Goal: Task Accomplishment & Management: Manage account settings

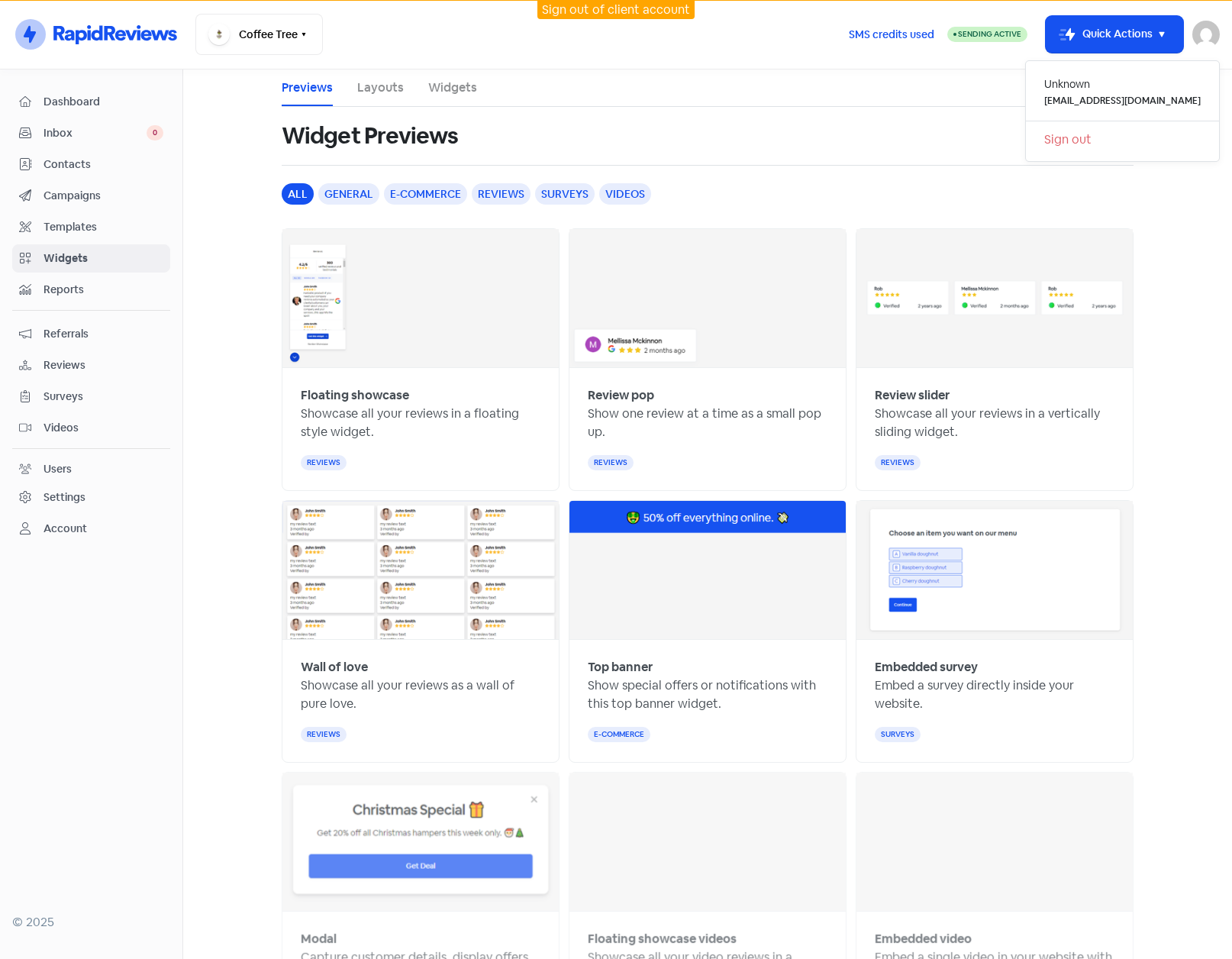
click at [1103, 138] on link "Sign out" at bounding box center [1122, 140] width 193 height 25
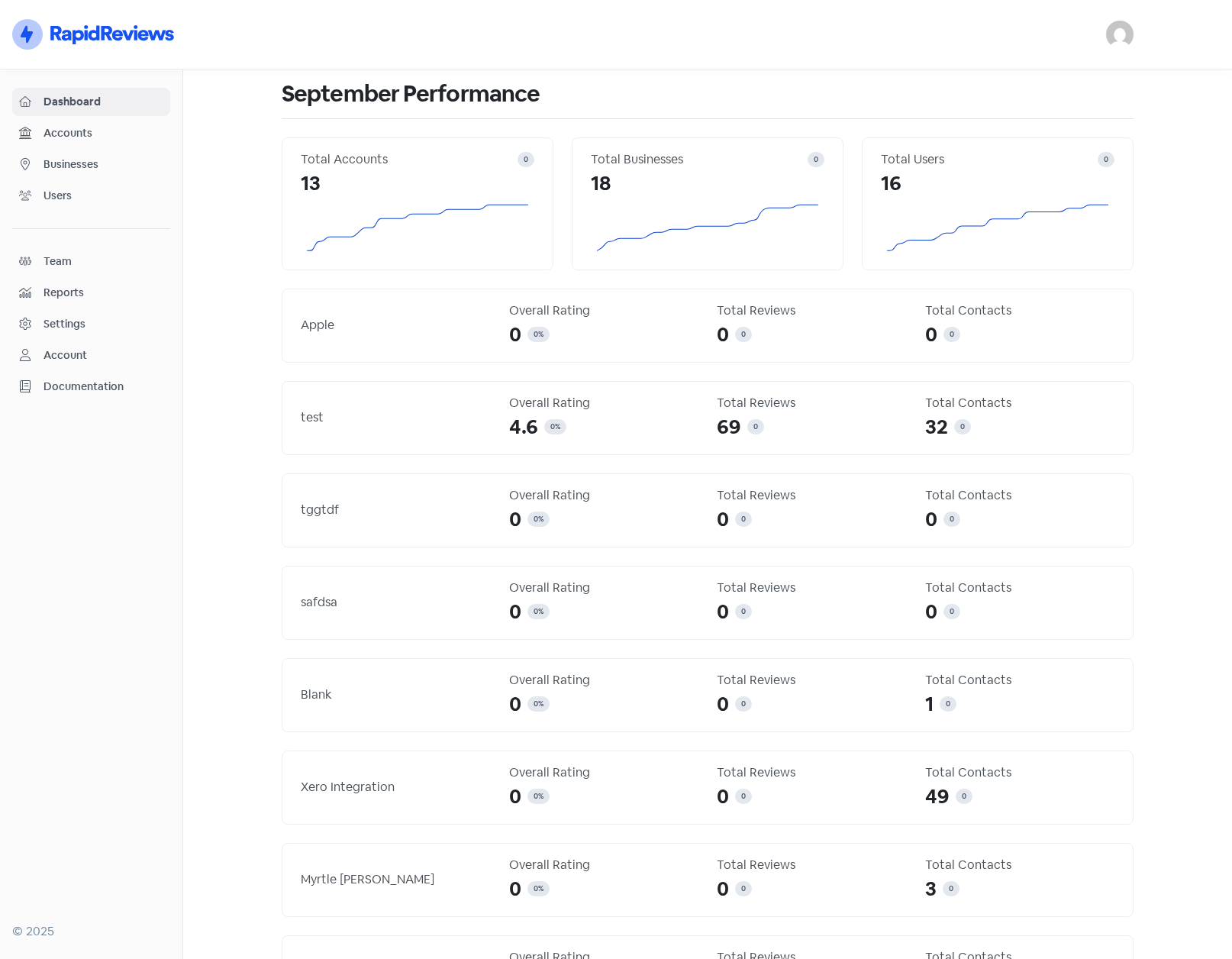
click at [1119, 37] on img at bounding box center [1120, 34] width 27 height 27
click at [1018, 139] on link "Sign out" at bounding box center [1036, 140] width 193 height 25
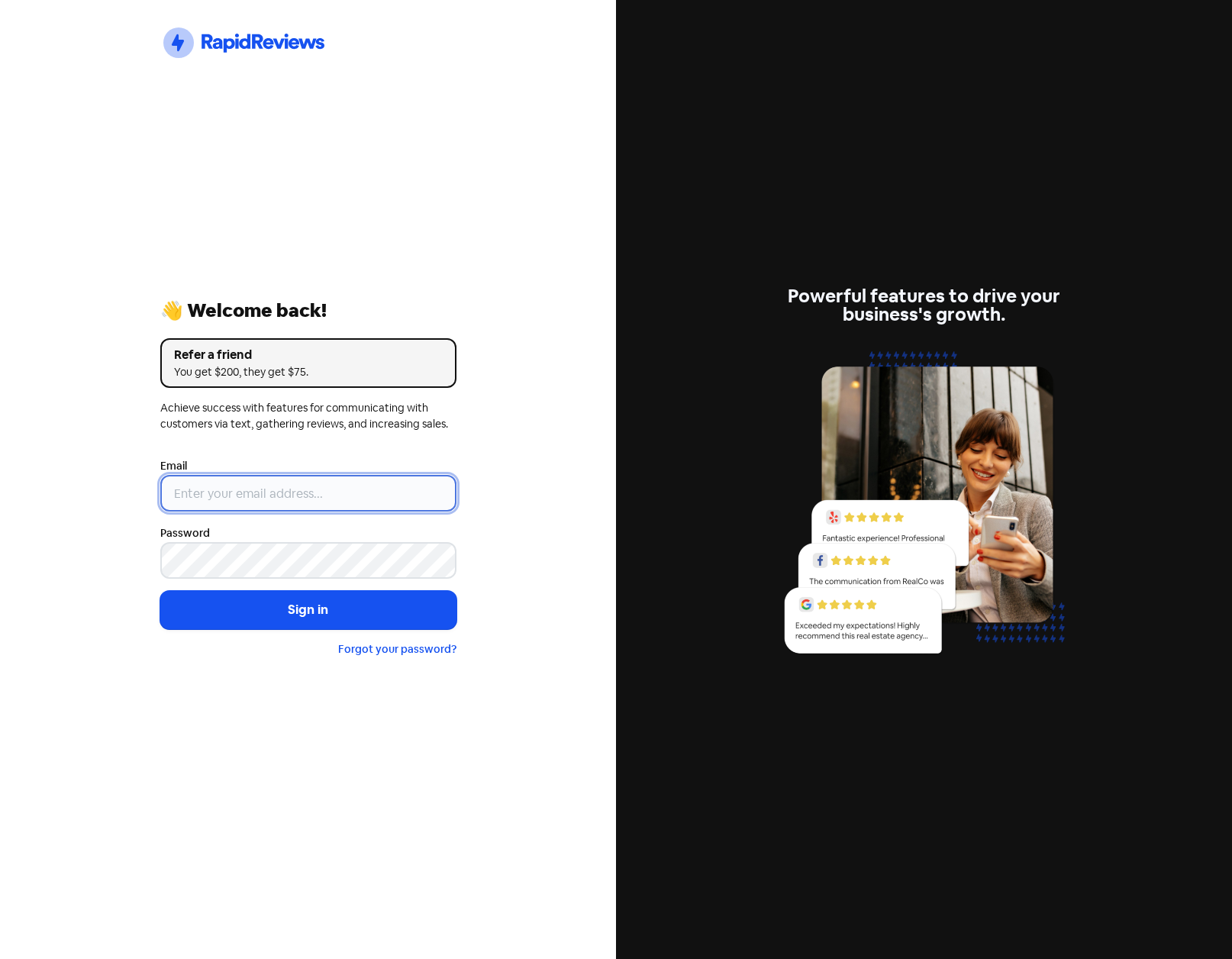
type input "[EMAIL_ADDRESS][DOMAIN_NAME]"
click at [331, 490] on input "[EMAIL_ADDRESS][DOMAIN_NAME]" at bounding box center [308, 493] width 296 height 36
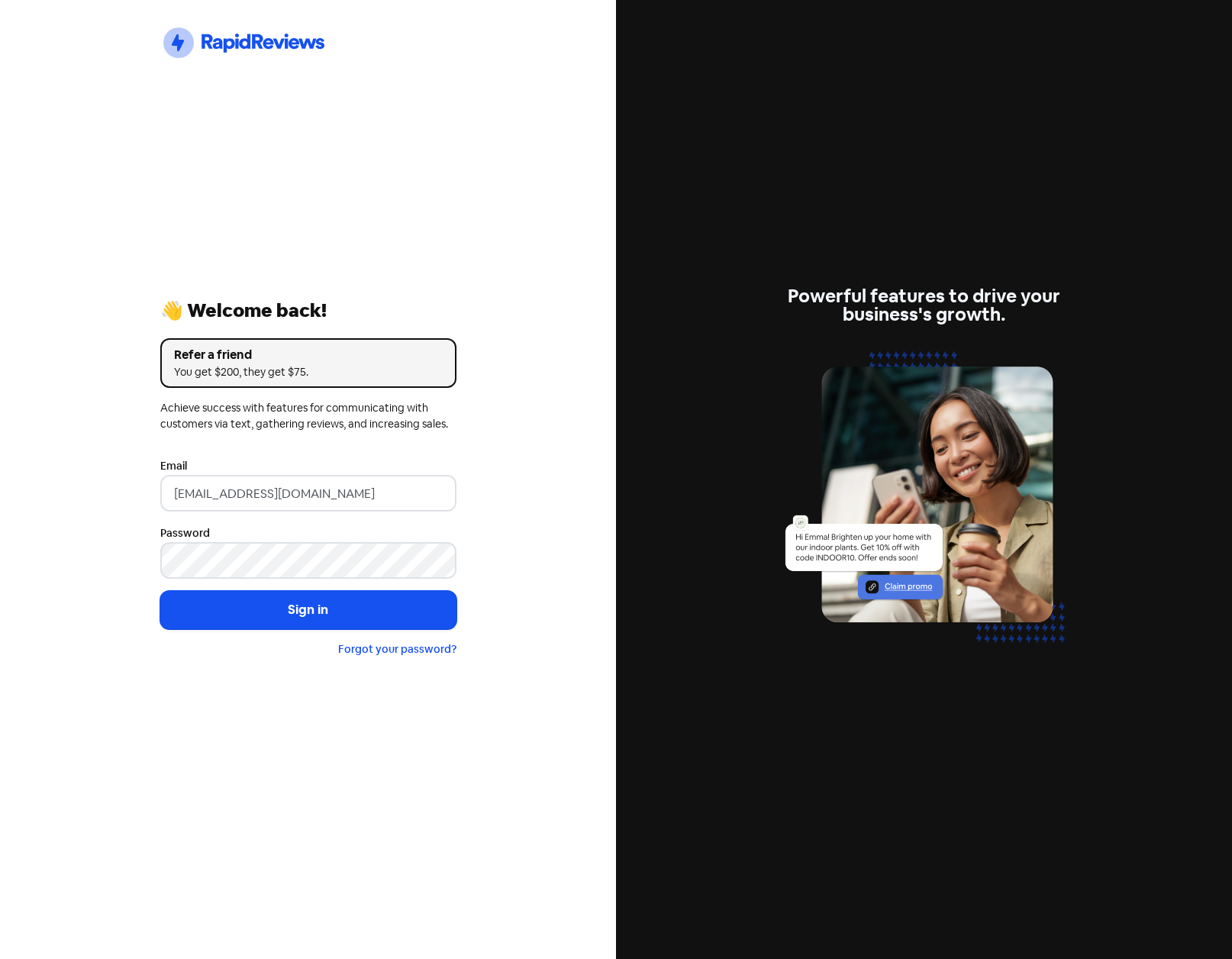
click at [514, 86] on div "Icon For Thunder-circle 👋 Welcome back! Refer a friend You get $200, they get $…" at bounding box center [308, 479] width 616 height 959
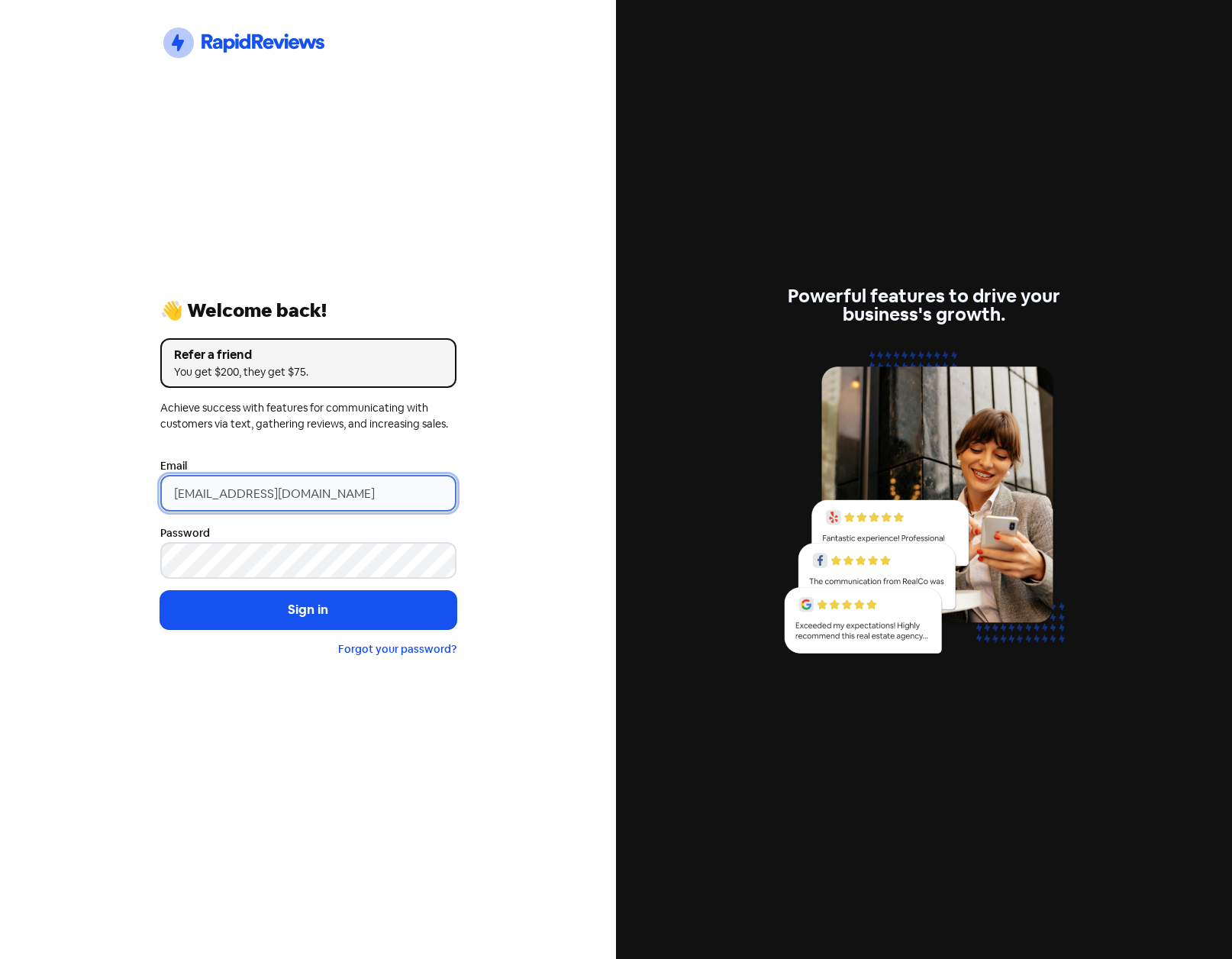
click at [350, 491] on input "[EMAIL_ADDRESS][DOMAIN_NAME]" at bounding box center [308, 493] width 296 height 36
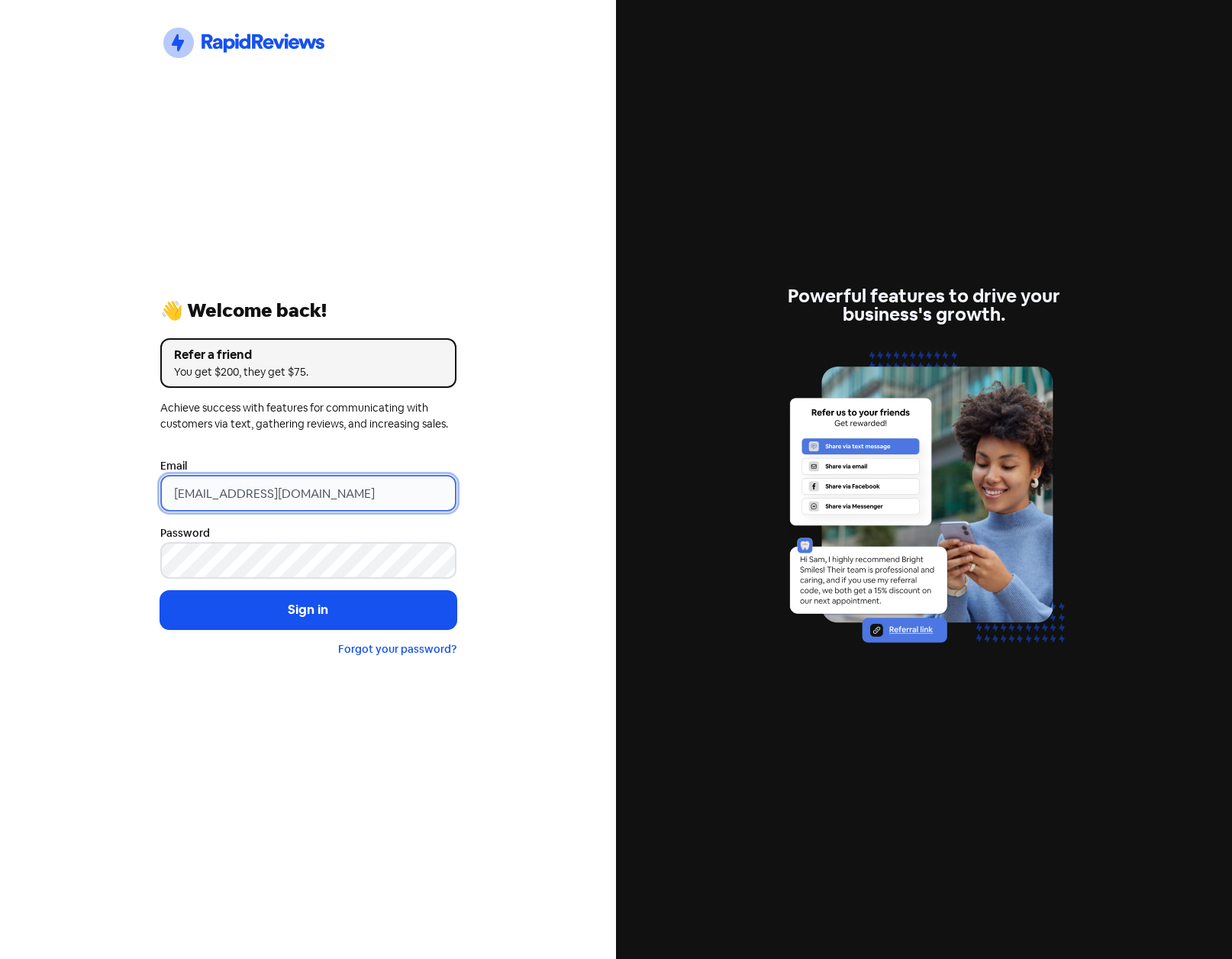
type input "aha@hometownaustralia.com.au"
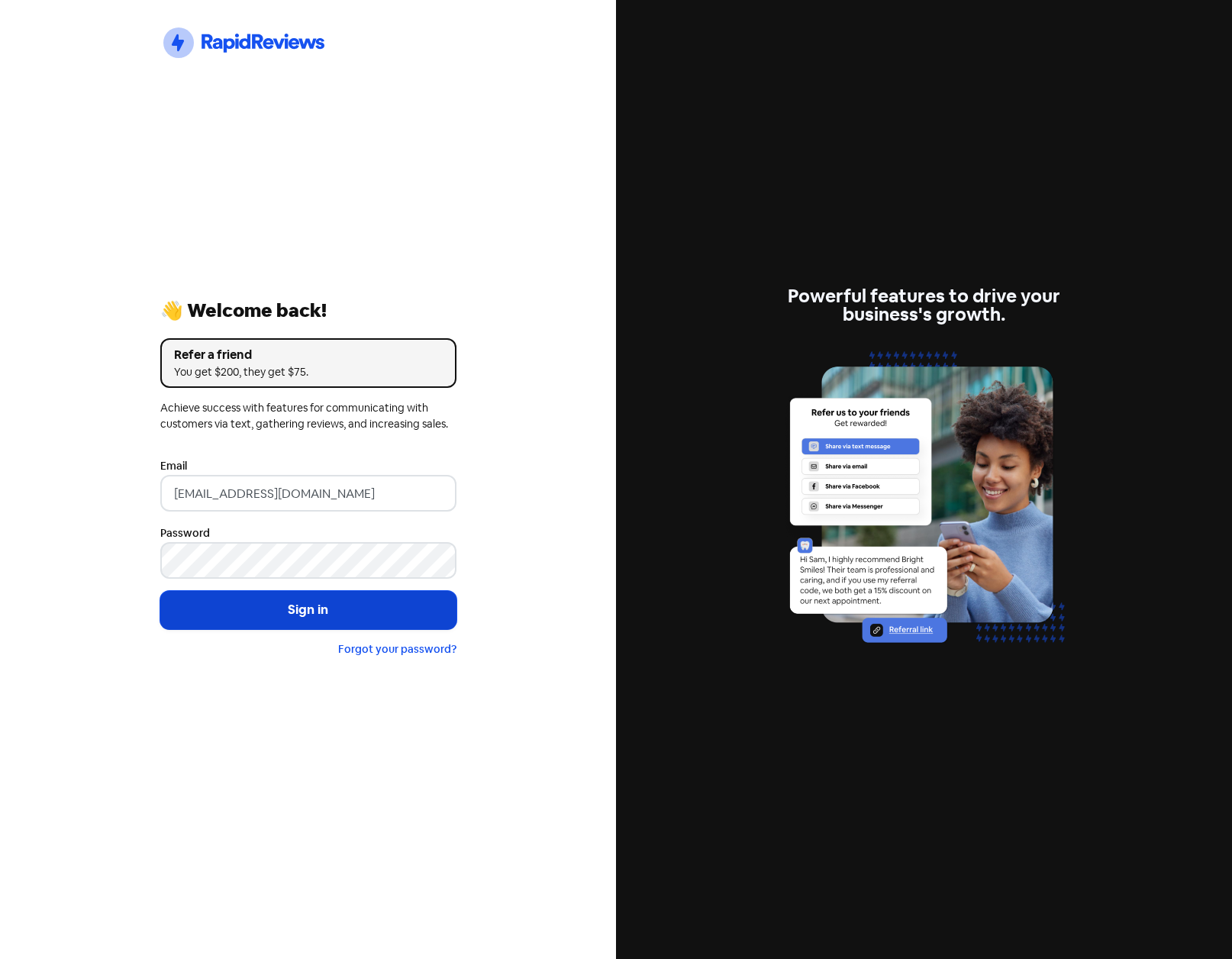
click at [322, 615] on button "Sign in" at bounding box center [308, 610] width 296 height 38
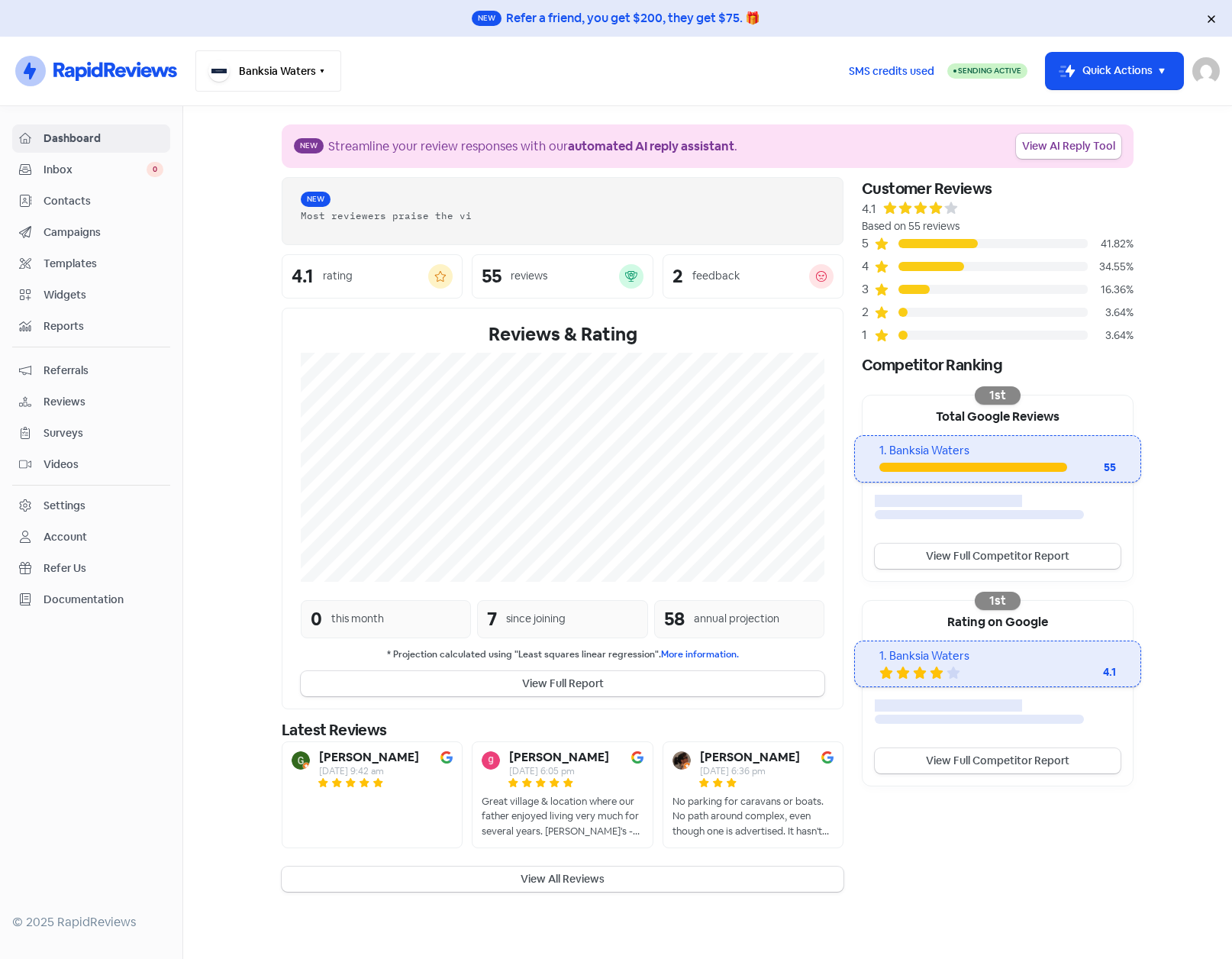
click at [314, 57] on button "Banksia Waters" at bounding box center [268, 71] width 146 height 42
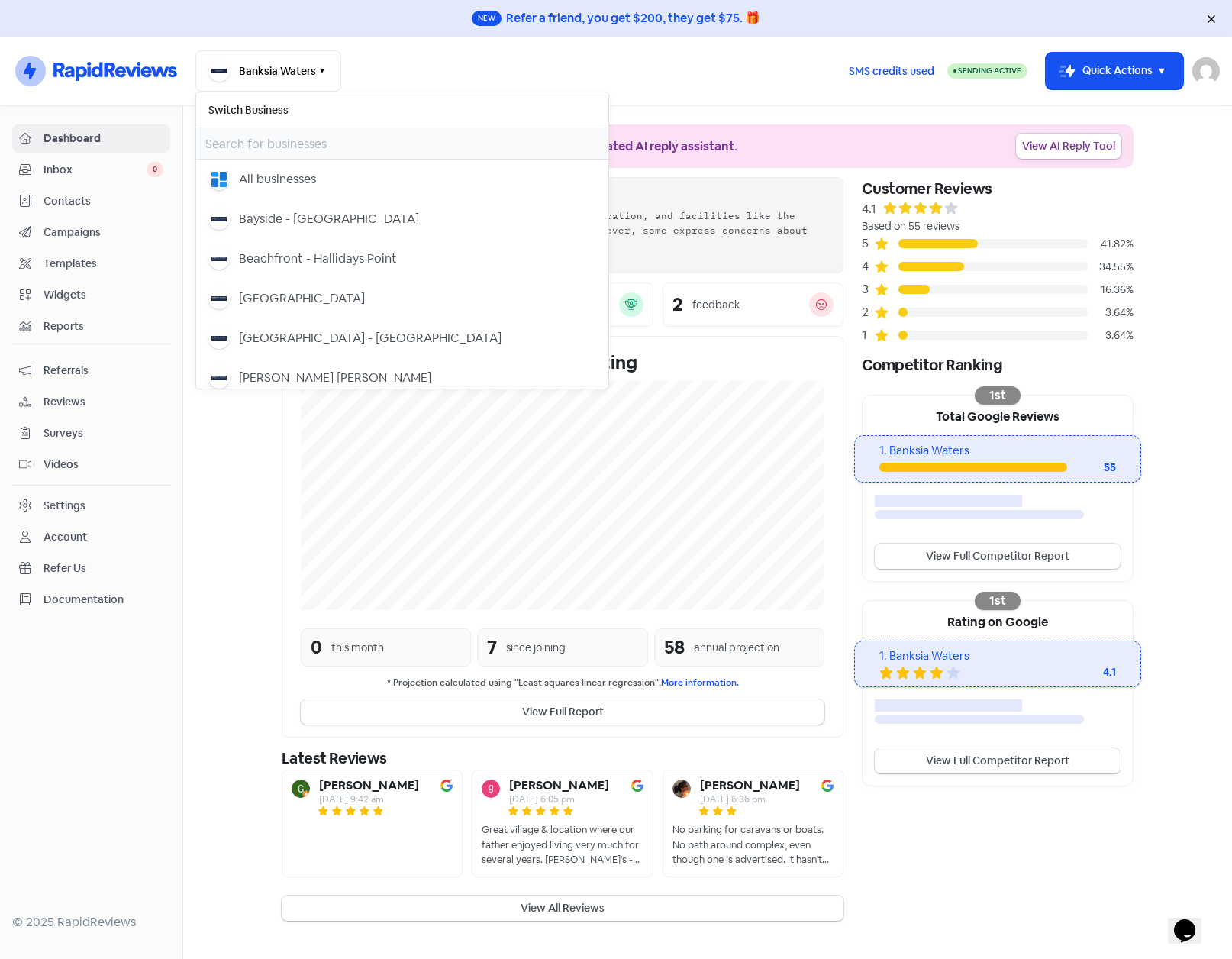
click at [212, 573] on section "New Streamline your review responses with our automated AI reply assistant . Vi…" at bounding box center [707, 522] width 1049 height 833
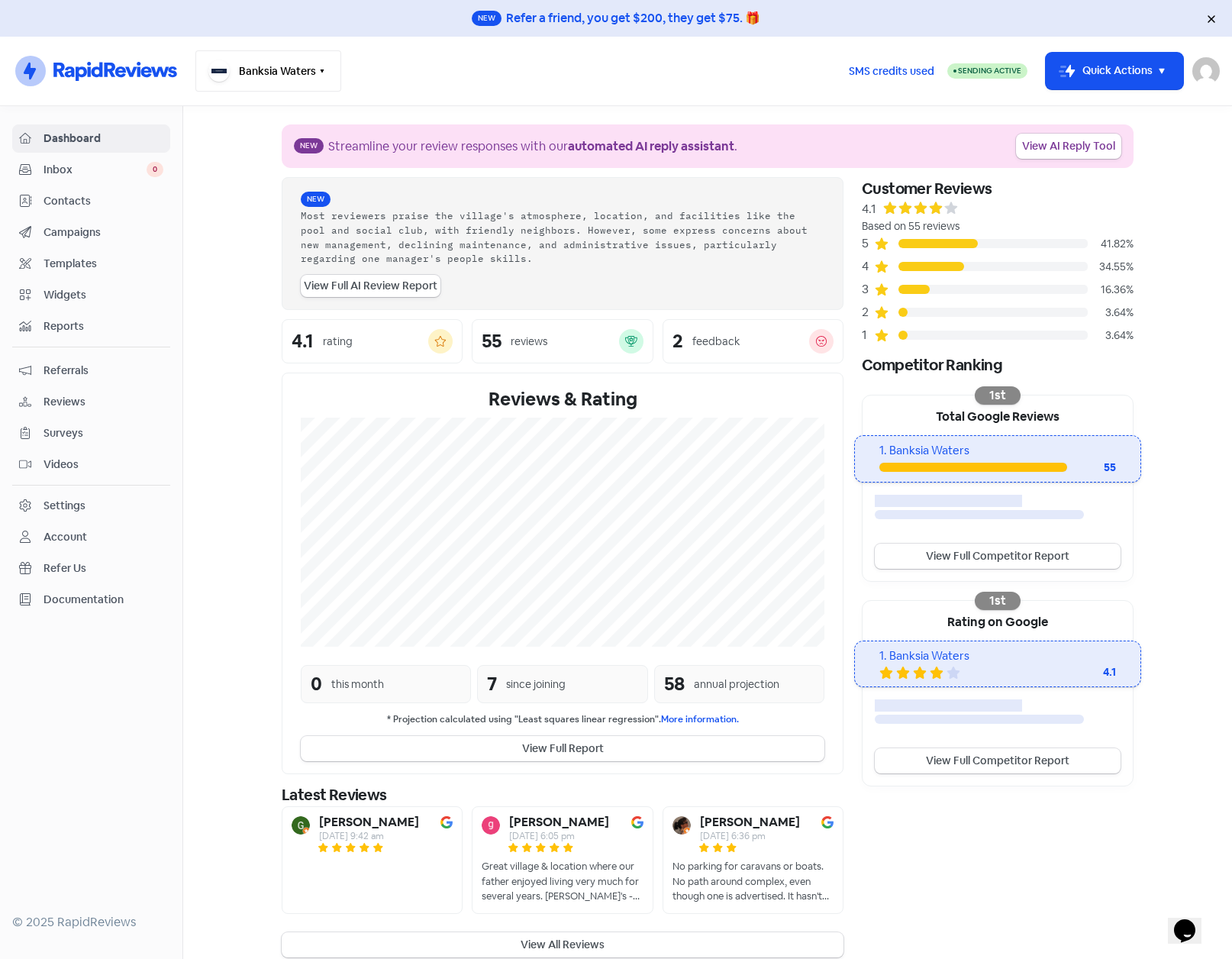
click at [320, 61] on button "Banksia Waters" at bounding box center [268, 71] width 146 height 42
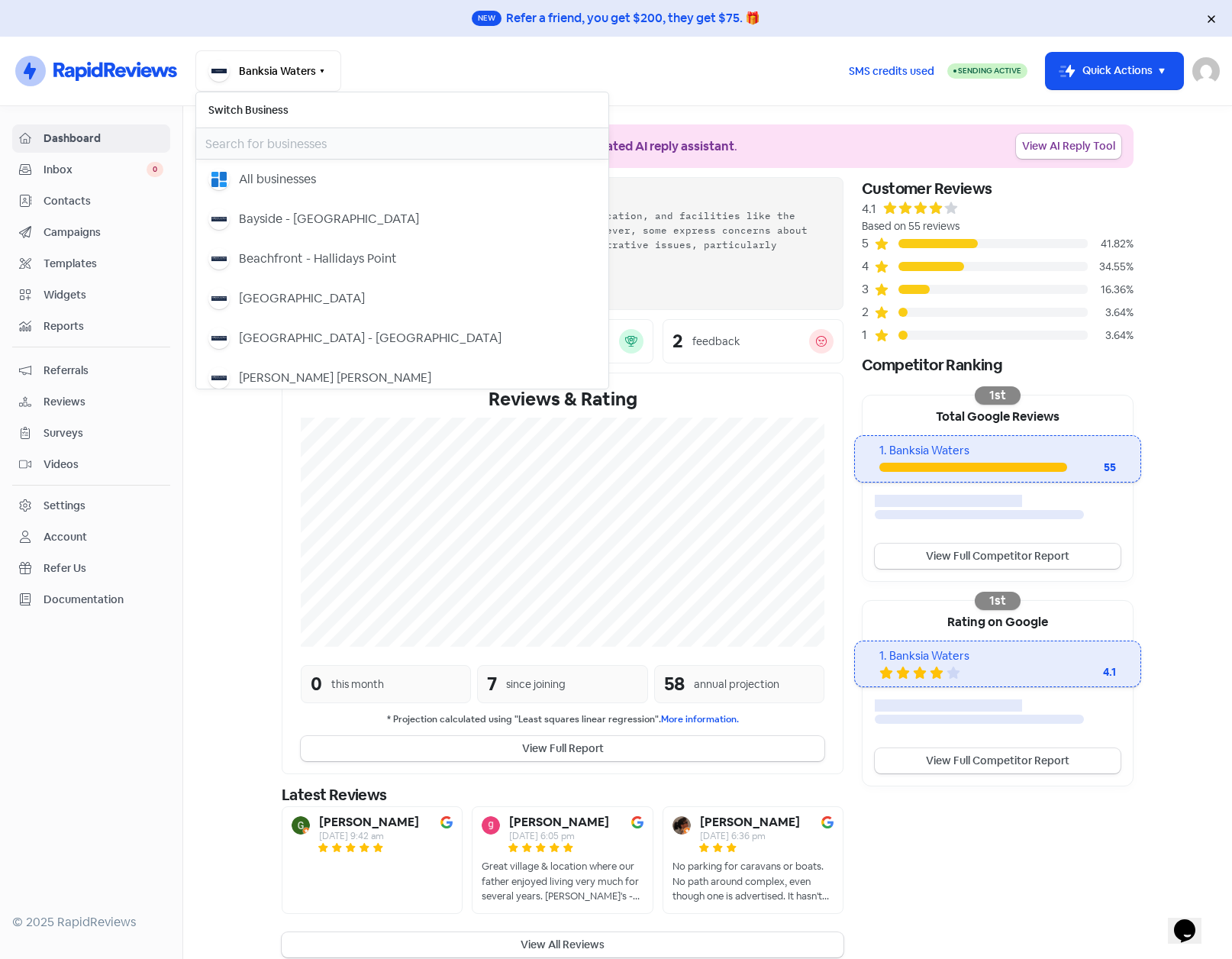
click at [269, 146] on input "text" at bounding box center [403, 143] width 412 height 31
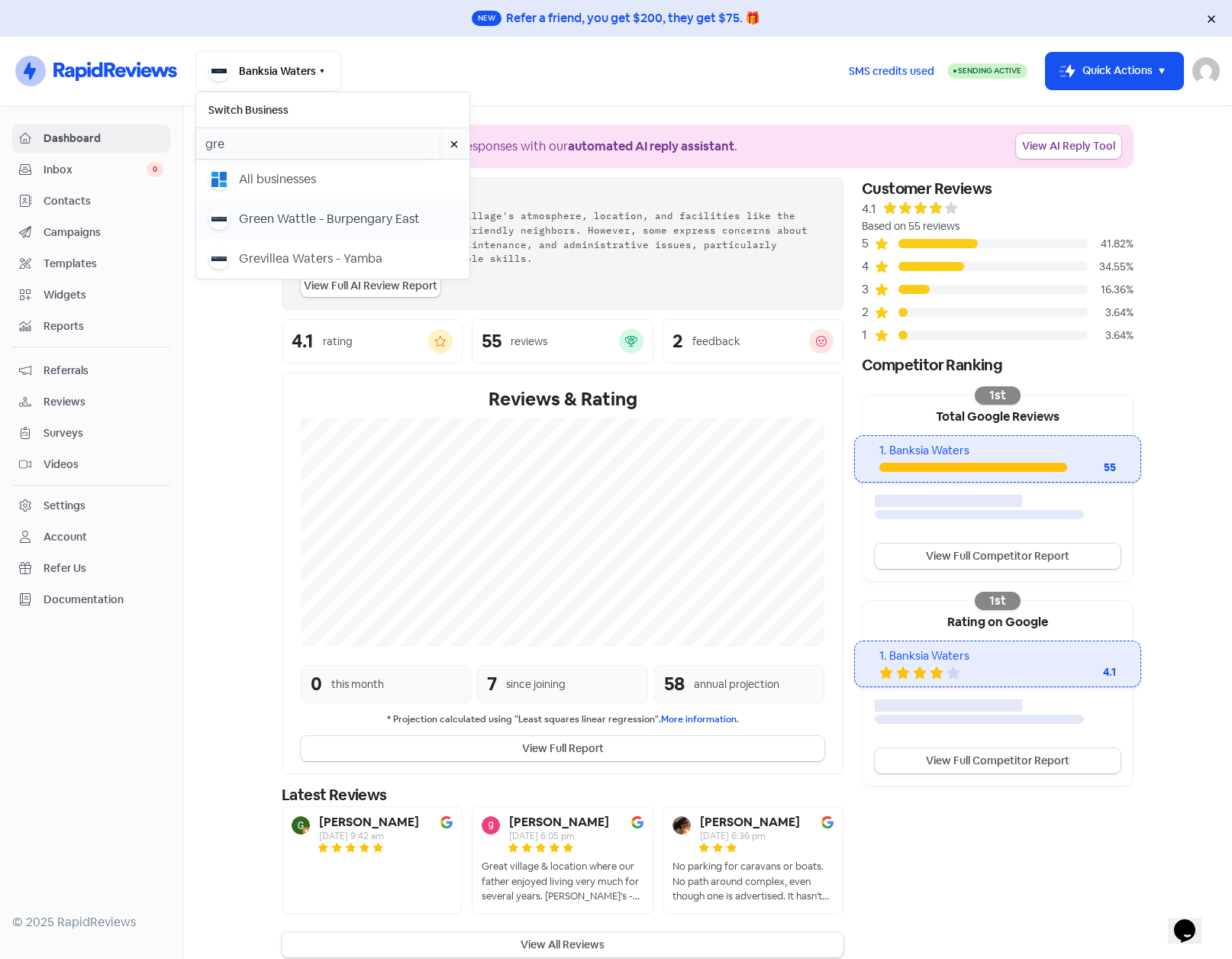
type input "gre"
click at [287, 213] on div "Green Wattle - Burpengary East" at bounding box center [329, 219] width 181 height 19
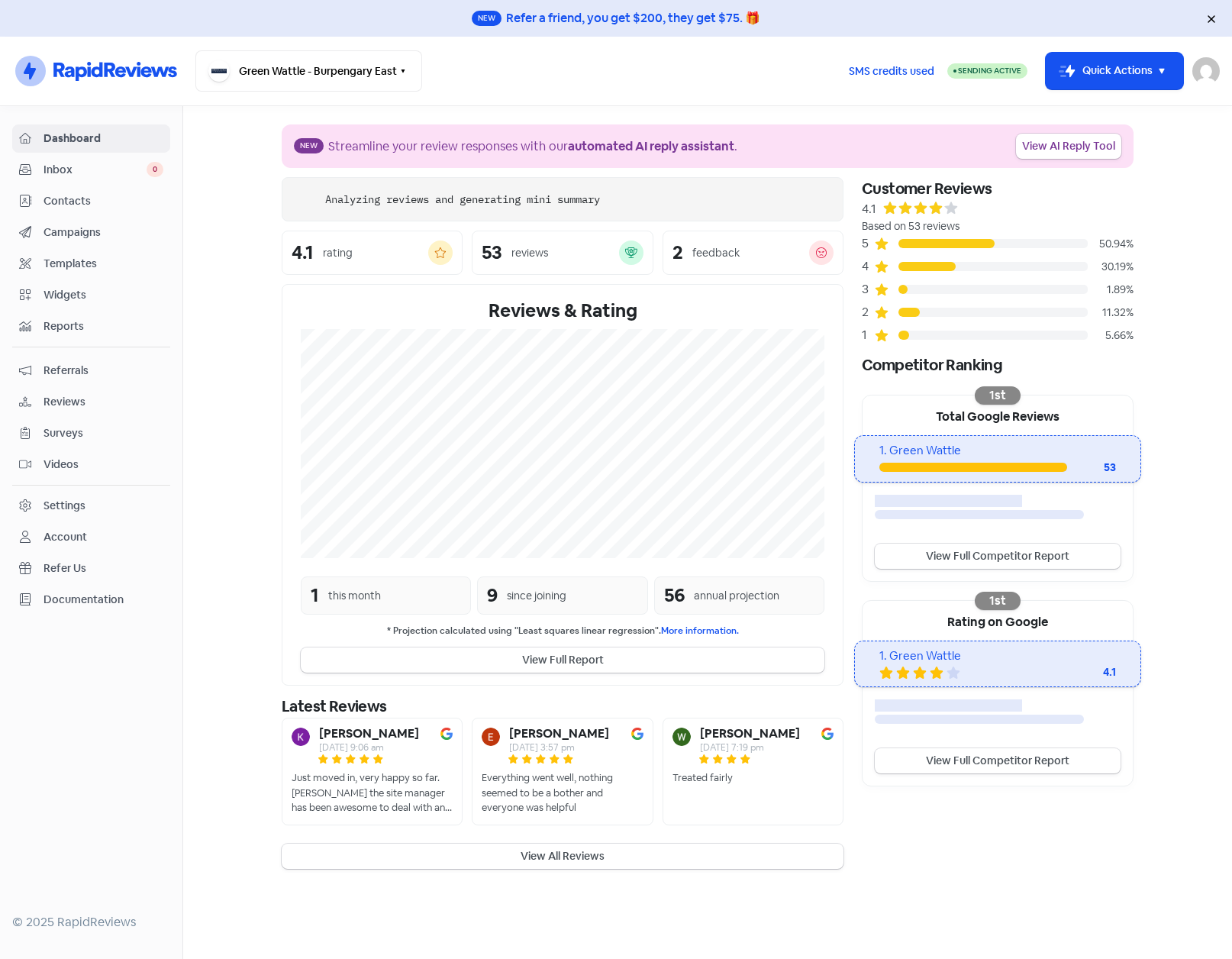
click at [66, 203] on span "Contacts" at bounding box center [103, 201] width 119 height 16
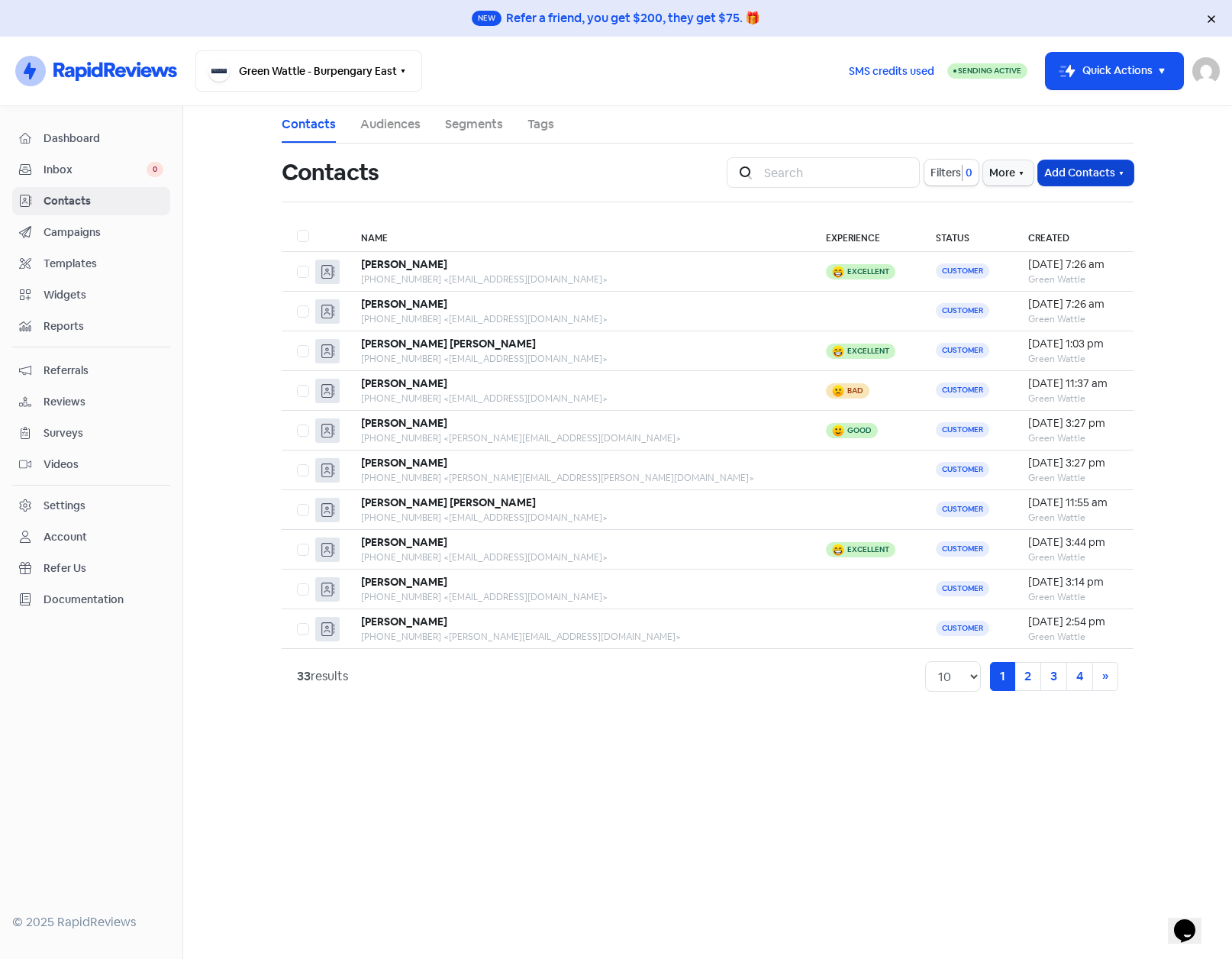
click at [1127, 173] on icon "button" at bounding box center [1121, 174] width 12 height 12
click at [1039, 236] on button "Import contact (basic)" at bounding box center [1043, 236] width 178 height 31
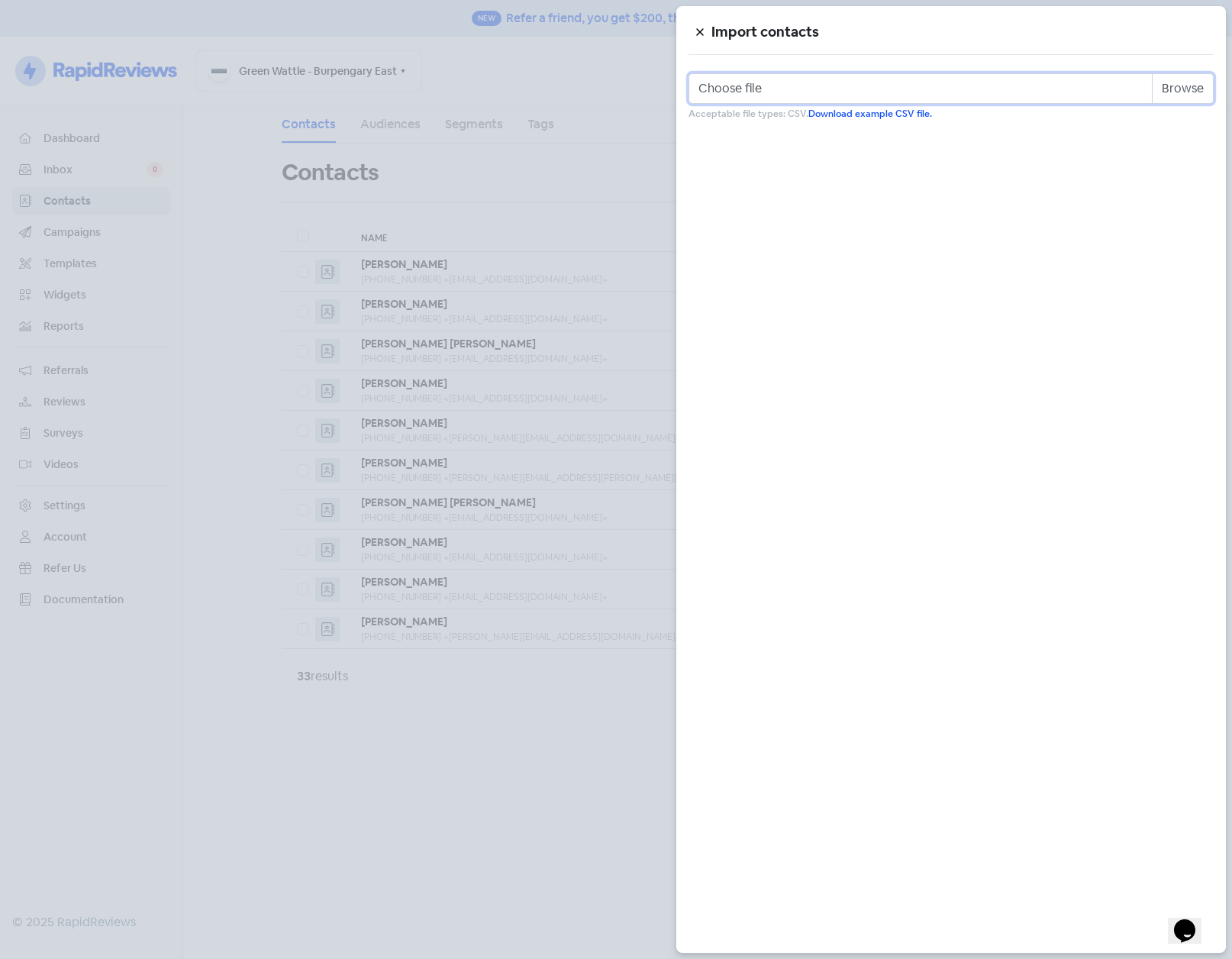
click at [1182, 90] on input "Choose file" at bounding box center [951, 89] width 526 height 31
type input "C:\fakepath\green_wattle.csv"
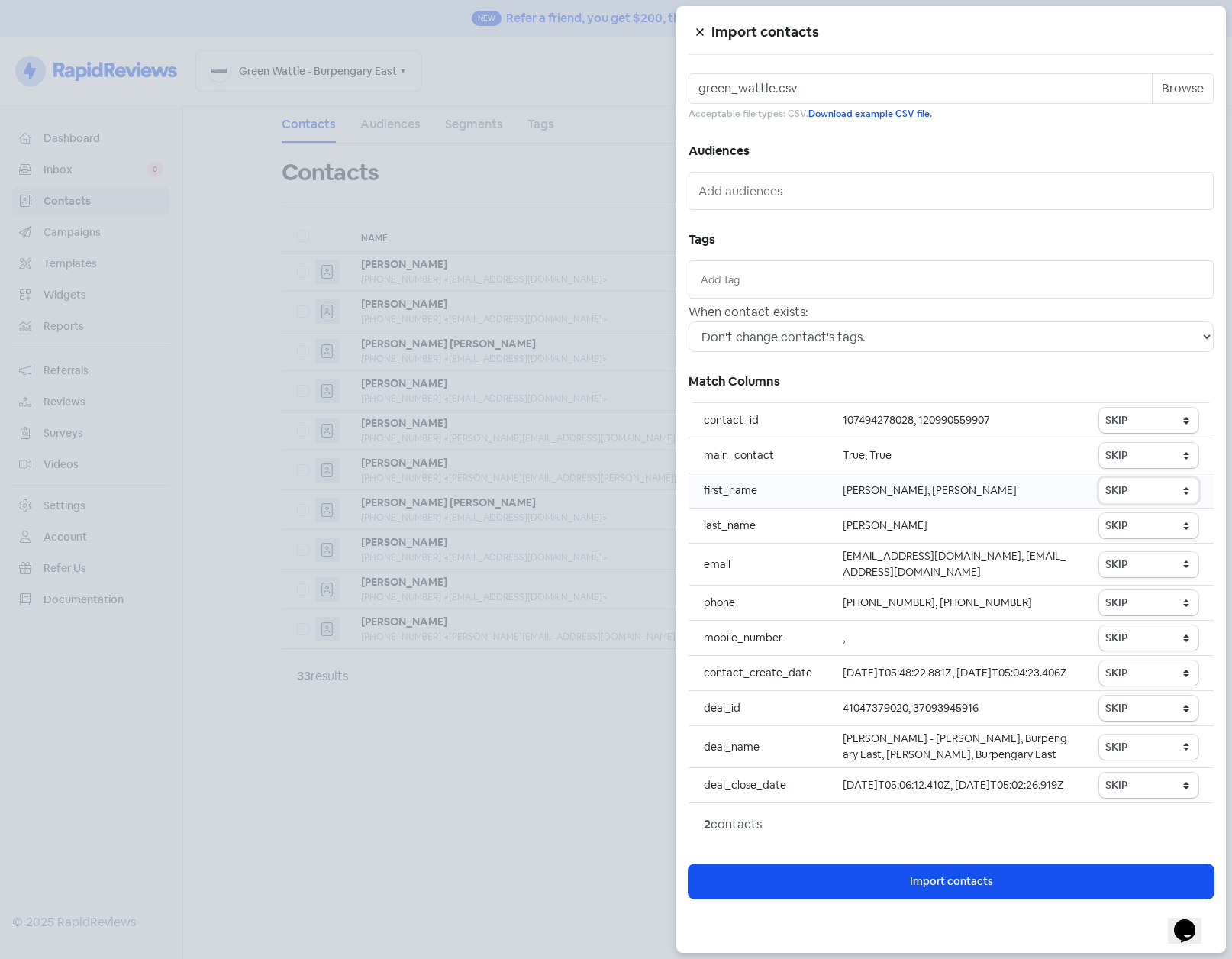
click at [1138, 490] on select "SKIP First name Last name Mobile number Email address Contact status" at bounding box center [1149, 491] width 99 height 25
select select "first_name"
click at [1100, 478] on select "SKIP First name Last name Mobile number Email address Contact status" at bounding box center [1149, 491] width 99 height 25
click at [1138, 524] on select "SKIP First name Last name Mobile number Email address Contact status" at bounding box center [1149, 526] width 99 height 25
select select "last_name"
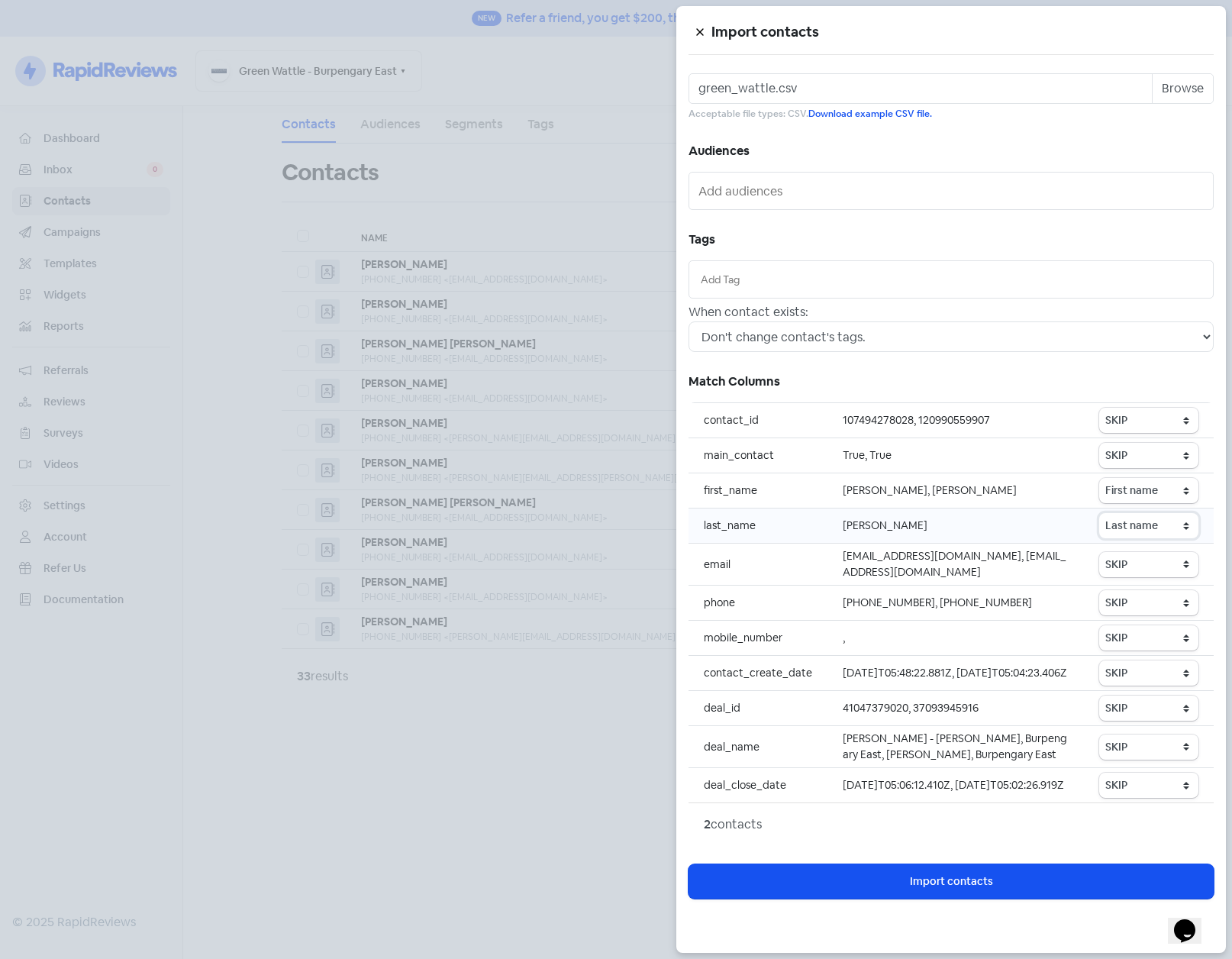
click at [1100, 514] on select "SKIP First name Last name Mobile number Email address Contact status" at bounding box center [1149, 526] width 99 height 25
click at [1139, 564] on select "SKIP First name Last name Mobile number Email address Contact status" at bounding box center [1149, 565] width 99 height 25
select select "email"
click at [1100, 553] on select "SKIP First name Last name Mobile number Email address Contact status" at bounding box center [1149, 565] width 99 height 25
click at [1134, 604] on select "SKIP First name Last name Mobile number Email address Contact status" at bounding box center [1149, 603] width 99 height 25
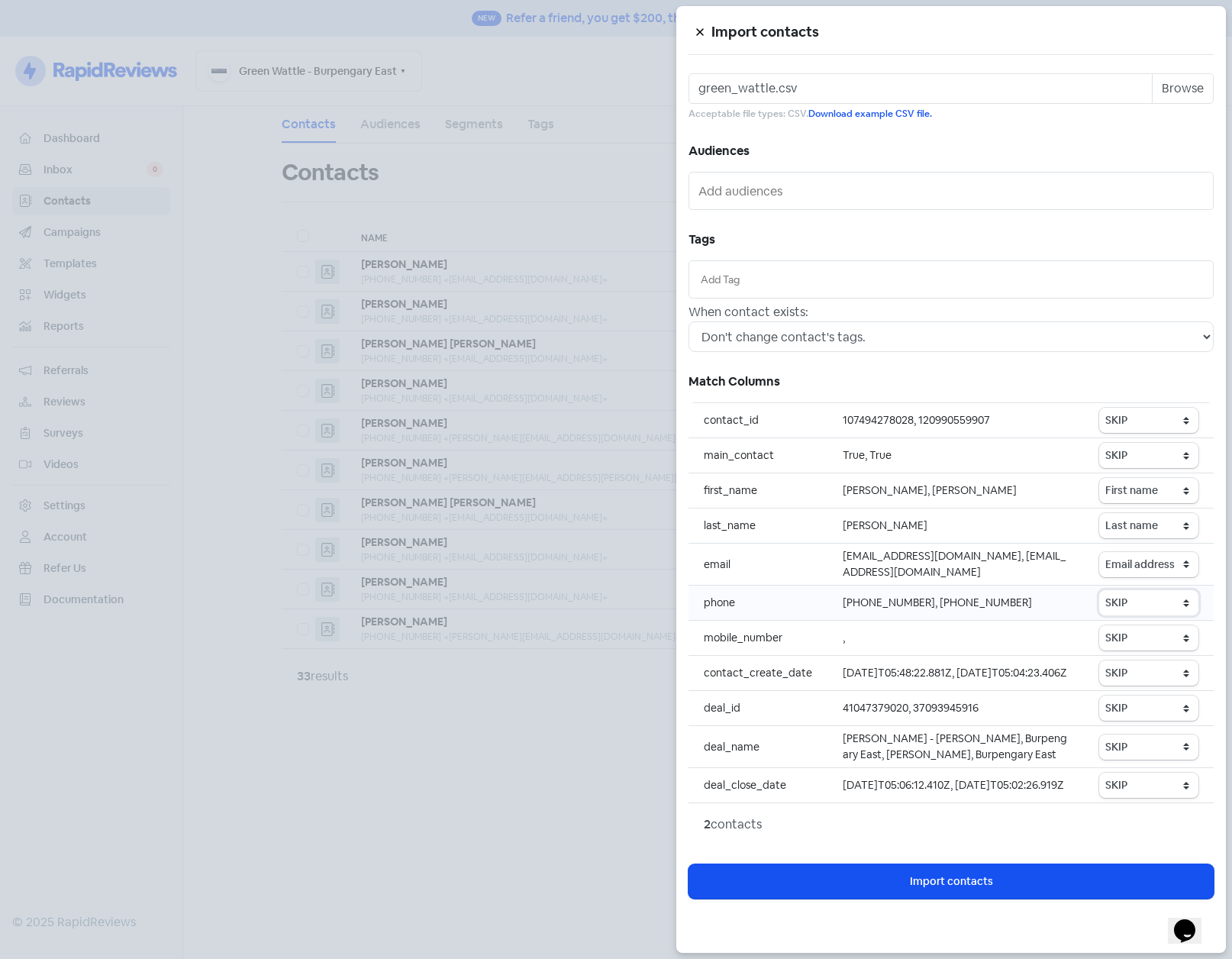
select select "phone"
click at [1100, 591] on select "SKIP First name Last name Mobile number Email address Contact status" at bounding box center [1149, 603] width 99 height 25
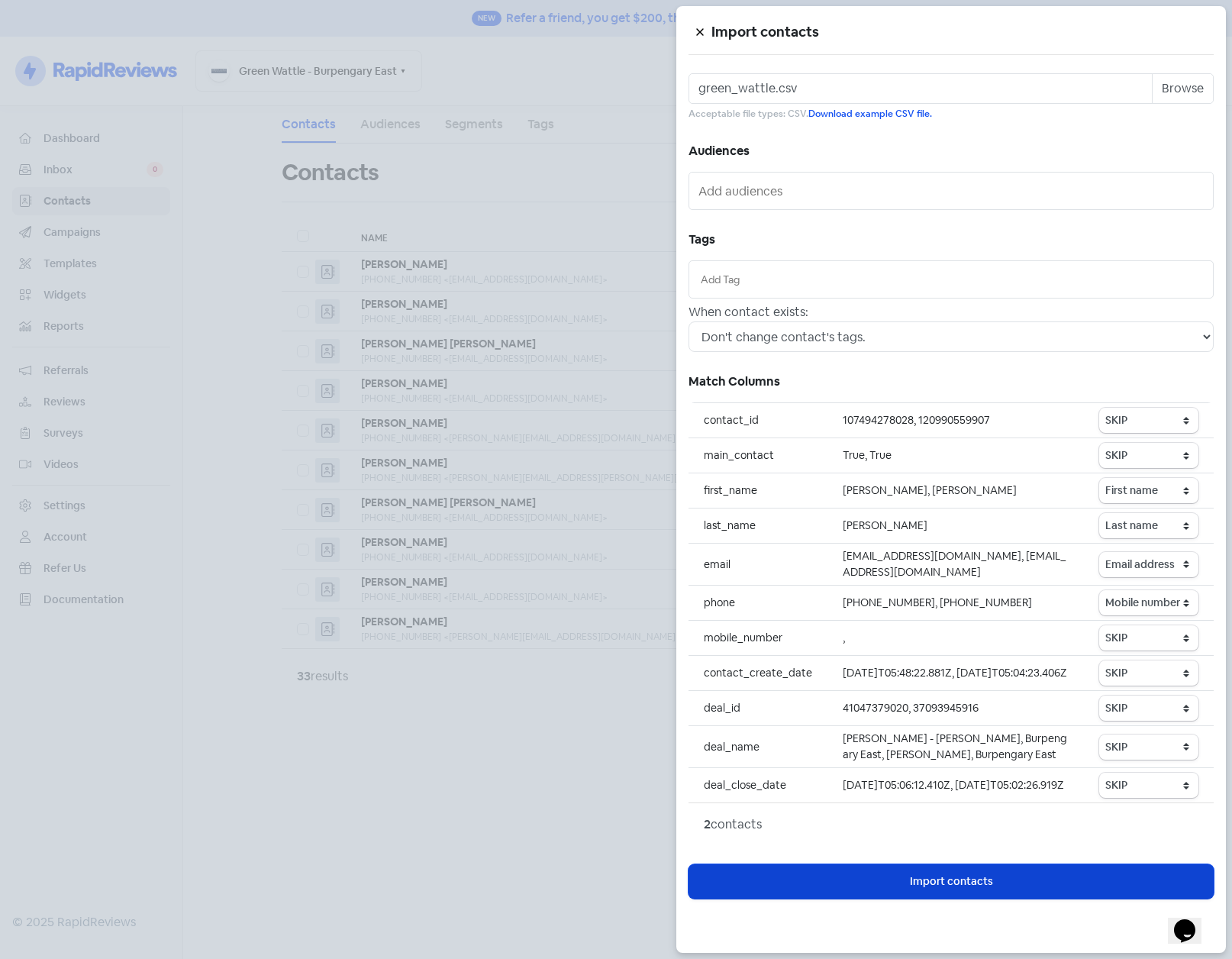
click at [967, 890] on span "Import contacts" at bounding box center [951, 882] width 83 height 16
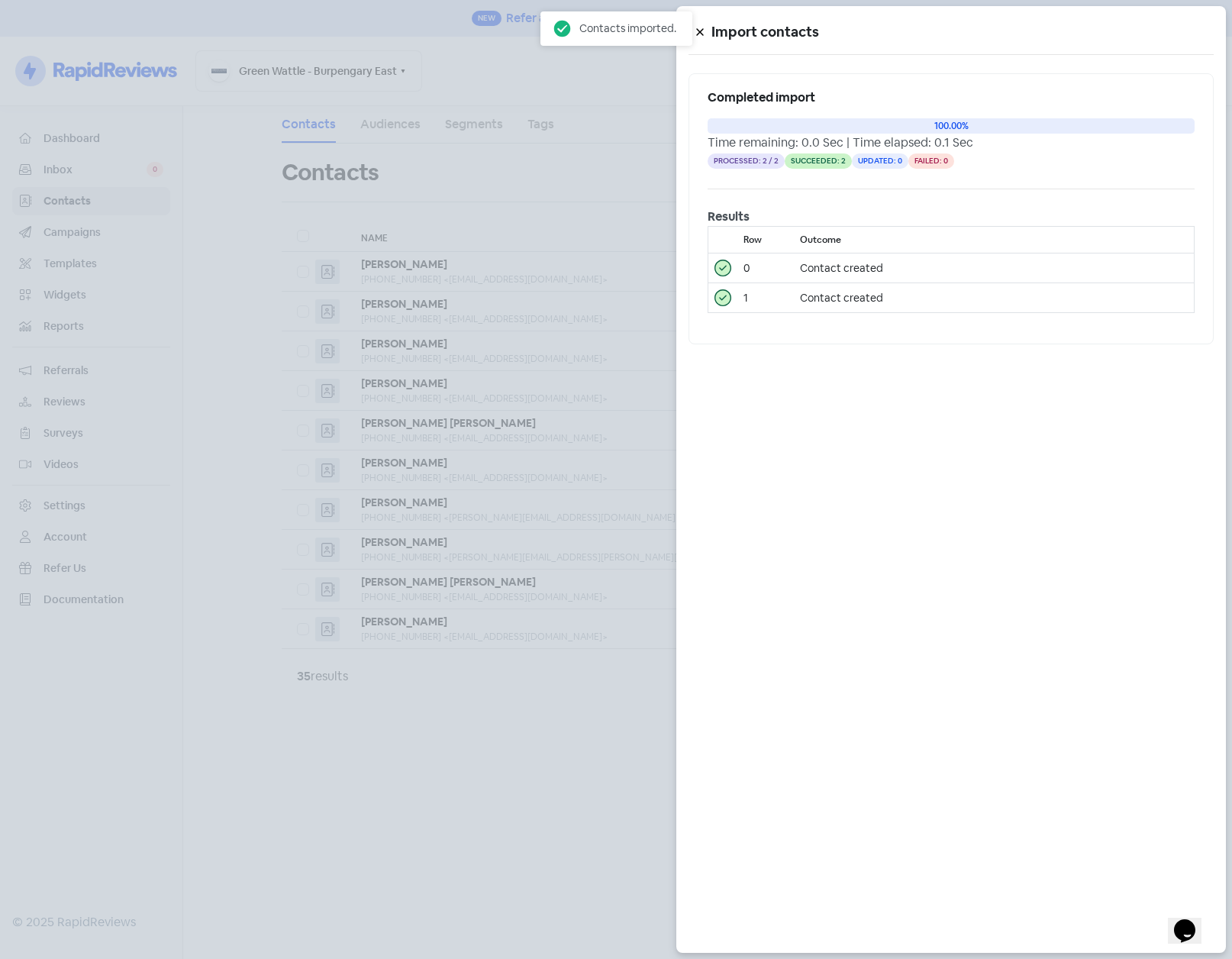
click at [474, 851] on div at bounding box center [616, 479] width 1232 height 959
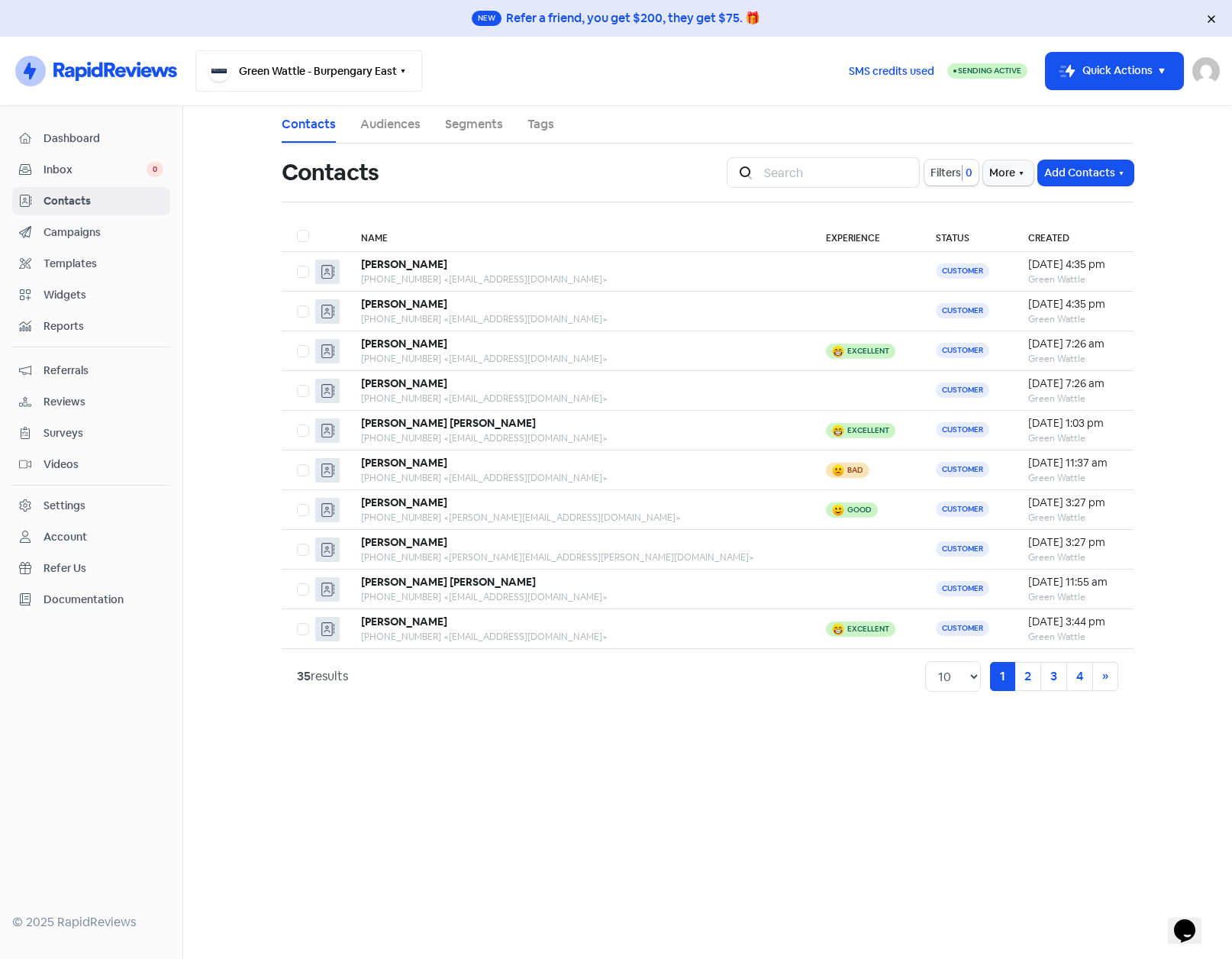
click at [286, 78] on button "Green Wattle - Burpengary East" at bounding box center [309, 71] width 227 height 42
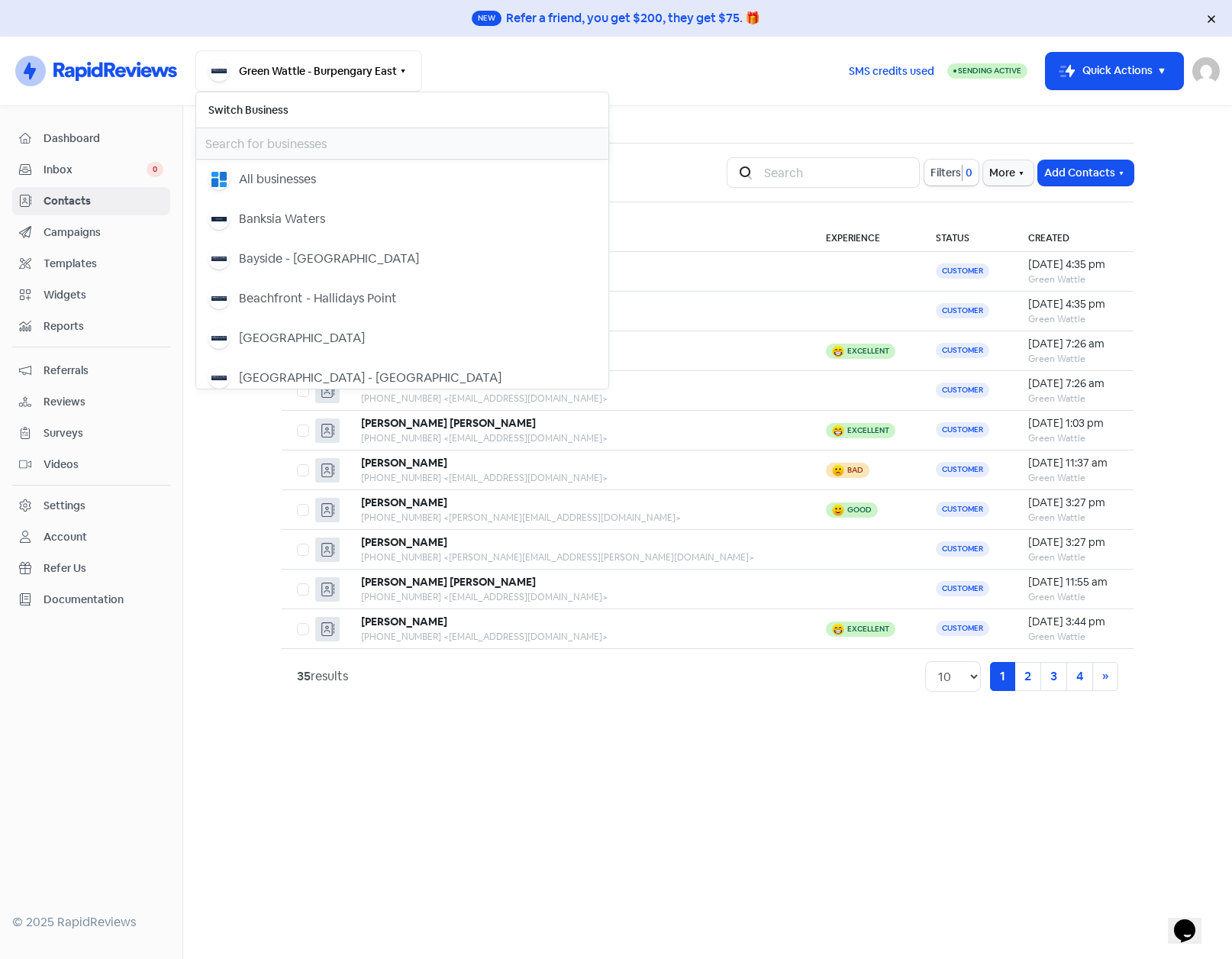
click at [270, 137] on input "text" at bounding box center [403, 143] width 412 height 31
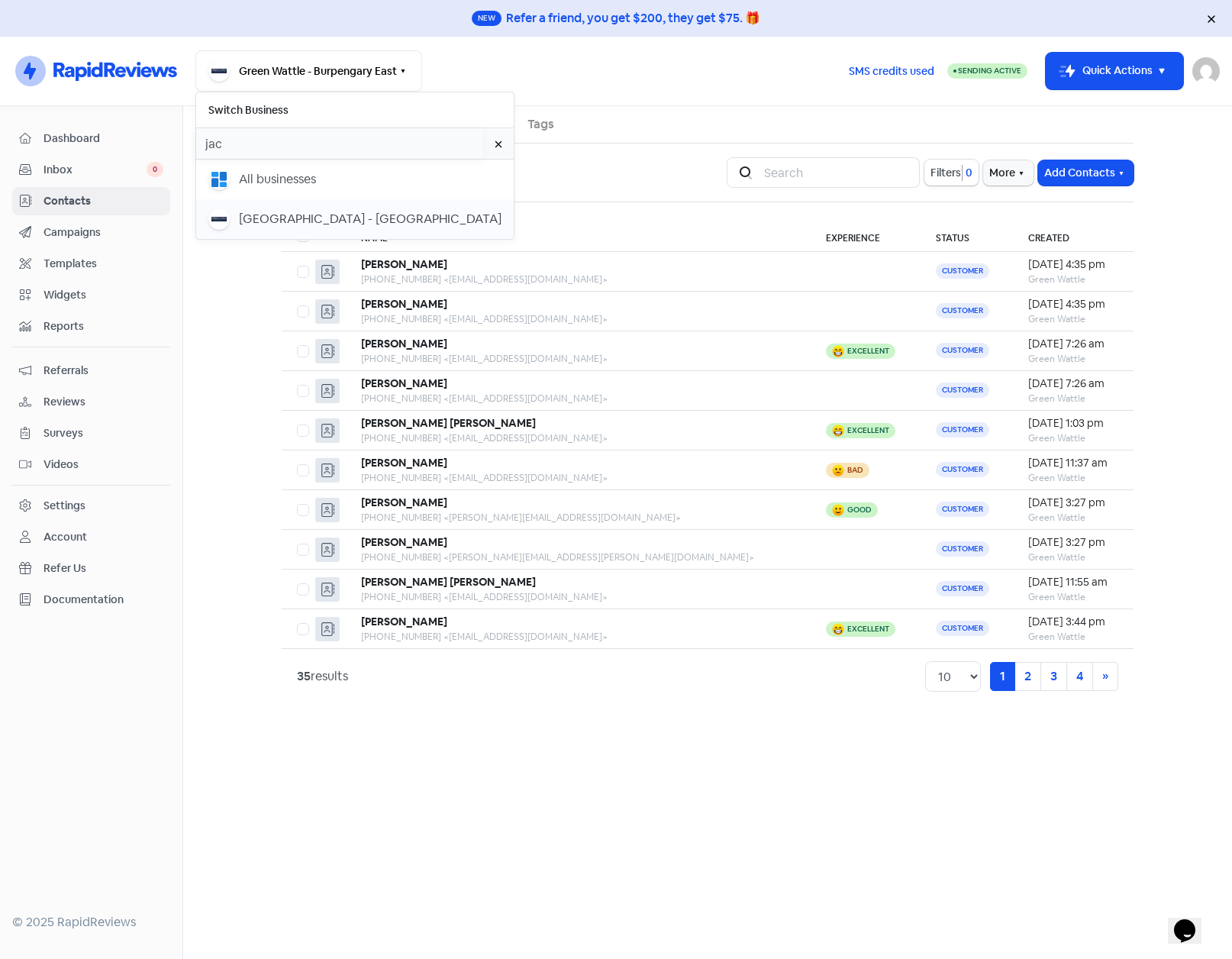
type input "jac"
click at [279, 210] on div "Jacaranda Grove - Grafton" at bounding box center [370, 219] width 263 height 19
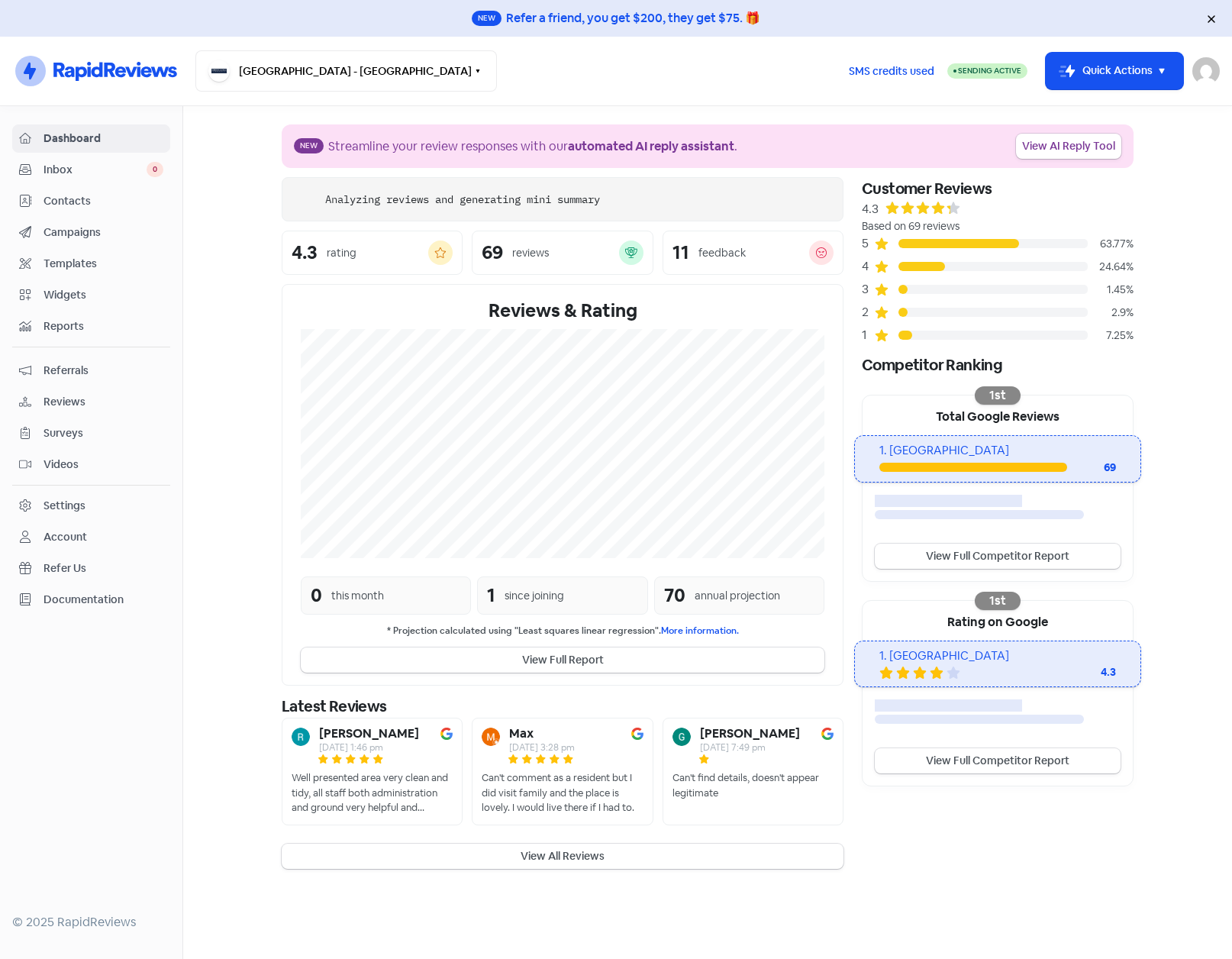
click at [75, 203] on span "Contacts" at bounding box center [103, 201] width 119 height 16
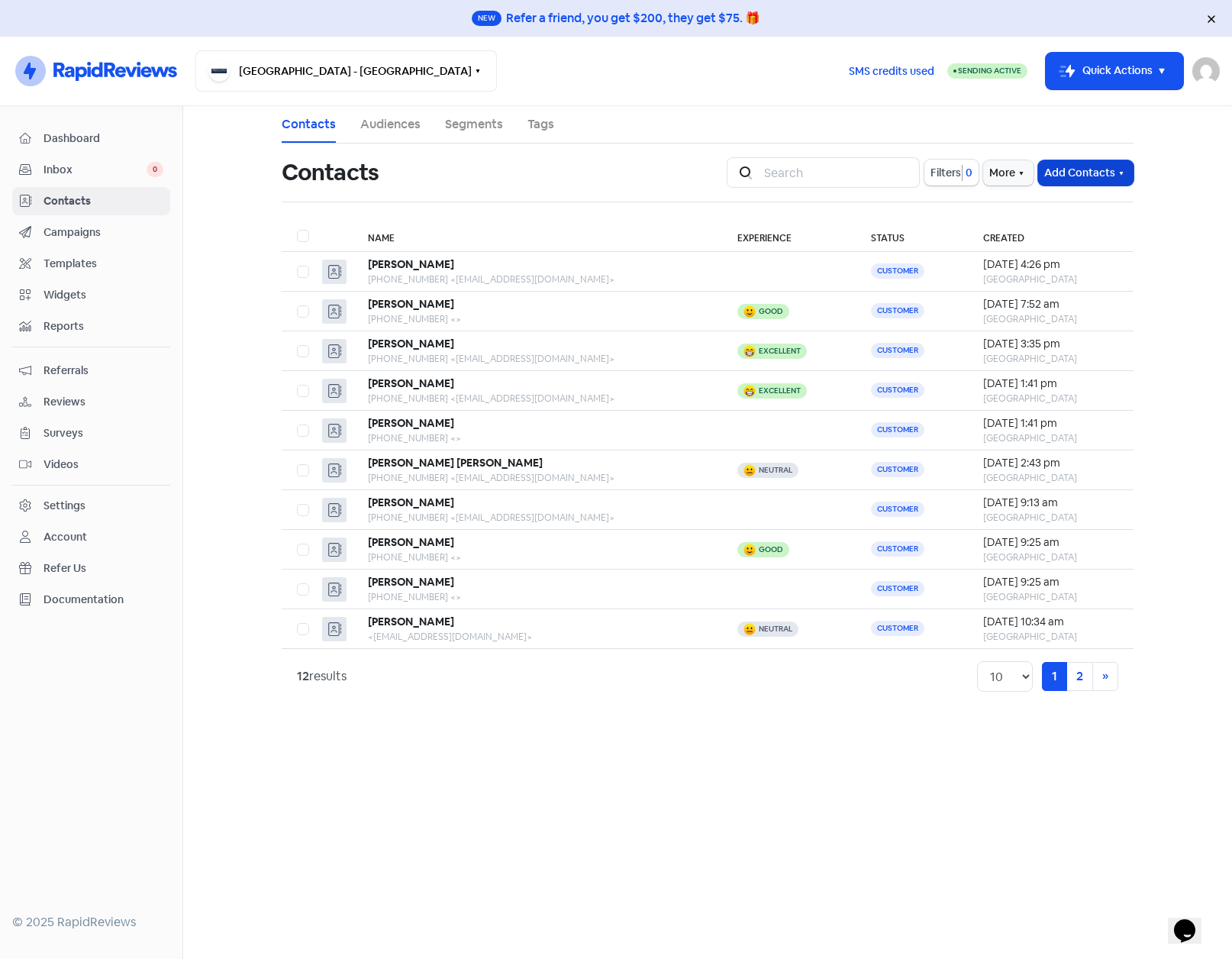
click at [1126, 175] on icon "button" at bounding box center [1121, 174] width 12 height 12
click at [1061, 234] on button "Import contact (basic)" at bounding box center [1043, 236] width 178 height 31
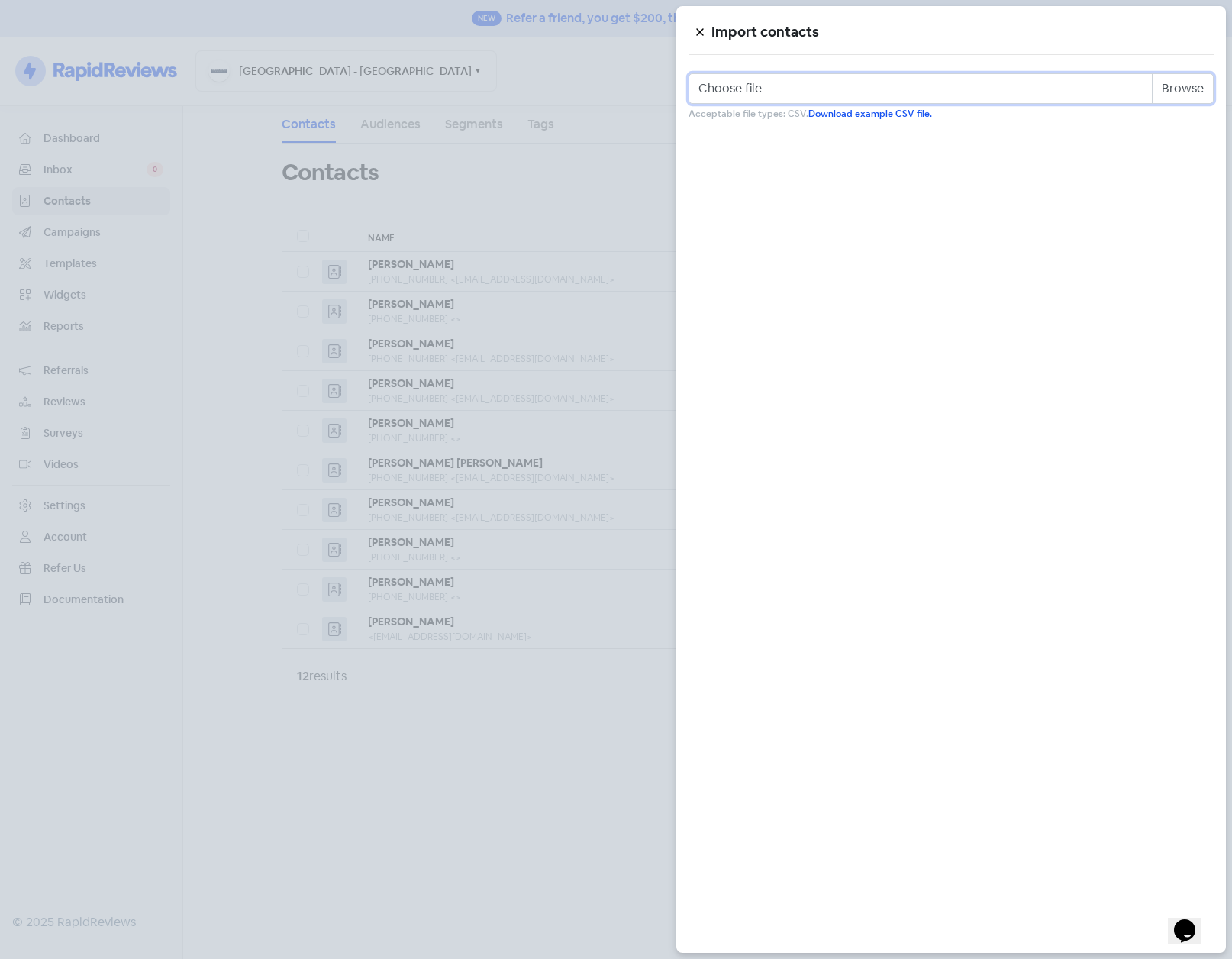
click at [1178, 85] on input "Choose file" at bounding box center [951, 89] width 526 height 31
type input "C:\fakepath\jacaranda_grove.csv"
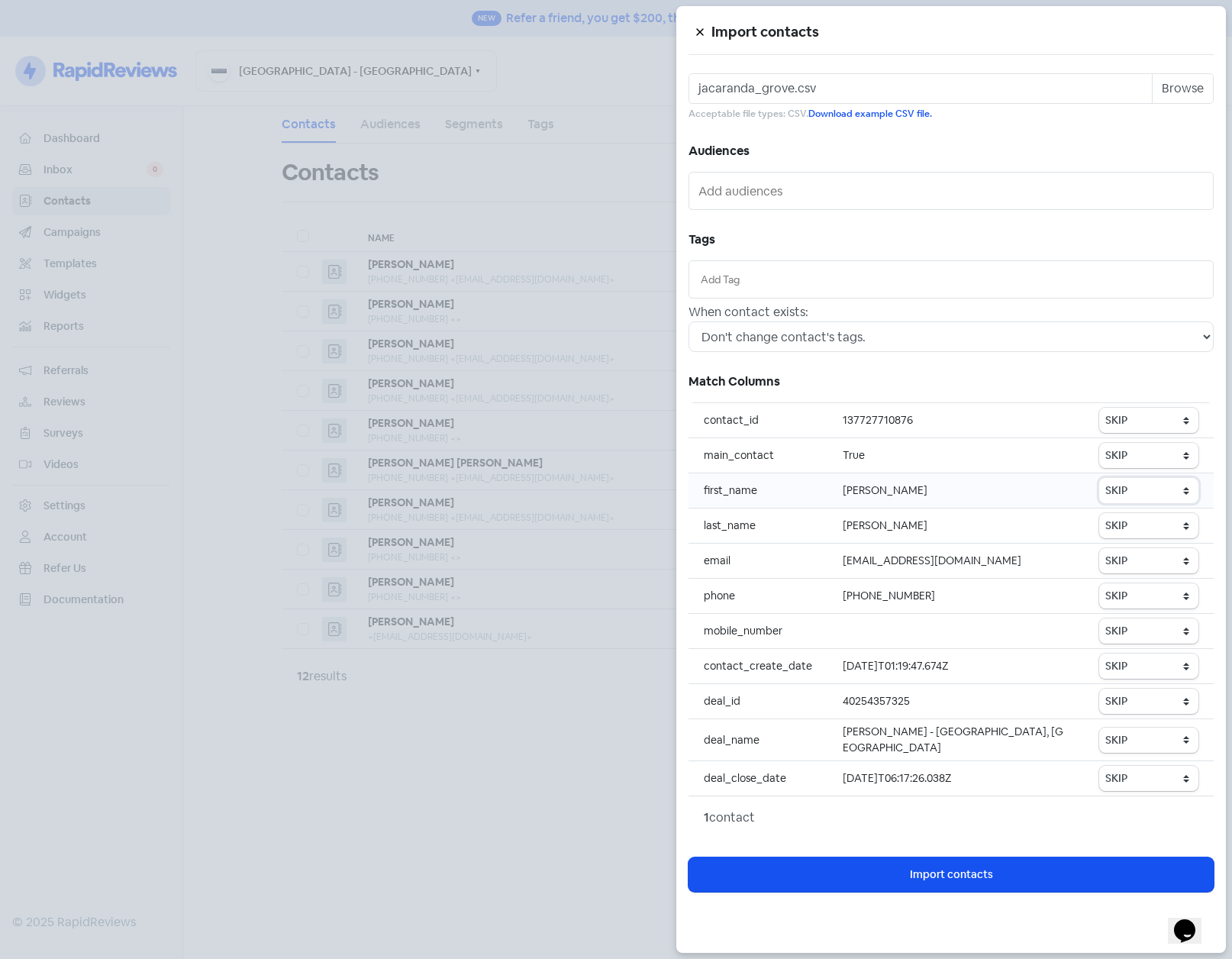
click at [1148, 491] on select "SKIP First name Last name Mobile number Email address Contact status" at bounding box center [1149, 491] width 99 height 25
select select "first_name"
click at [1100, 478] on select "SKIP First name Last name Mobile number Email address Contact status" at bounding box center [1149, 491] width 99 height 25
click at [1146, 524] on select "SKIP First name Last name Mobile number Email address Contact status" at bounding box center [1149, 526] width 99 height 25
select select "last_name"
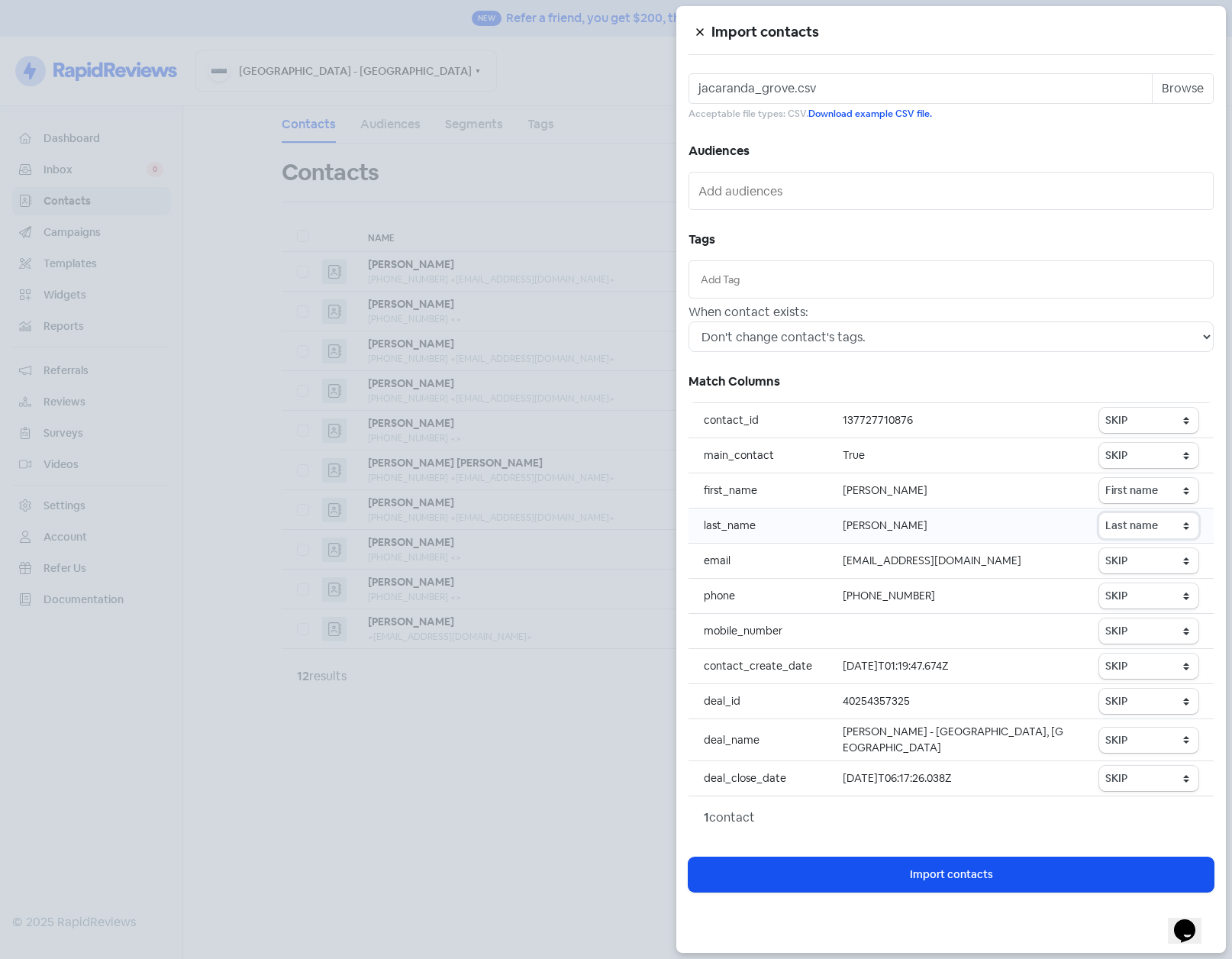
click at [1100, 514] on select "SKIP First name Last name Mobile number Email address Contact status" at bounding box center [1149, 526] width 99 height 25
click at [1128, 558] on select "SKIP First name Last name Mobile number Email address Contact status" at bounding box center [1149, 561] width 99 height 25
select select "email"
click at [1100, 548] on select "SKIP First name Last name Mobile number Email address Contact status" at bounding box center [1149, 561] width 99 height 25
click at [1136, 593] on select "SKIP First name Last name Mobile number Email address Contact status" at bounding box center [1149, 596] width 99 height 25
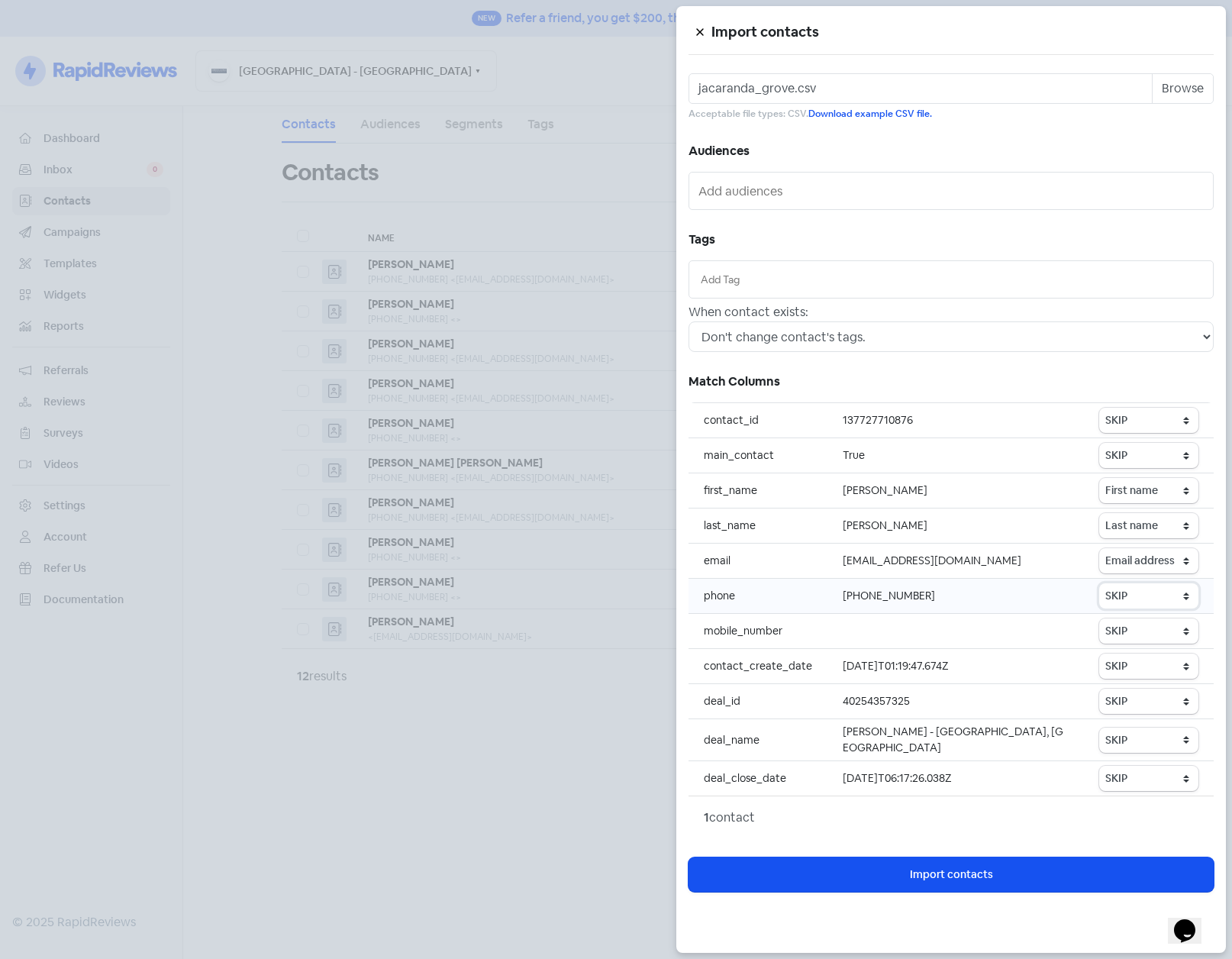
select select "phone"
click at [1100, 584] on select "SKIP First name Last name Mobile number Email address Contact status" at bounding box center [1149, 596] width 99 height 25
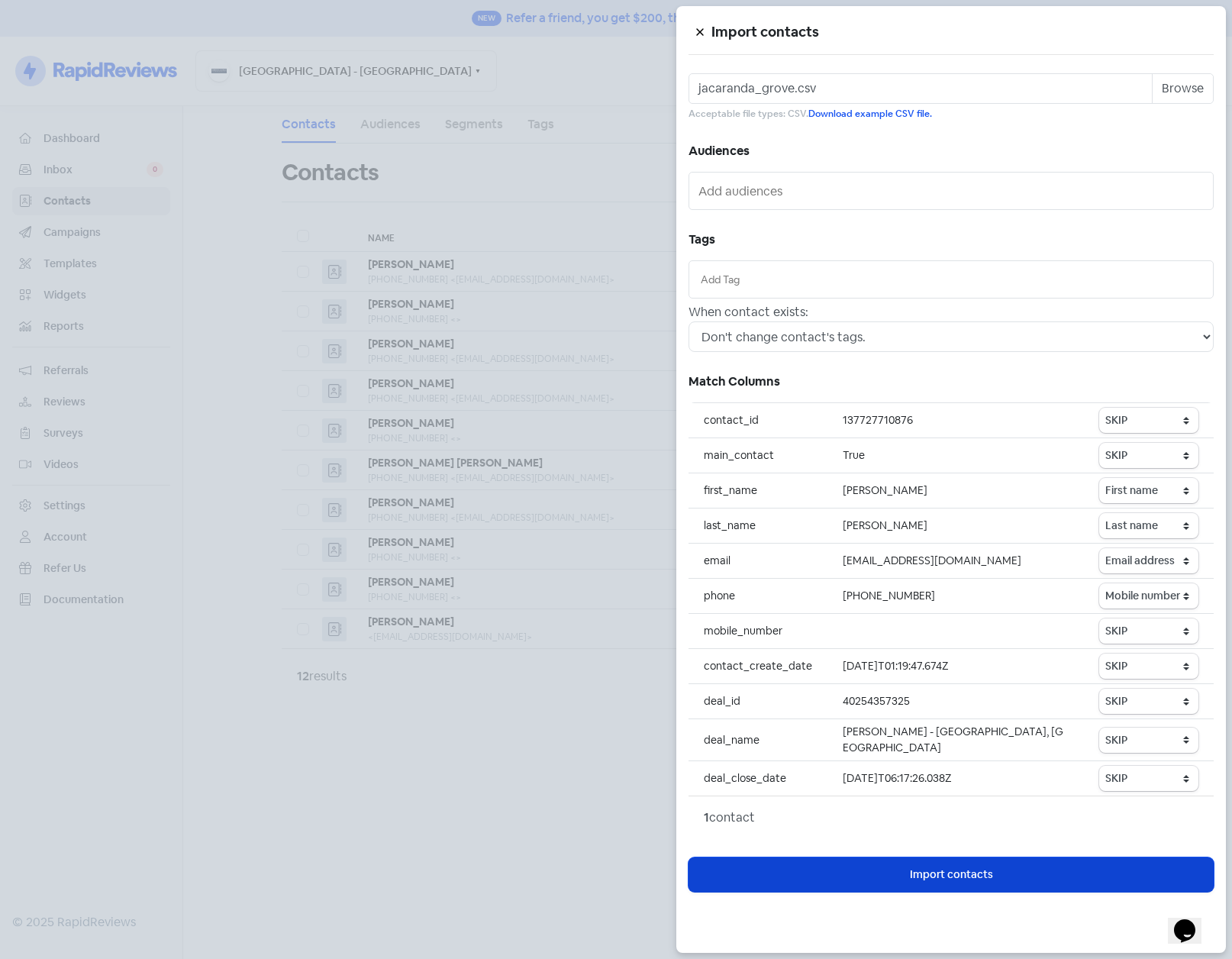
click at [986, 868] on span "Import contacts" at bounding box center [951, 875] width 83 height 16
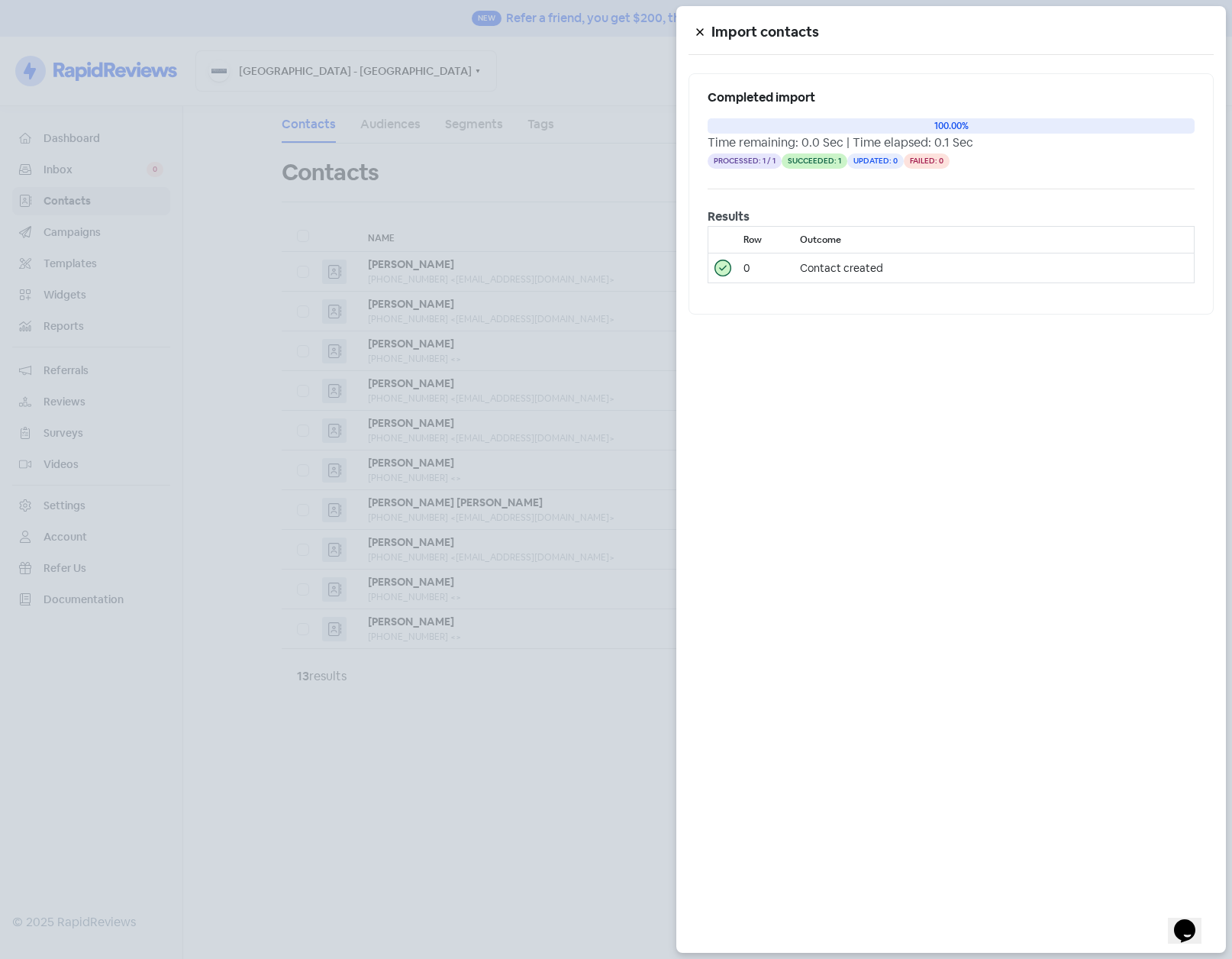
drag, startPoint x: 631, startPoint y: 161, endPoint x: 613, endPoint y: 162, distance: 18.0
click at [631, 161] on div at bounding box center [616, 479] width 1232 height 959
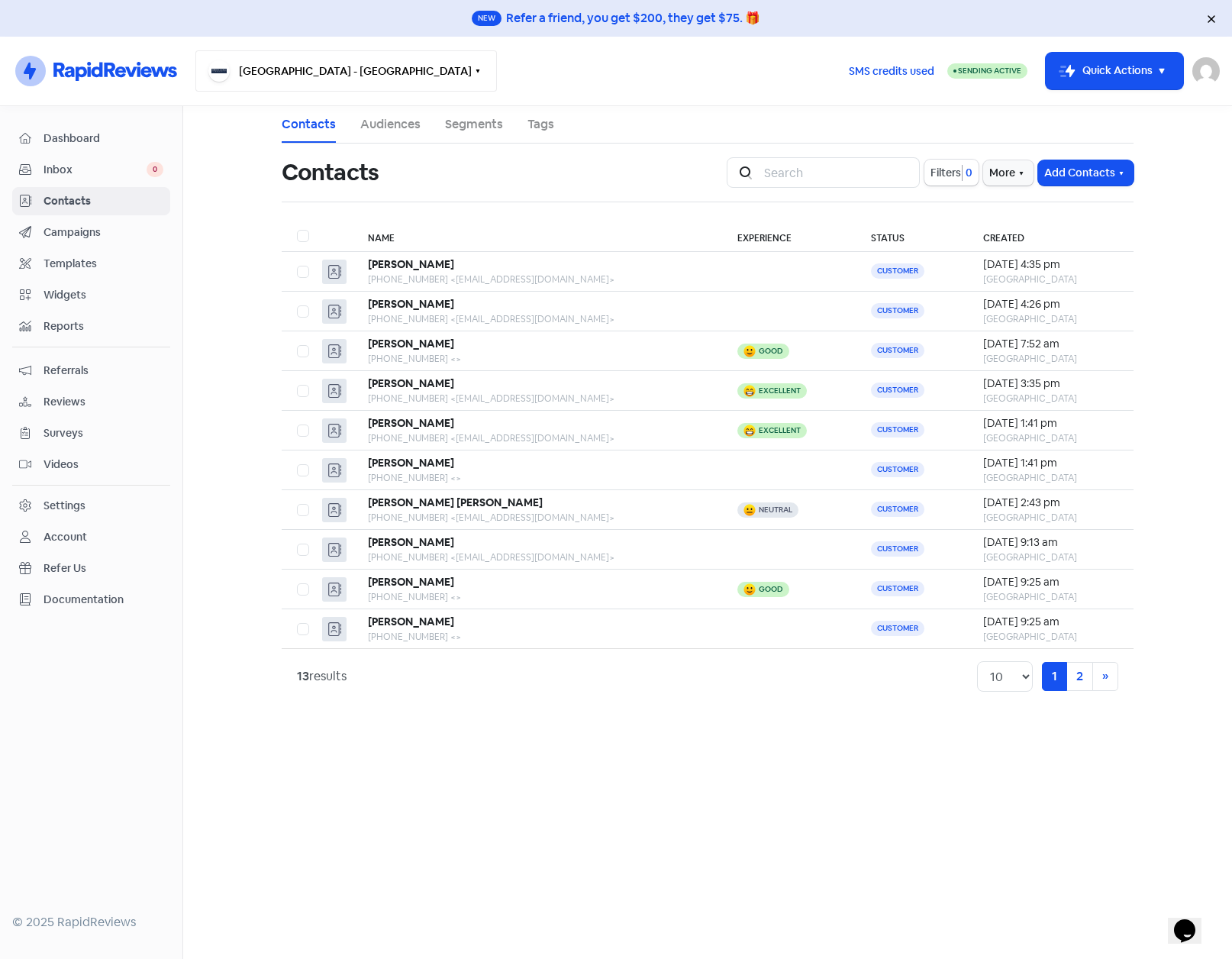
click at [313, 74] on button "[GEOGRAPHIC_DATA] - [GEOGRAPHIC_DATA]" at bounding box center [346, 71] width 302 height 42
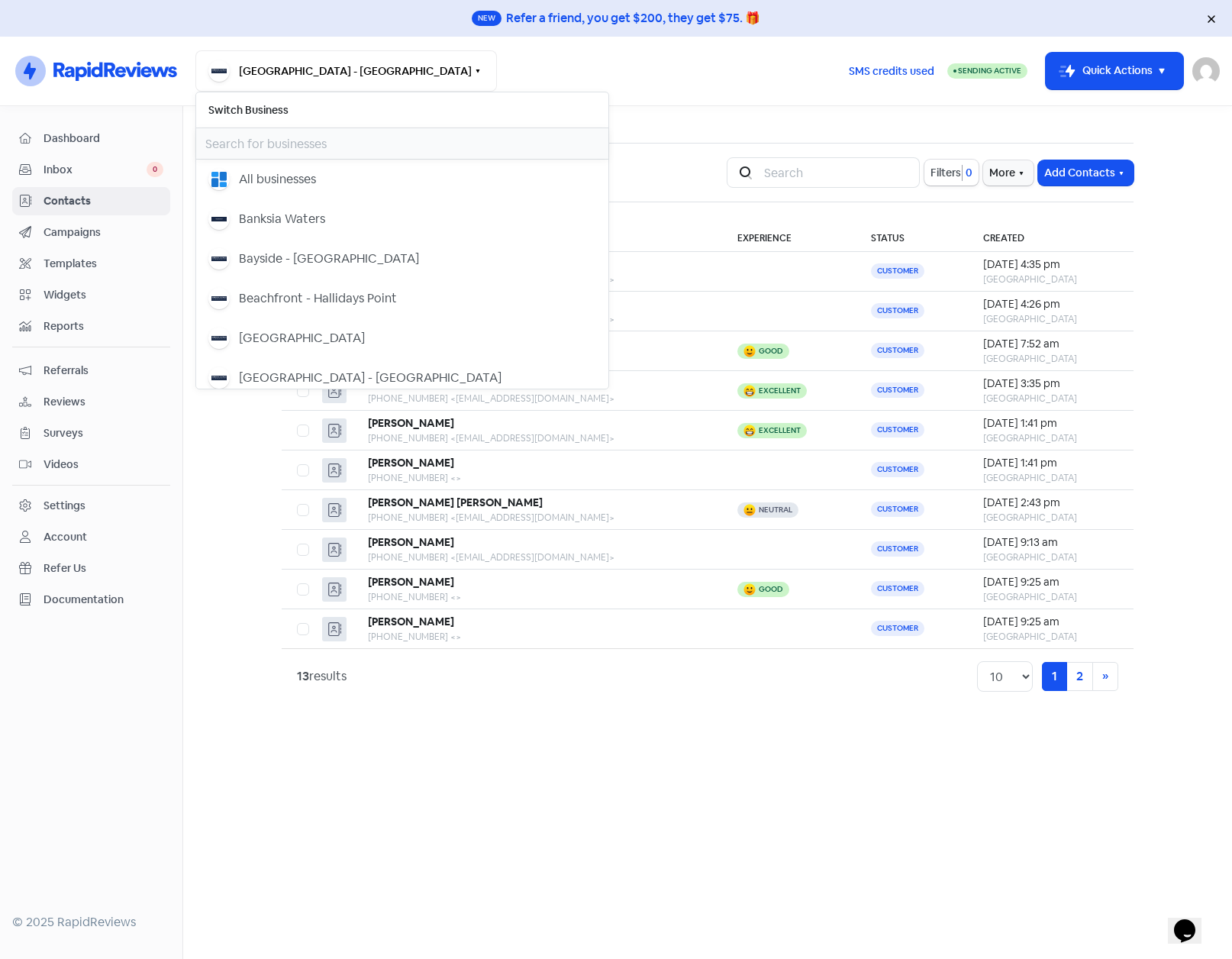
click at [283, 147] on input "text" at bounding box center [403, 143] width 412 height 31
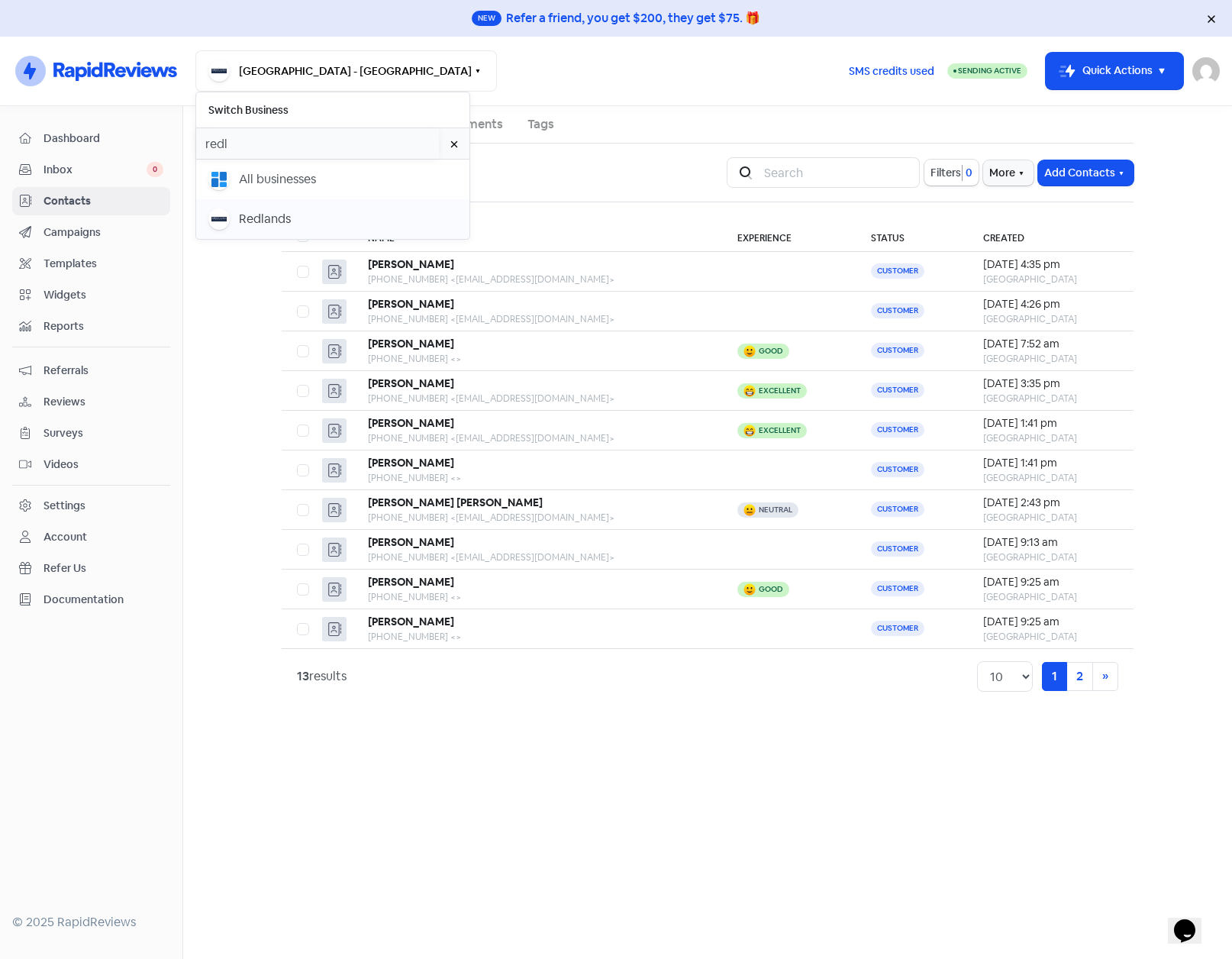
type input "redl"
click at [276, 213] on div "Redlands" at bounding box center [265, 219] width 52 height 19
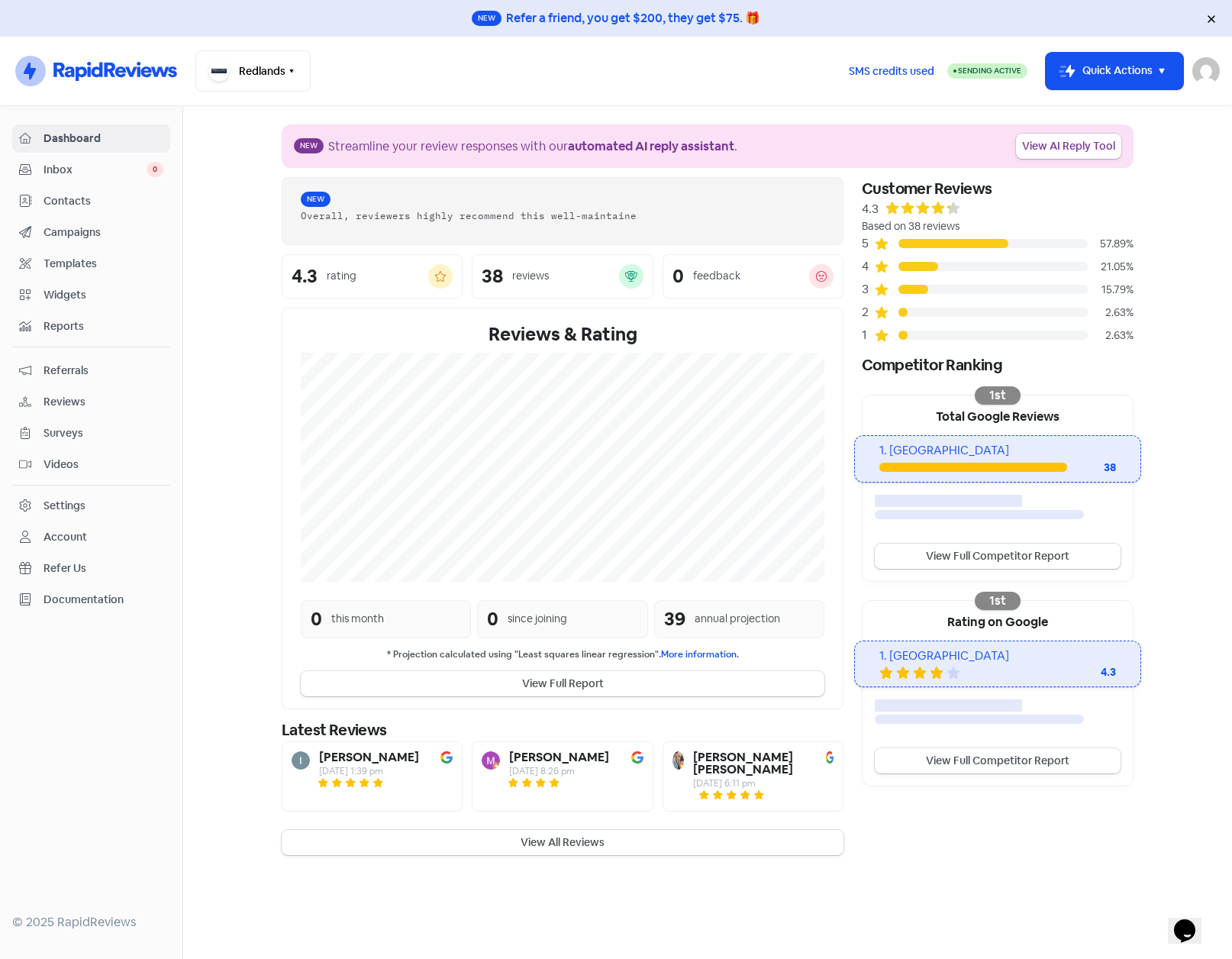
click at [91, 200] on span "Contacts" at bounding box center [103, 201] width 119 height 16
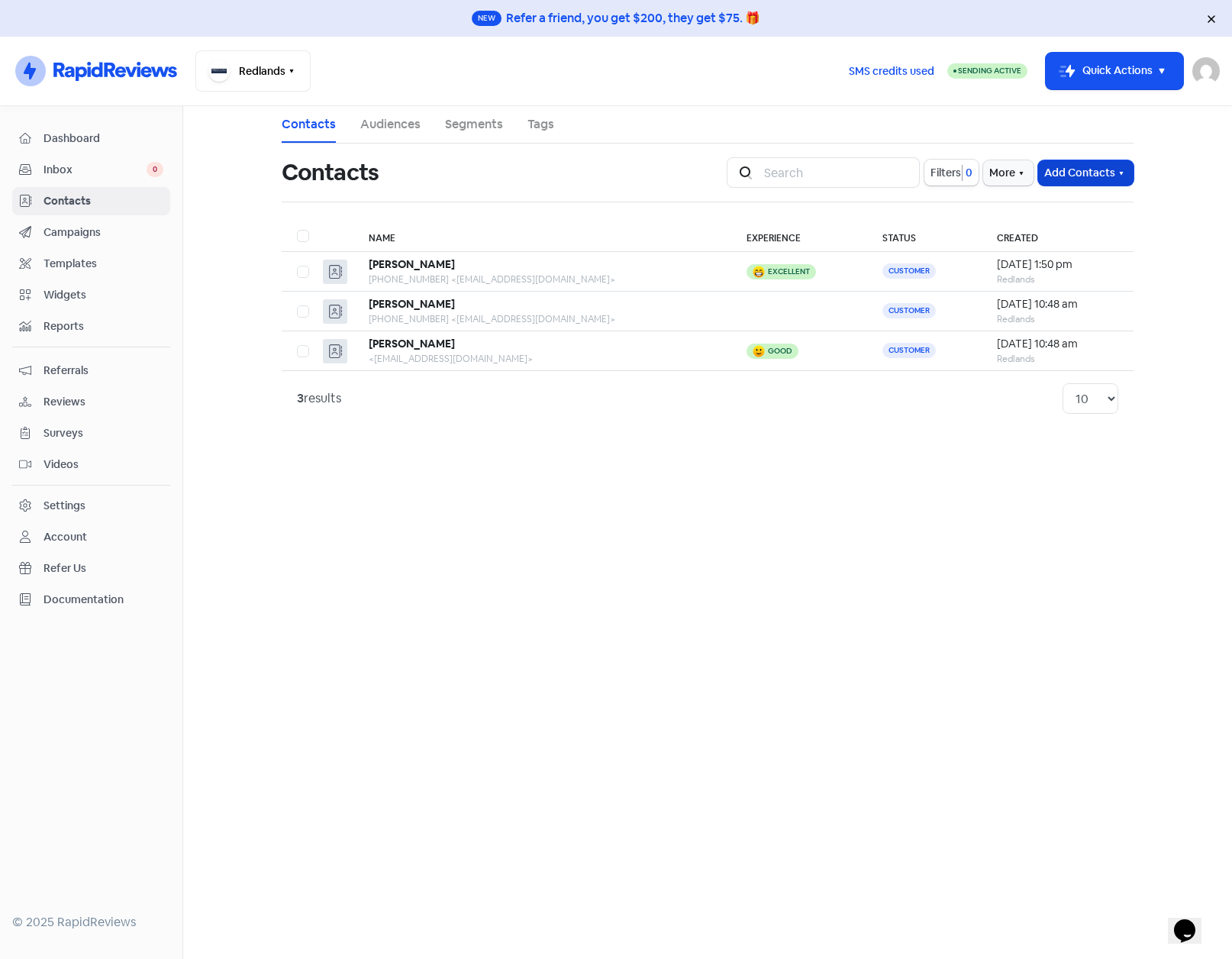
click at [1129, 170] on button "Add Contacts" at bounding box center [1086, 173] width 96 height 25
click at [1055, 240] on button "Import contact (basic)" at bounding box center [1043, 236] width 178 height 31
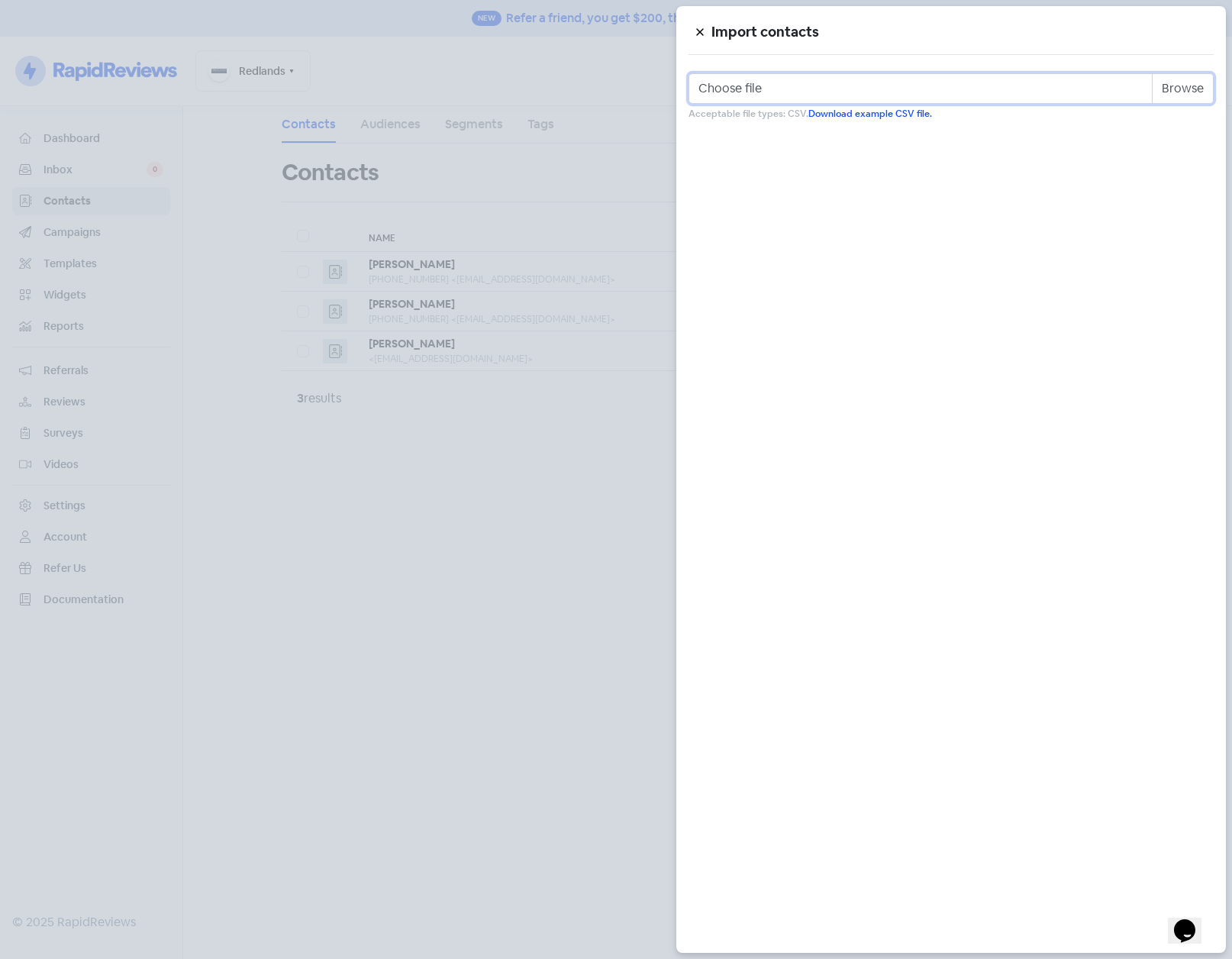
click at [758, 89] on input "Choose file" at bounding box center [951, 89] width 526 height 31
type input "C:\fakepath\redland.csv"
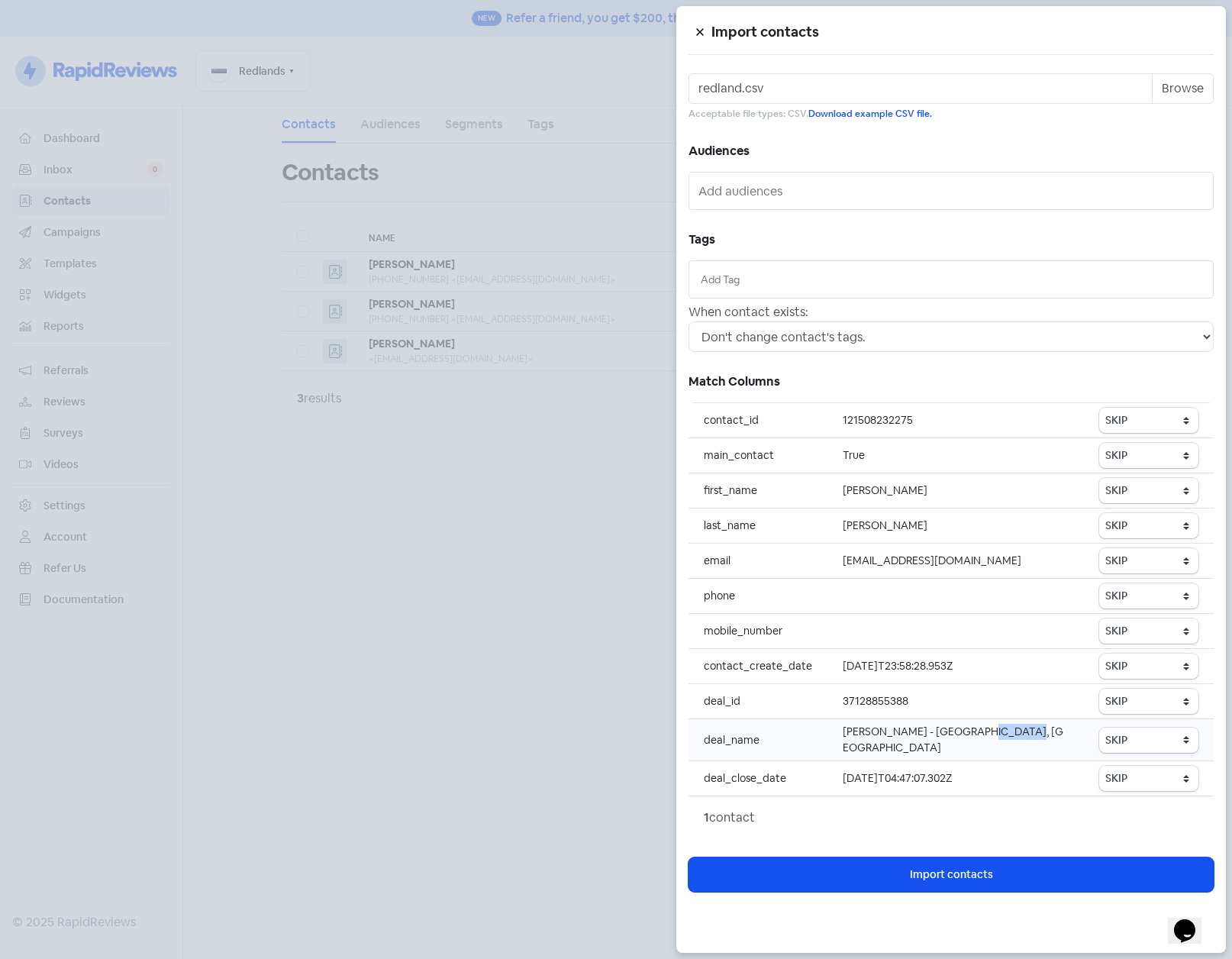
drag, startPoint x: 962, startPoint y: 736, endPoint x: 998, endPoint y: 737, distance: 36.0
click at [998, 737] on td "[PERSON_NAME] - [GEOGRAPHIC_DATA], [GEOGRAPHIC_DATA]" at bounding box center [956, 740] width 257 height 42
drag, startPoint x: 998, startPoint y: 737, endPoint x: 989, endPoint y: 734, distance: 9.5
copy td "Birkdale"
click at [1141, 492] on select "SKIP First name Last name Mobile number Email address Contact status" at bounding box center [1149, 491] width 99 height 25
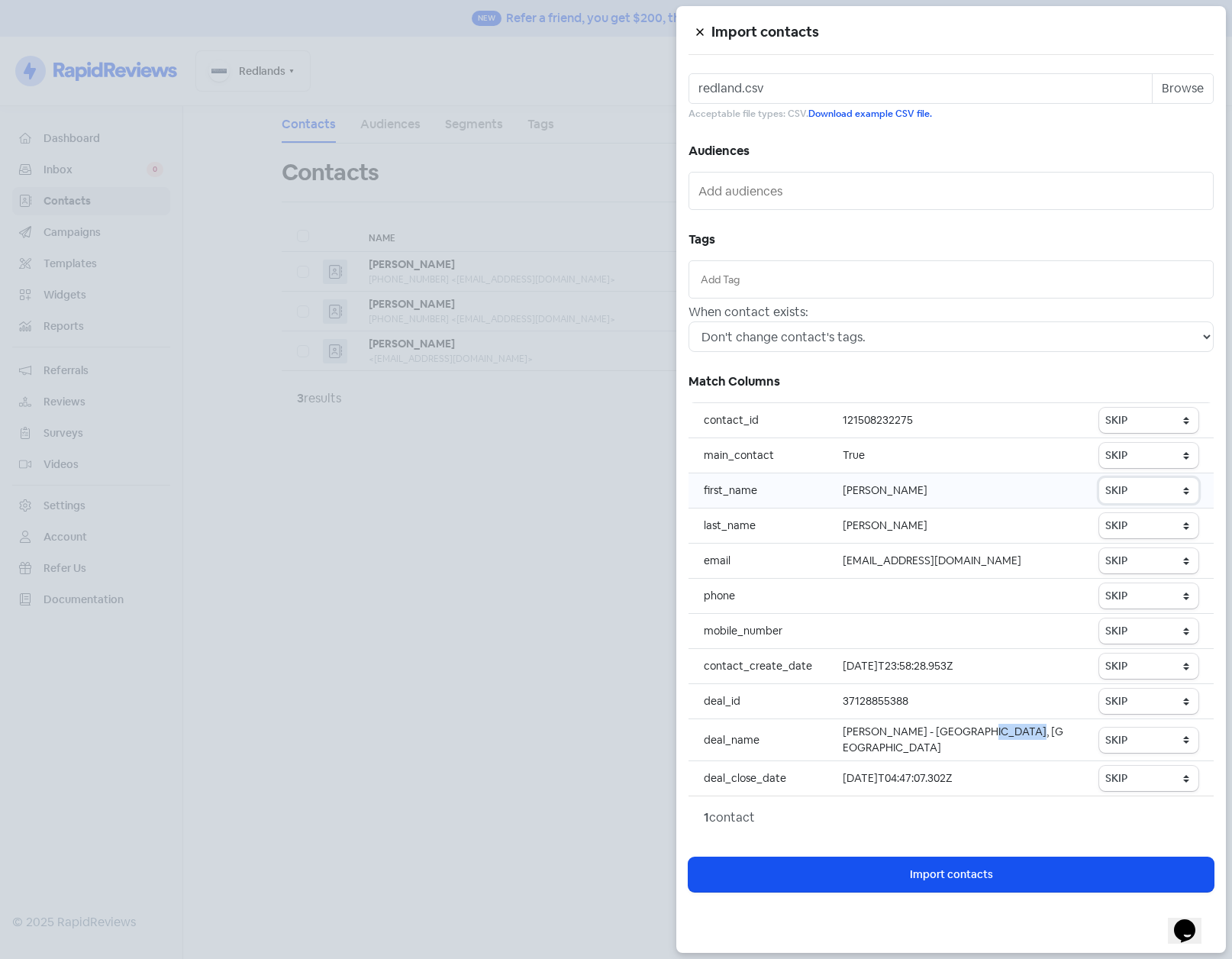
select select "first_name"
click at [1100, 478] on select "SKIP First name Last name Mobile number Email address Contact status" at bounding box center [1149, 491] width 99 height 25
click at [1143, 524] on select "SKIP First name Last name Mobile number Email address Contact status" at bounding box center [1149, 526] width 99 height 25
select select "last_name"
click at [1100, 514] on select "SKIP First name Last name Mobile number Email address Contact status" at bounding box center [1149, 526] width 99 height 25
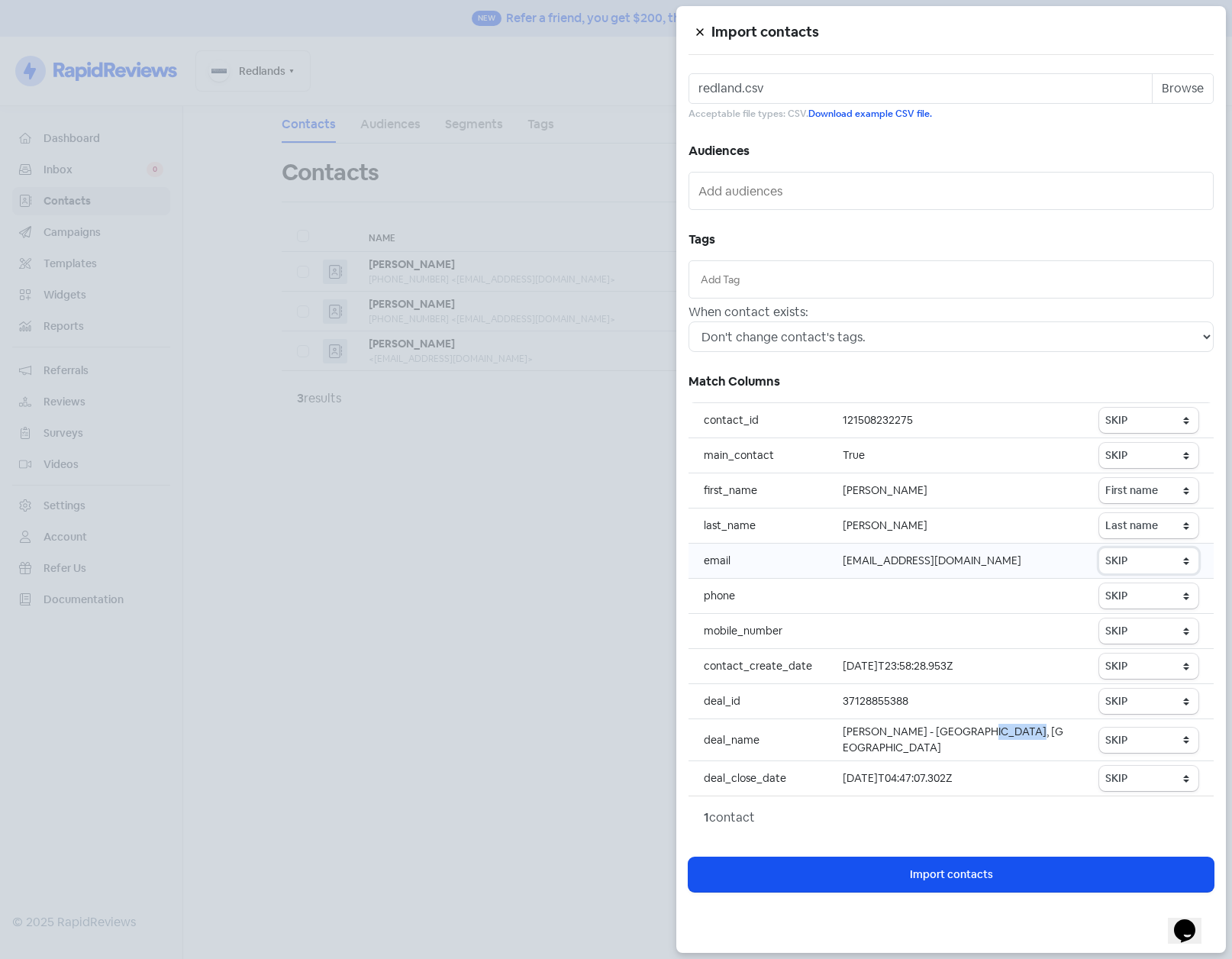
click at [1143, 555] on select "SKIP First name Last name Mobile number Email address Contact status" at bounding box center [1149, 561] width 99 height 25
select select "email"
click at [1100, 548] on select "SKIP First name Last name Mobile number Email address Contact status" at bounding box center [1149, 561] width 99 height 25
click at [1136, 587] on select "SKIP First name Last name Mobile number Email address Contact status" at bounding box center [1149, 596] width 99 height 25
select select "phone"
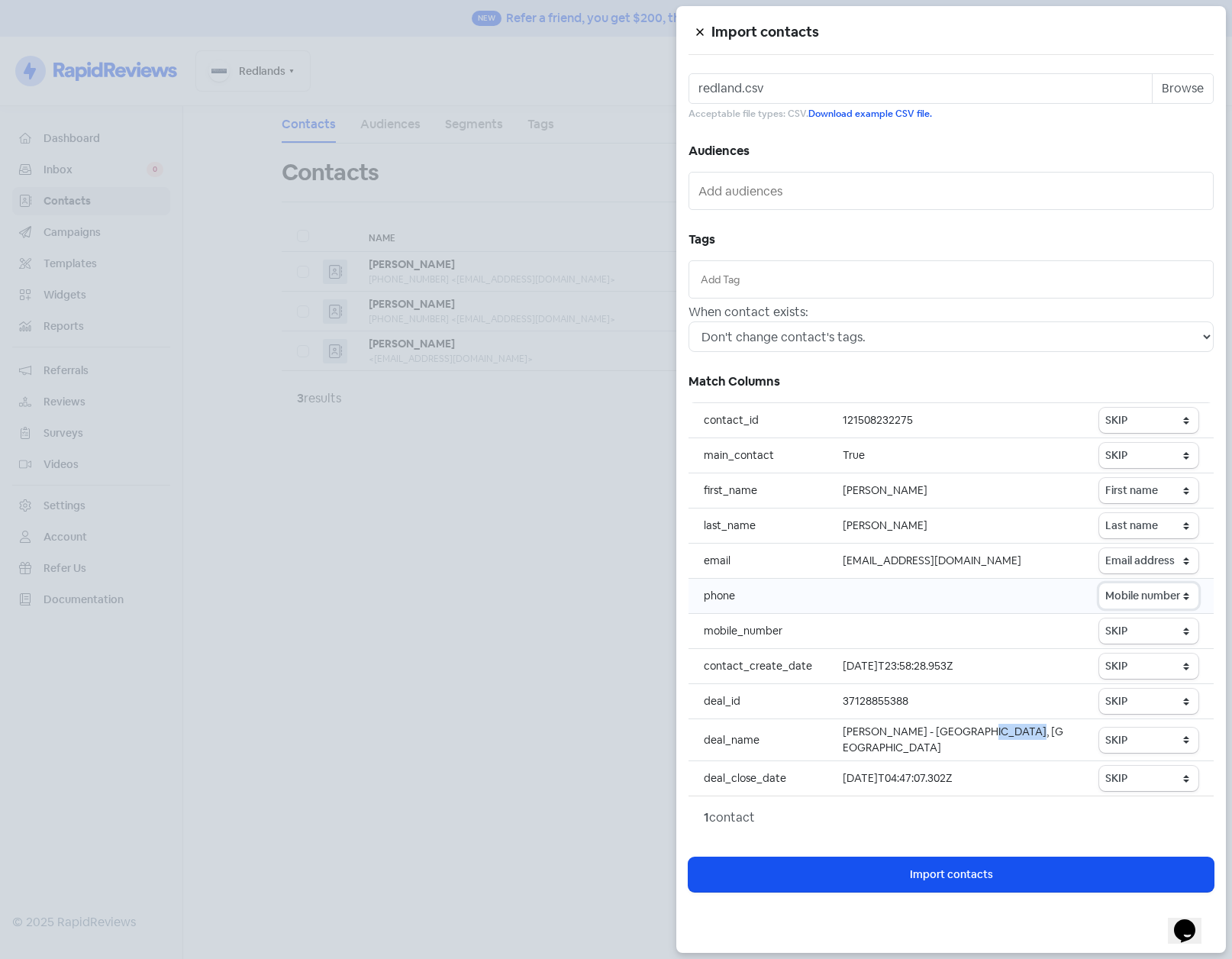
click at [1100, 584] on select "SKIP First name Last name Mobile number Email address Contact status" at bounding box center [1149, 596] width 99 height 25
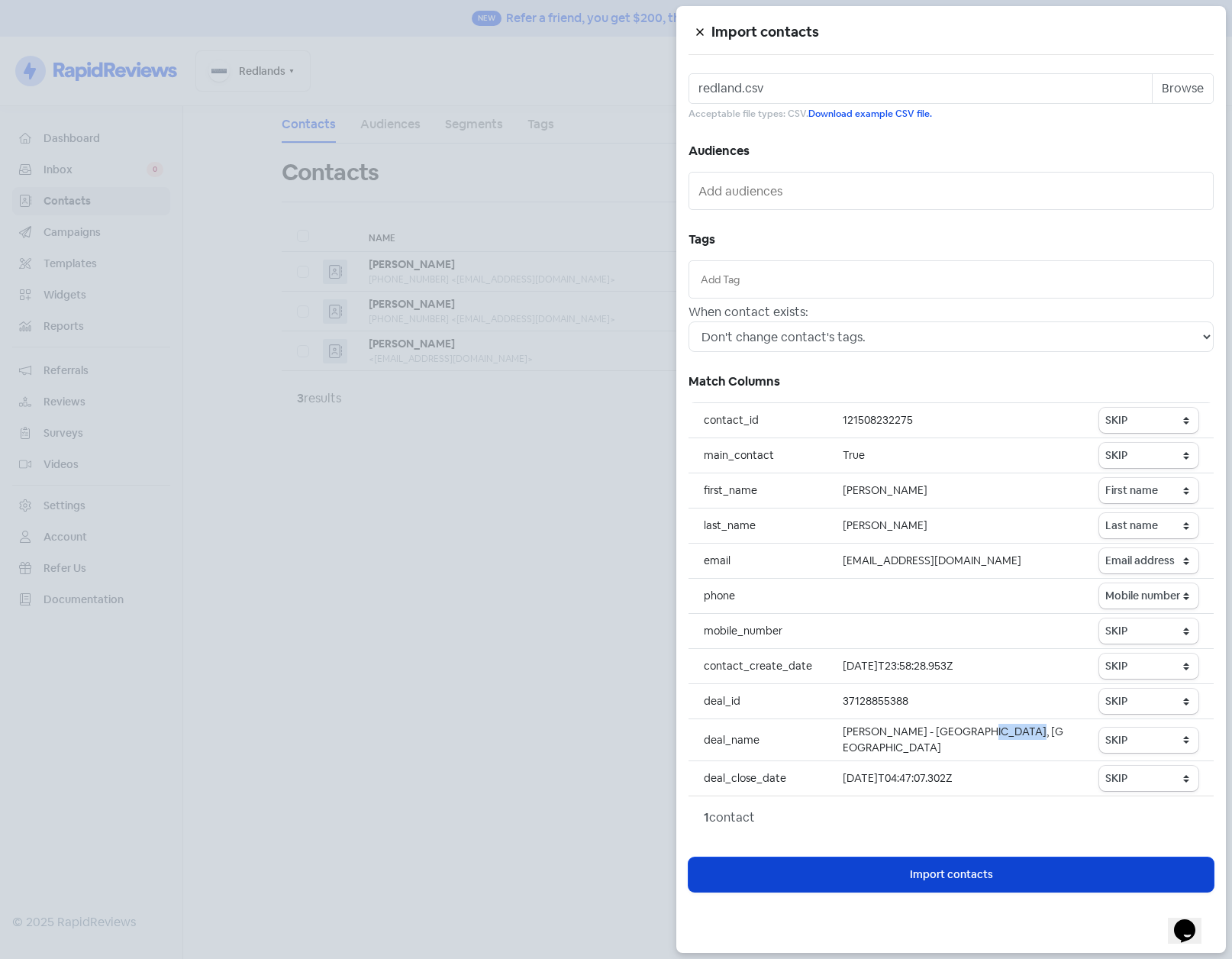
click at [963, 869] on span "Import contacts" at bounding box center [951, 875] width 83 height 16
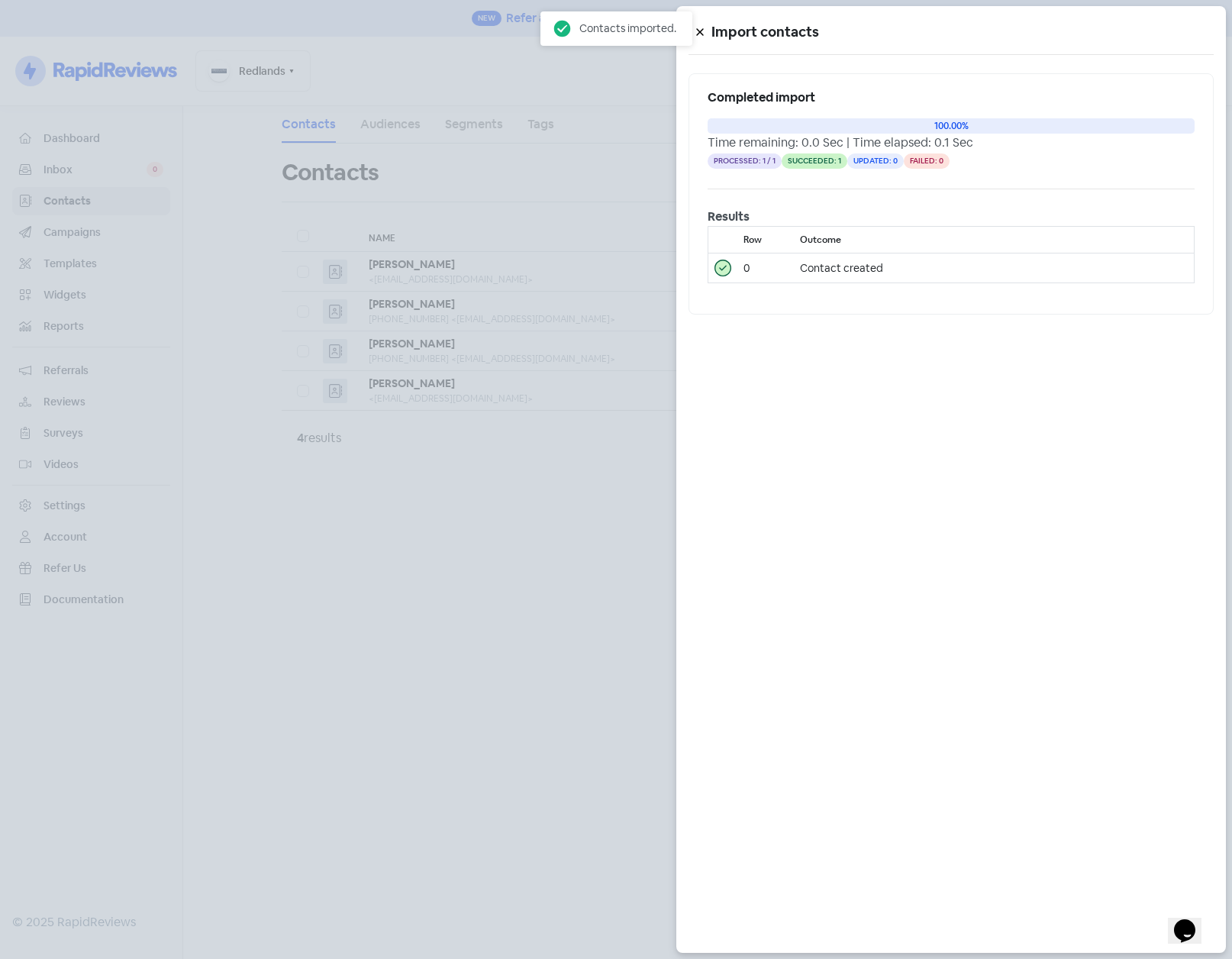
click at [453, 551] on div at bounding box center [616, 479] width 1232 height 959
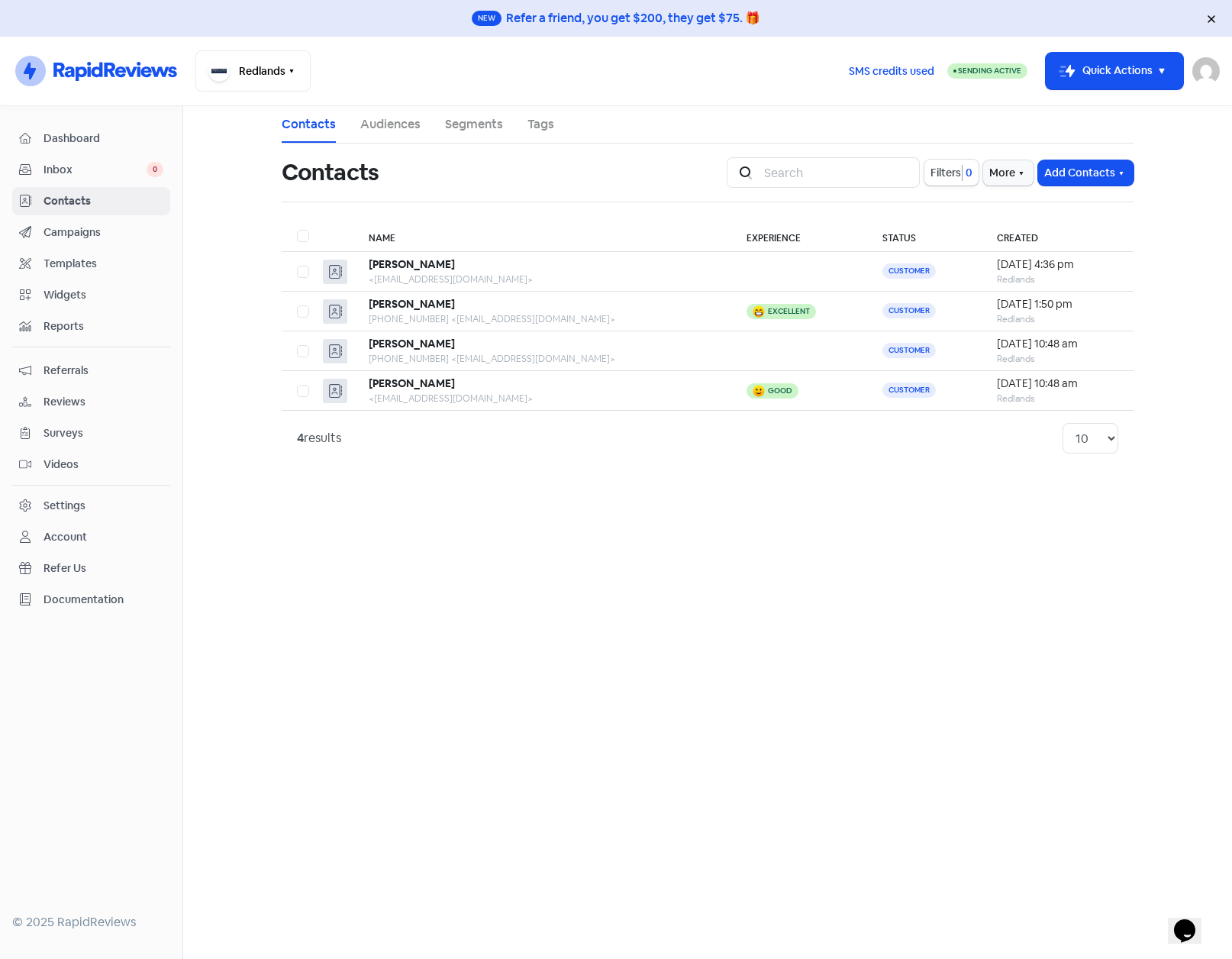
click at [75, 502] on div "Settings" at bounding box center [64, 506] width 42 height 16
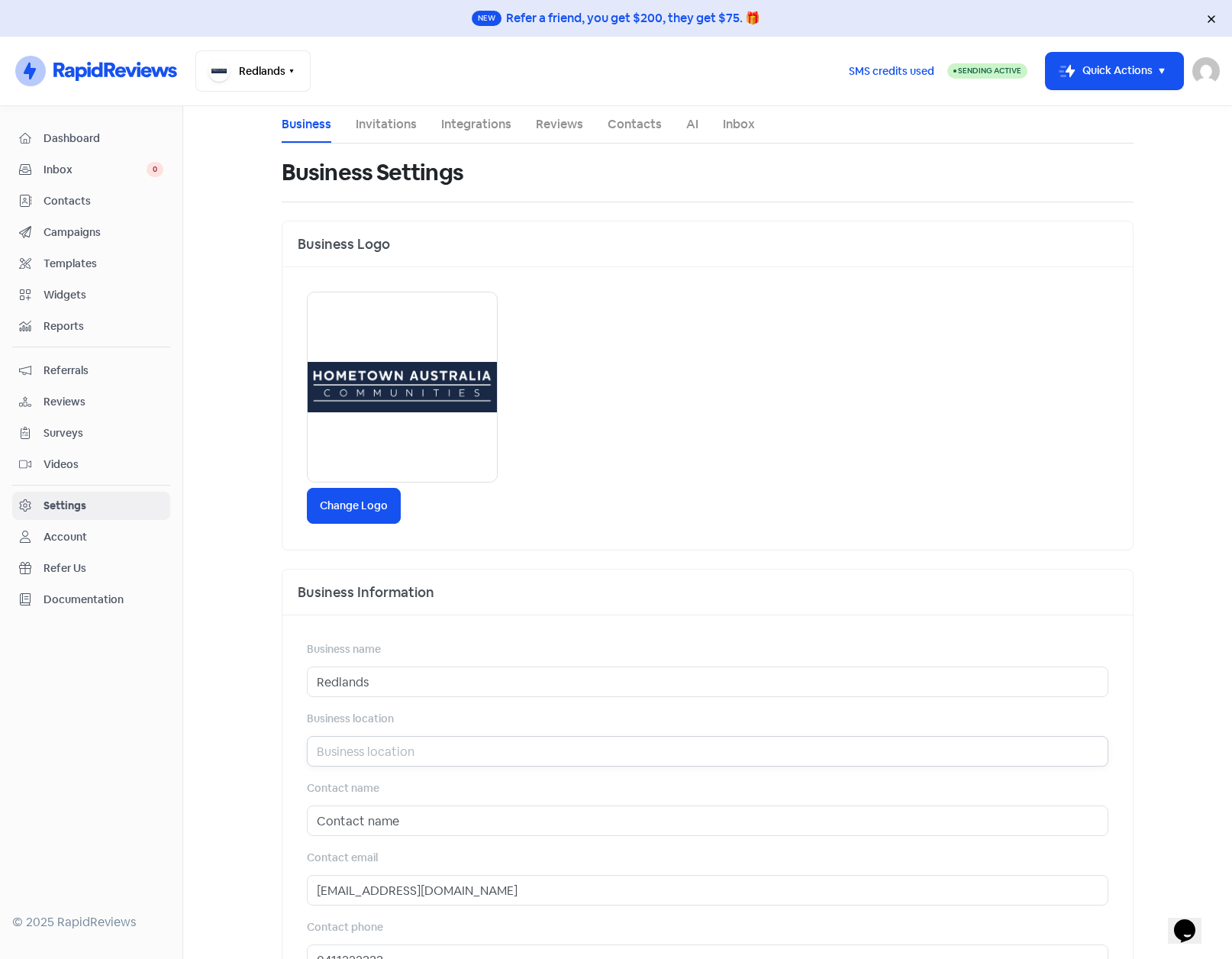
click at [387, 761] on input "text" at bounding box center [708, 752] width 802 height 31
paste input "Birkdale"
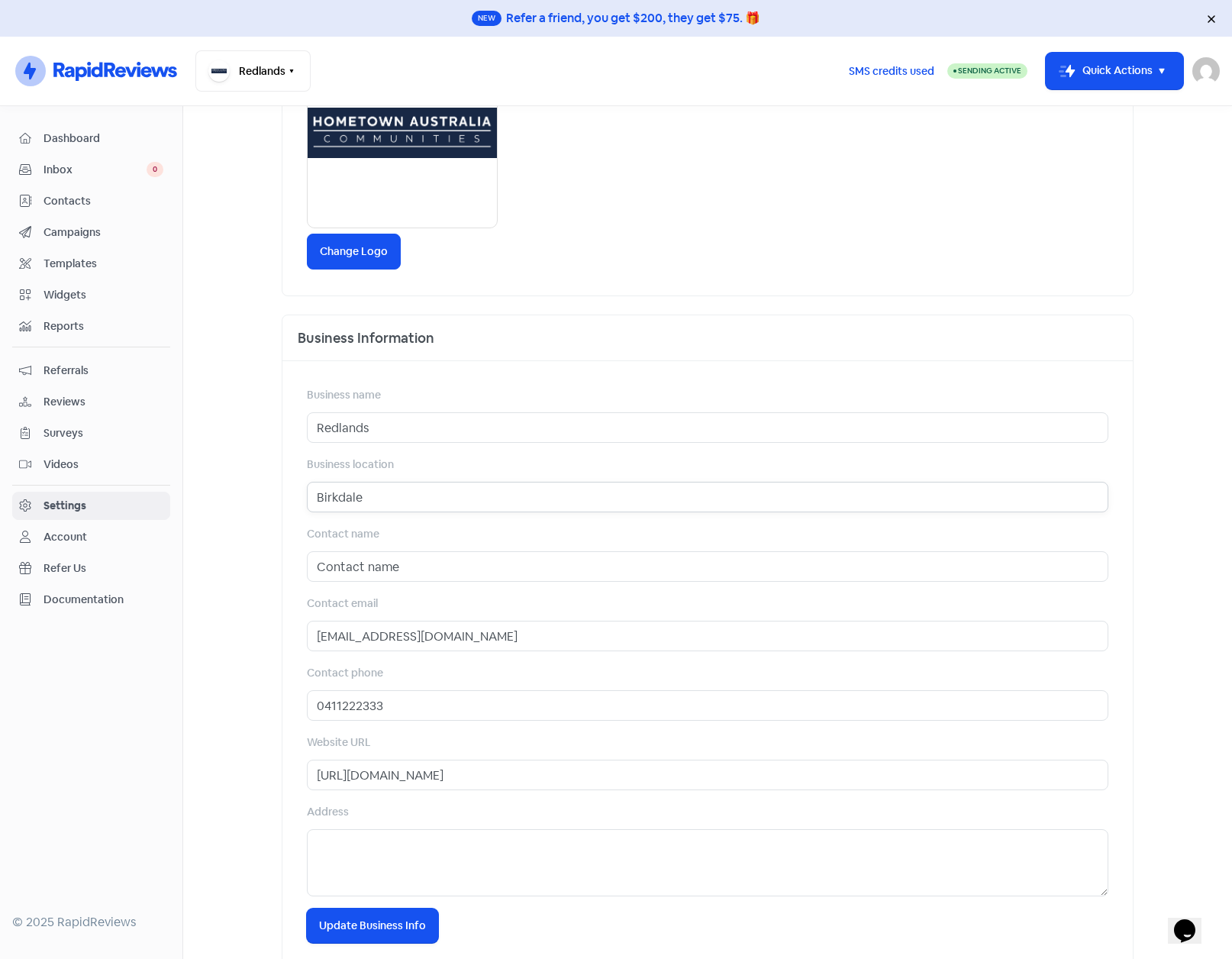
scroll to position [282, 0]
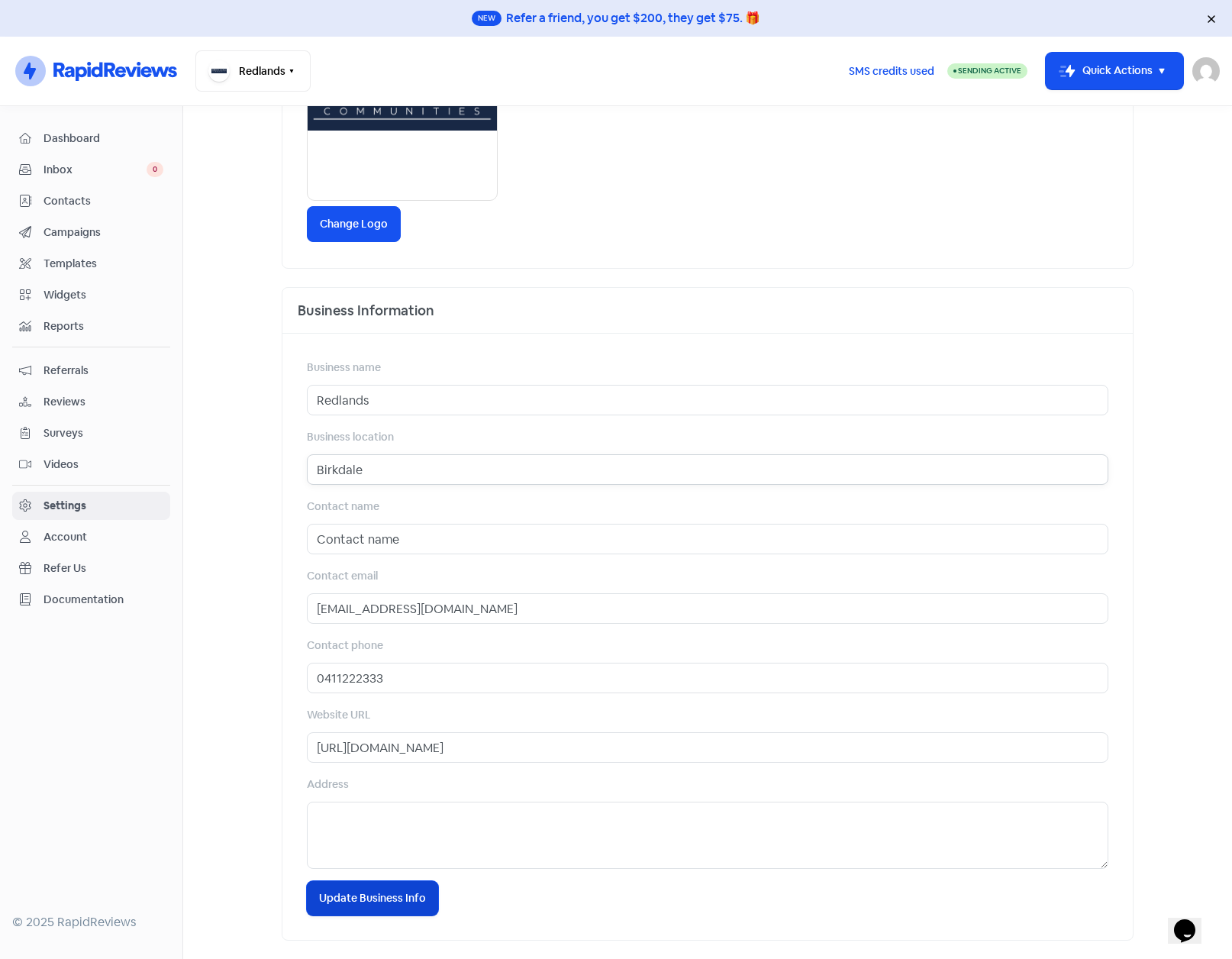
type input "Birkdale"
click at [355, 900] on span "Update Business Info" at bounding box center [373, 899] width 107 height 16
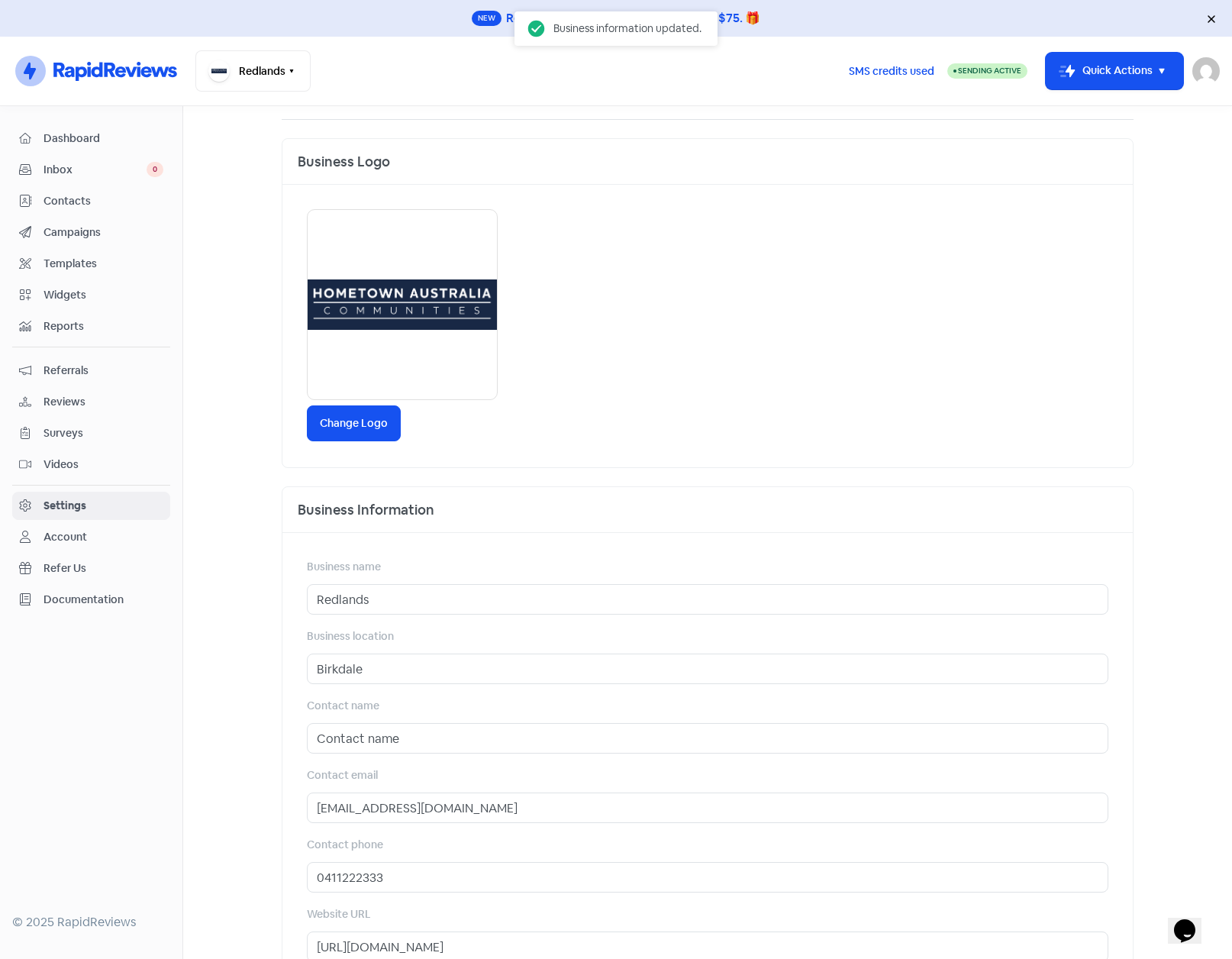
scroll to position [0, 0]
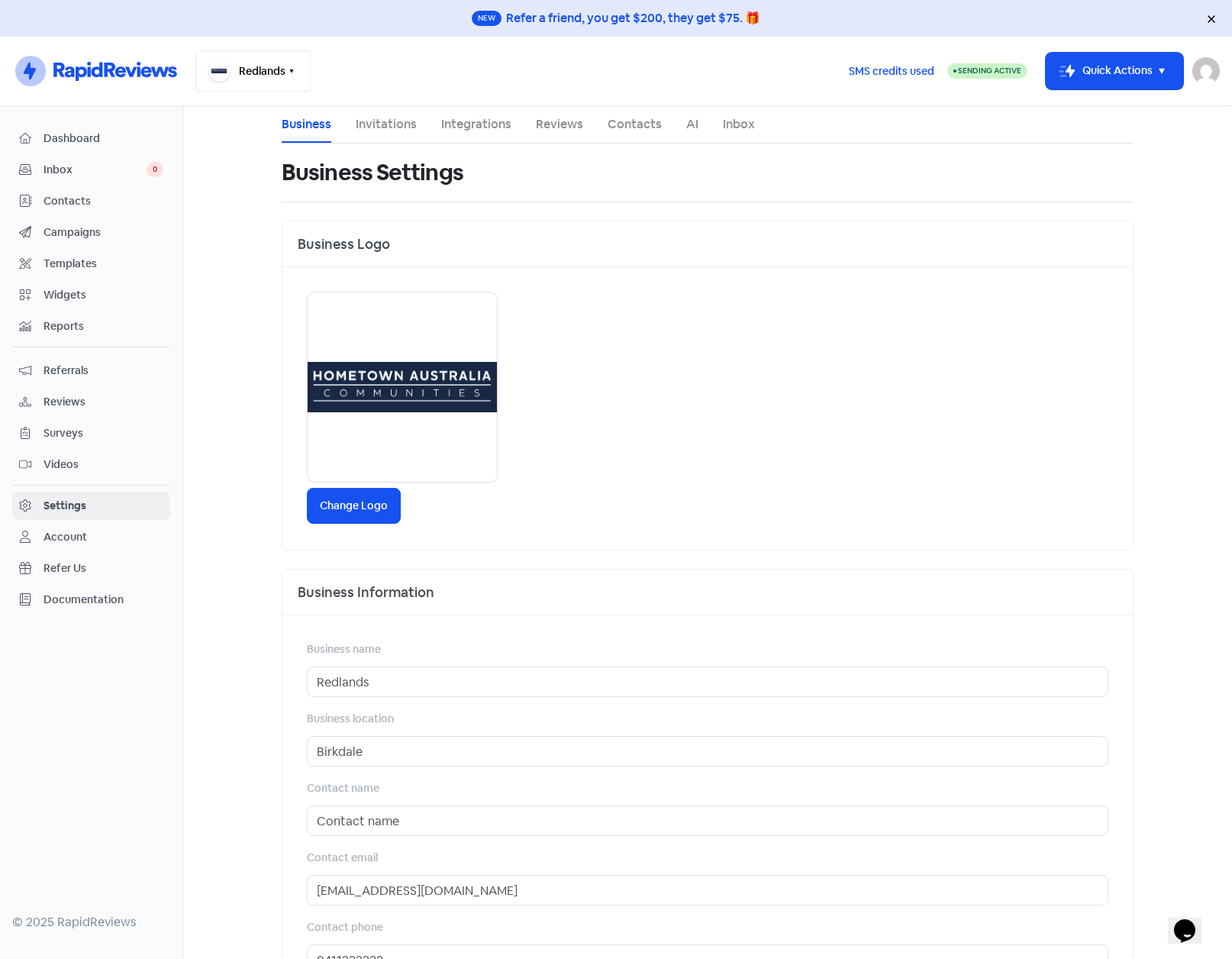
click at [270, 75] on button "Redlands" at bounding box center [253, 71] width 115 height 42
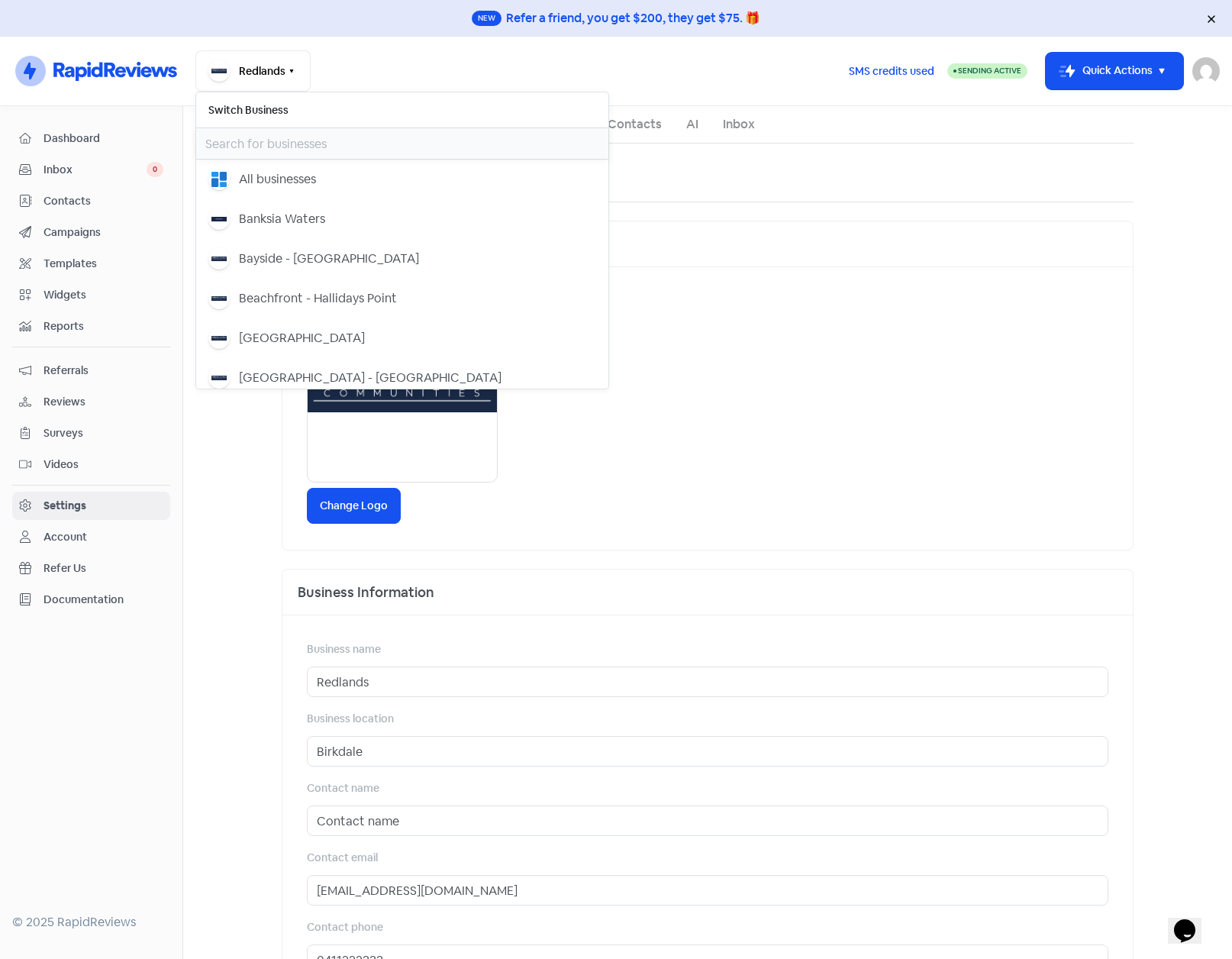
click at [258, 143] on input "text" at bounding box center [403, 143] width 412 height 31
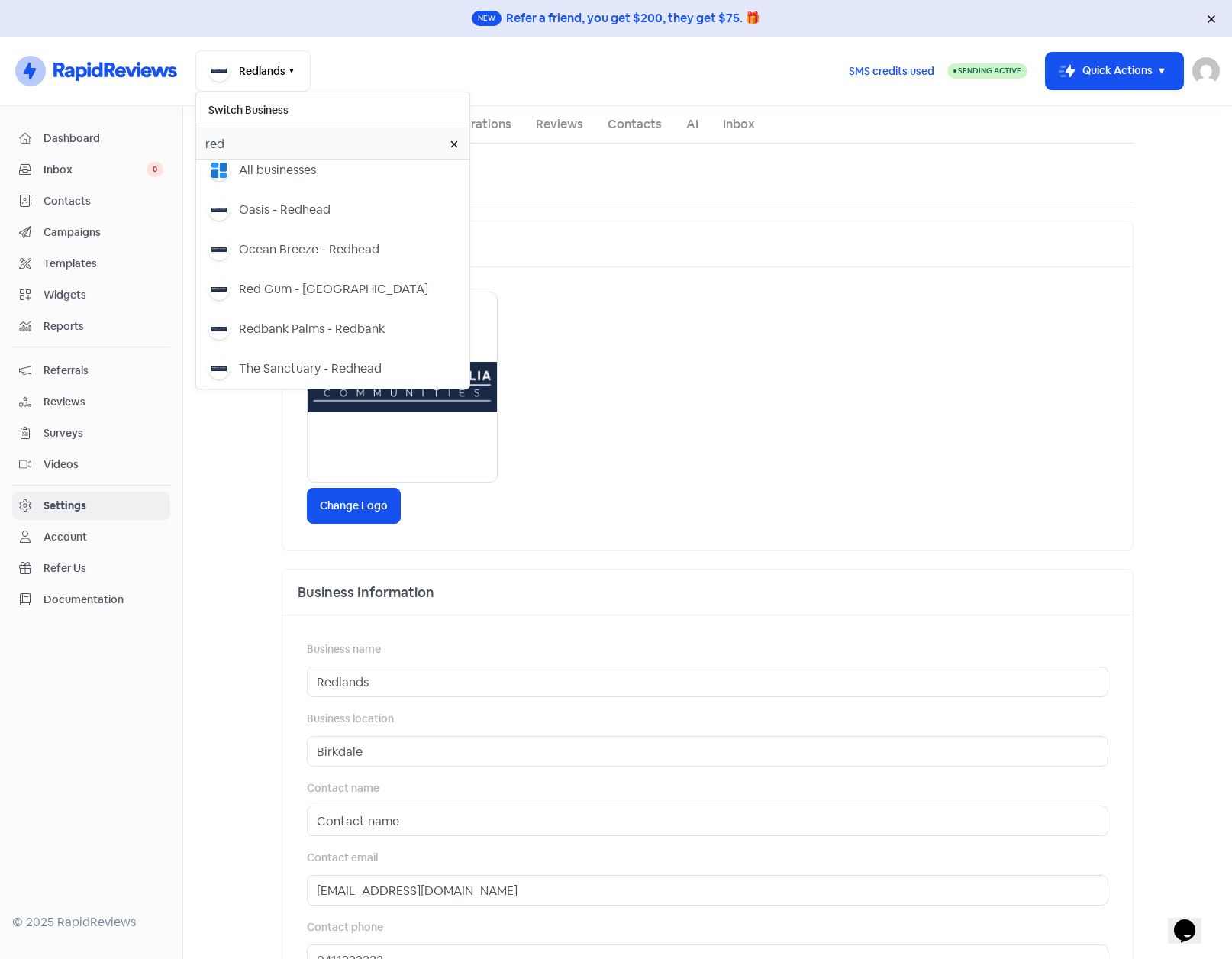
click at [702, 292] on div "Change Logo" at bounding box center [707, 408] width 851 height 282
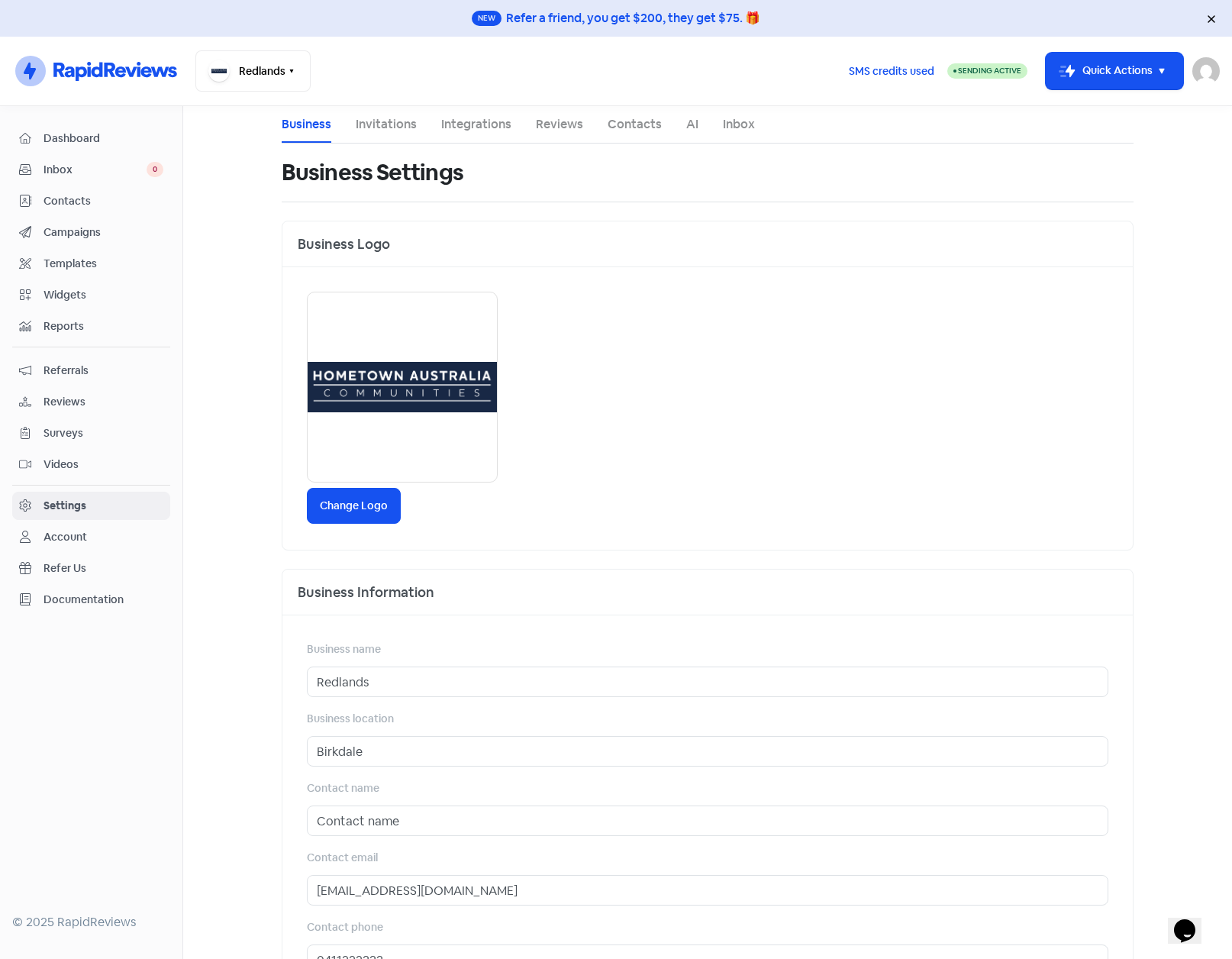
click at [73, 207] on span "Contacts" at bounding box center [103, 201] width 119 height 16
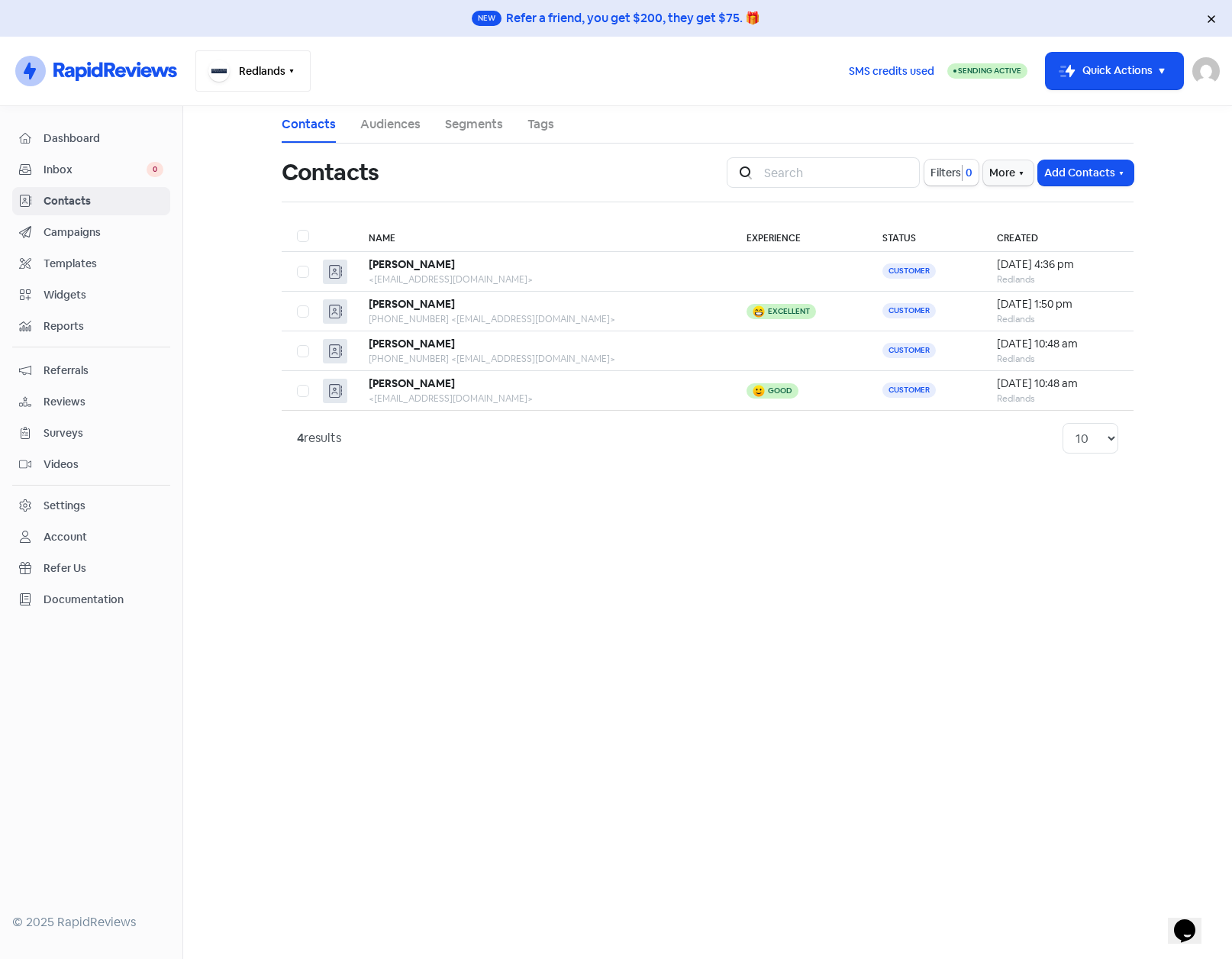
click at [246, 85] on button "Redlands" at bounding box center [253, 71] width 115 height 42
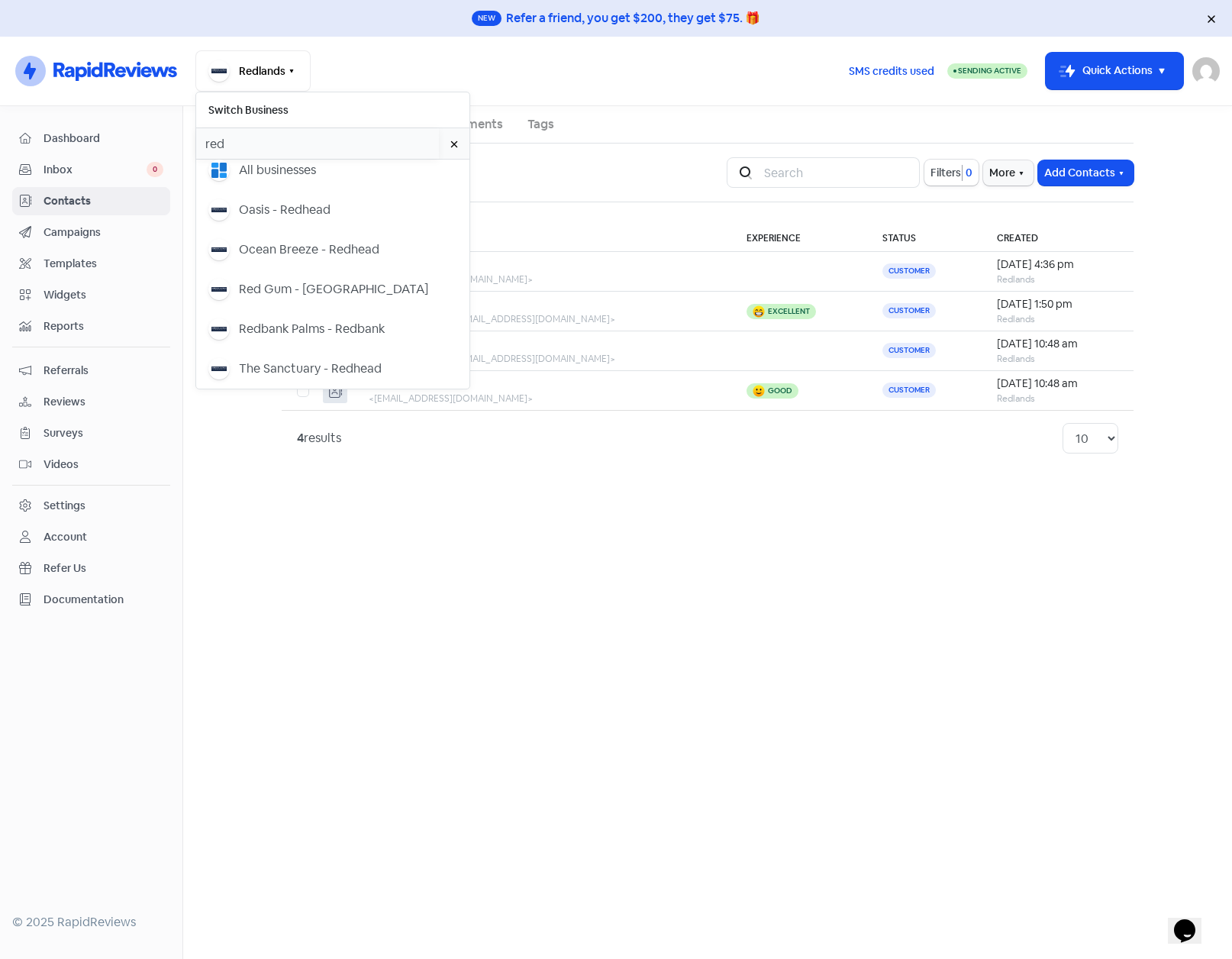
click at [260, 141] on input "red" at bounding box center [318, 143] width 243 height 31
drag, startPoint x: 260, startPoint y: 141, endPoint x: 173, endPoint y: 150, distance: 87.5
click at [173, 150] on div "New Refer a friend, you get $200, they get $75. 🎁 Icon For Thunder-circle Redla…" at bounding box center [616, 479] width 1232 height 959
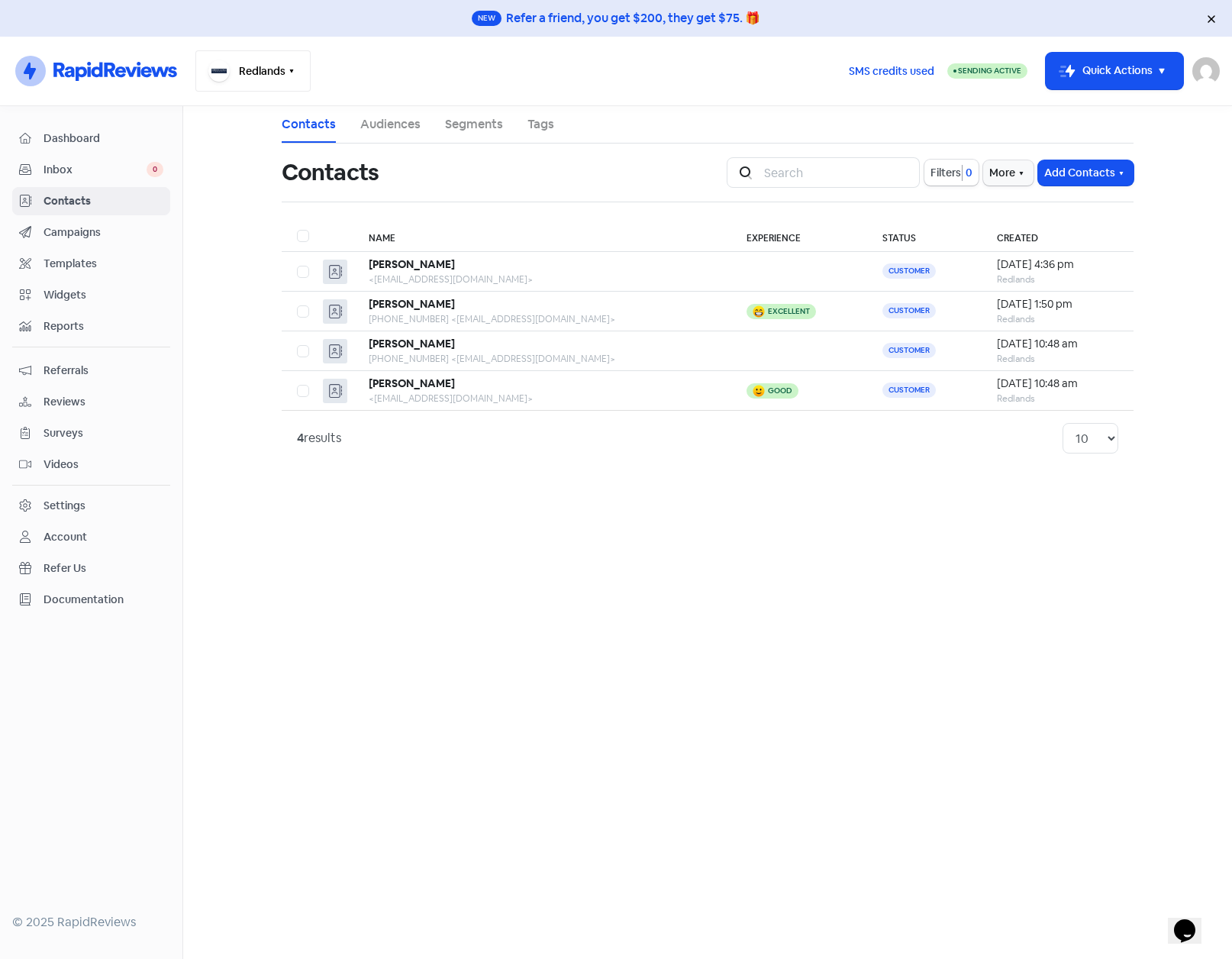
click at [257, 75] on button "Redlands" at bounding box center [253, 71] width 115 height 42
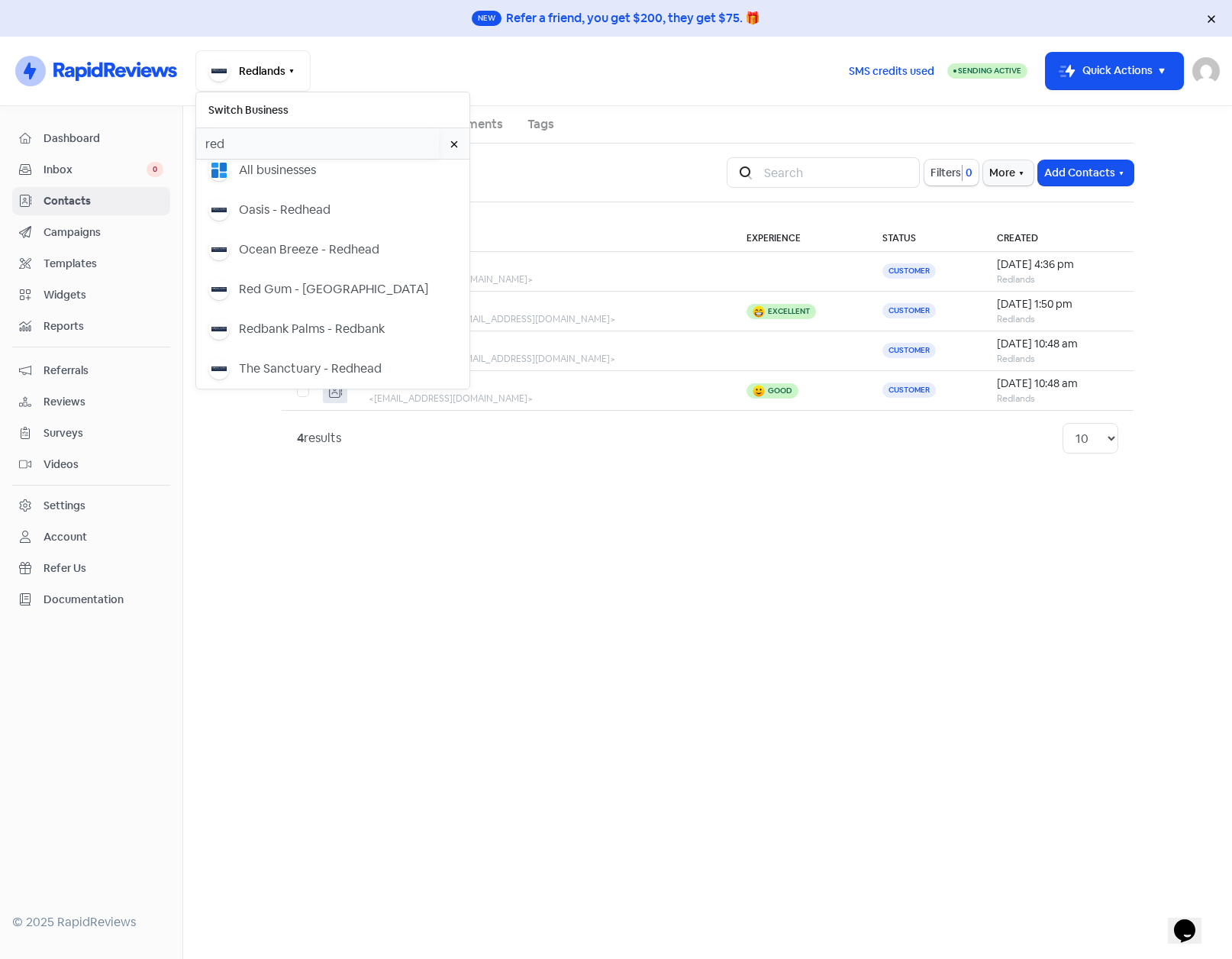
click at [253, 147] on input "red" at bounding box center [318, 143] width 243 height 31
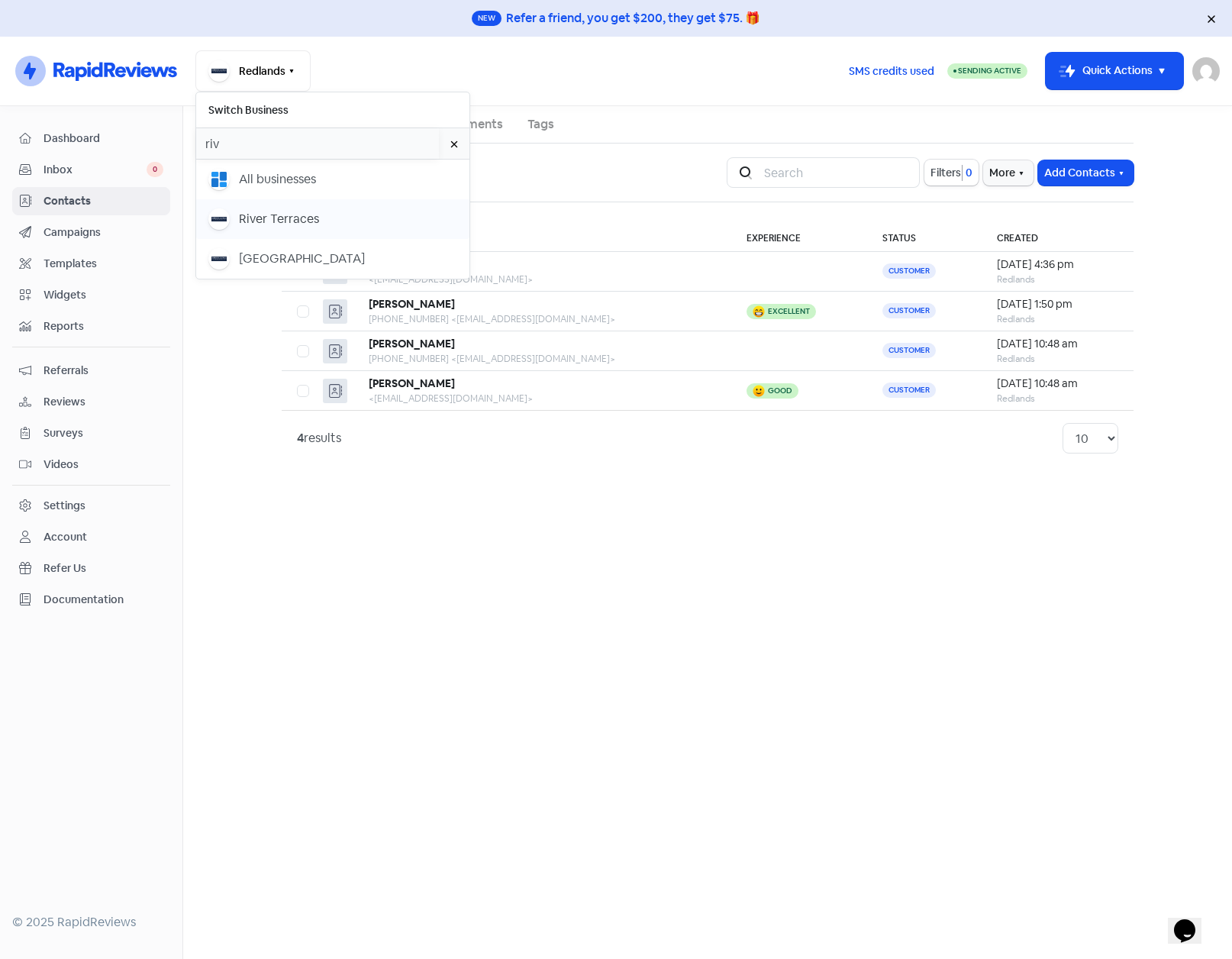
type input "riv"
click at [271, 216] on div "River Terraces" at bounding box center [279, 219] width 81 height 19
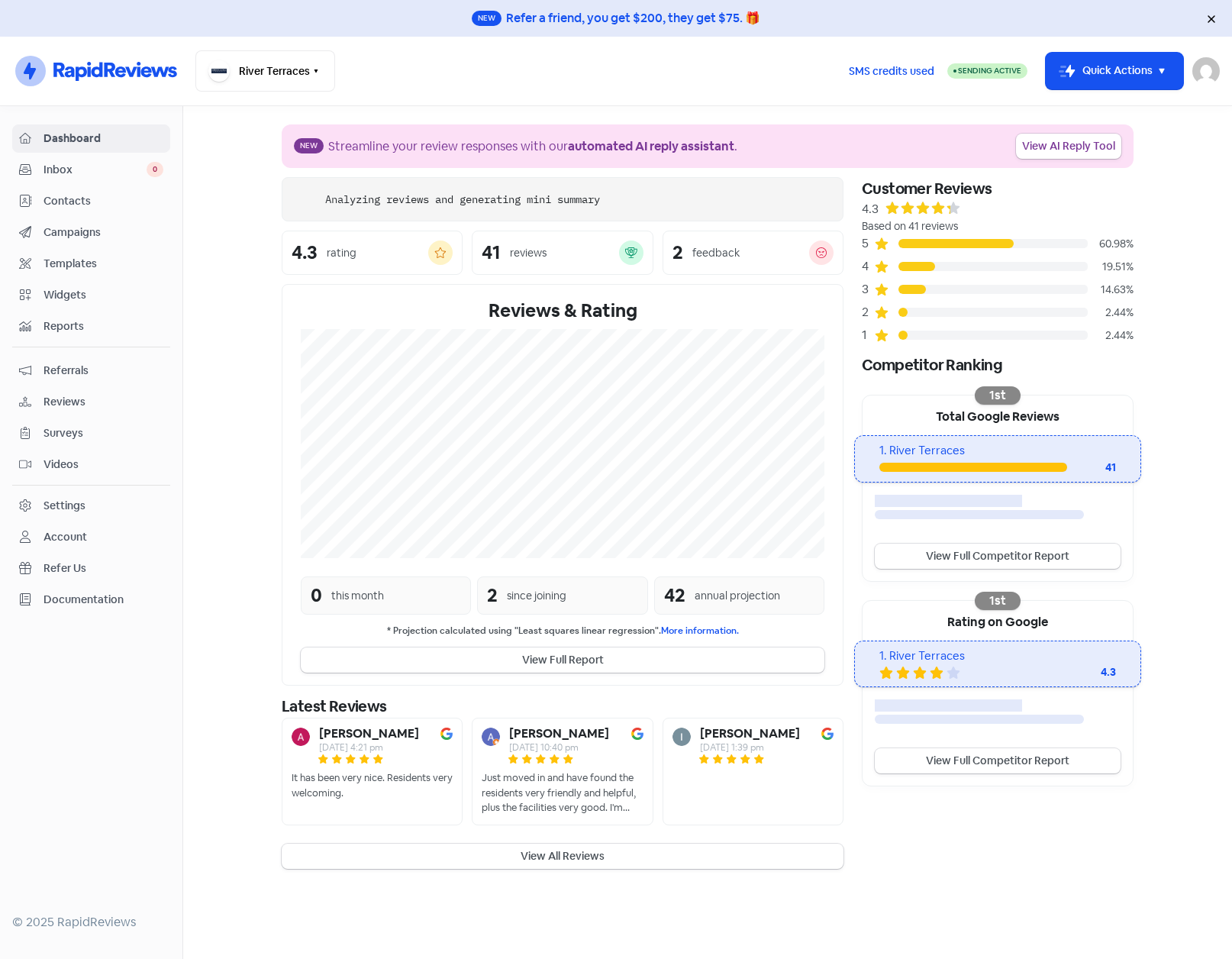
drag, startPoint x: 101, startPoint y: 205, endPoint x: 119, endPoint y: 205, distance: 18.0
click at [101, 205] on span "Contacts" at bounding box center [103, 201] width 119 height 16
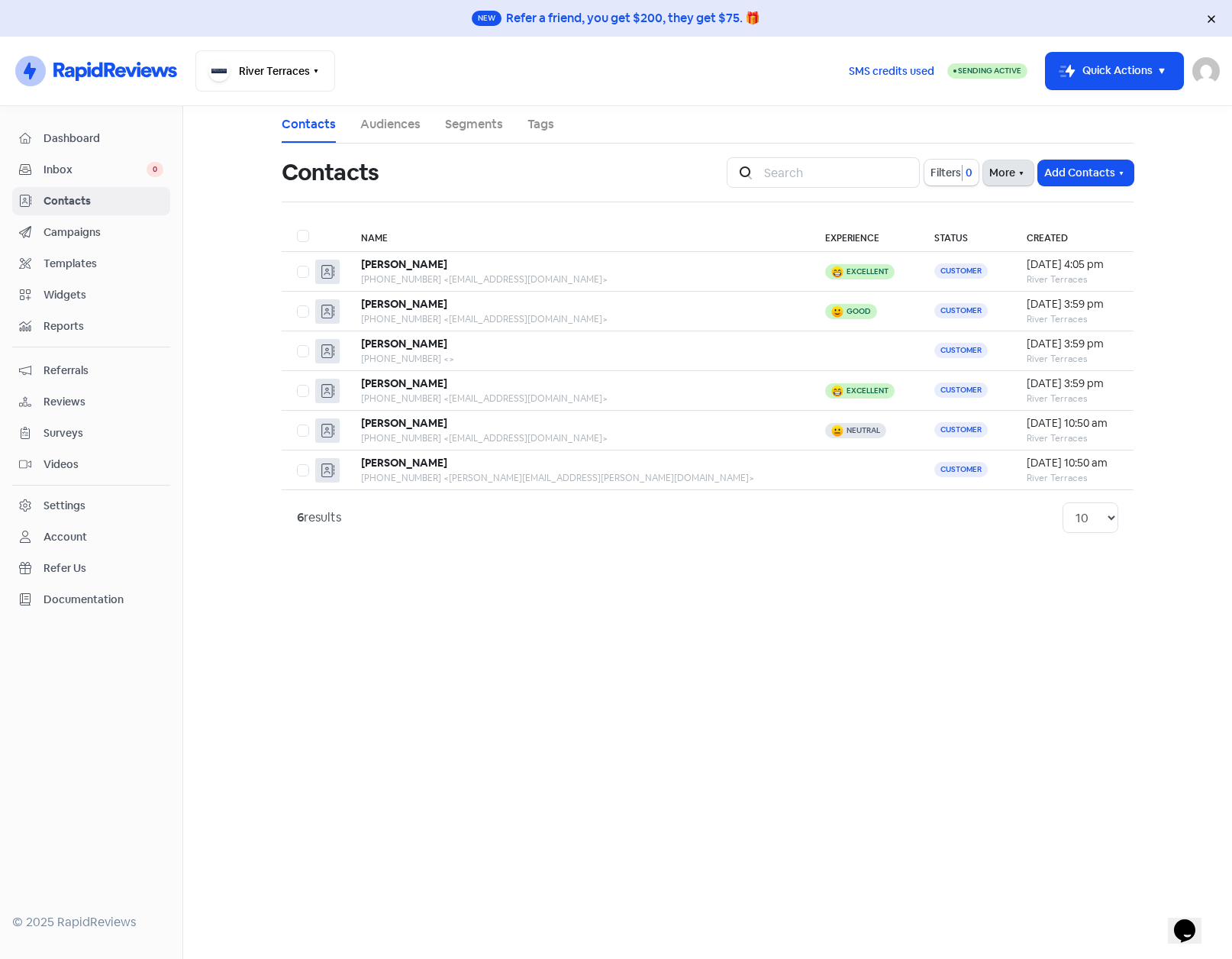
click at [1018, 174] on icon "button" at bounding box center [1021, 174] width 12 height 12
click at [1131, 171] on button "Add Contacts" at bounding box center [1086, 173] width 96 height 25
click at [1075, 235] on button "Import contact (basic)" at bounding box center [1043, 236] width 178 height 31
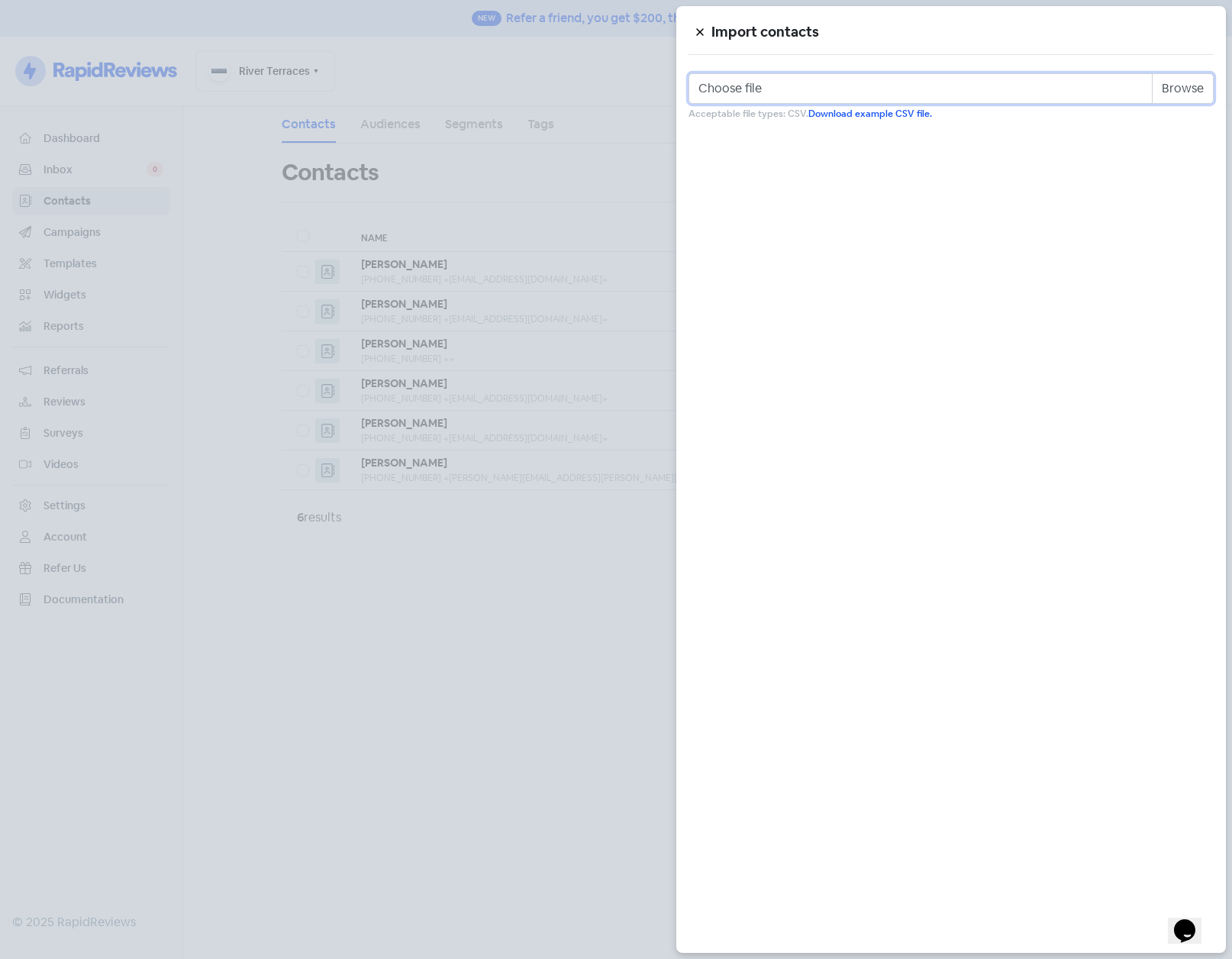
click at [1177, 87] on input "Choose file" at bounding box center [951, 89] width 526 height 31
type input "C:\fakepath\river_terraces.csv"
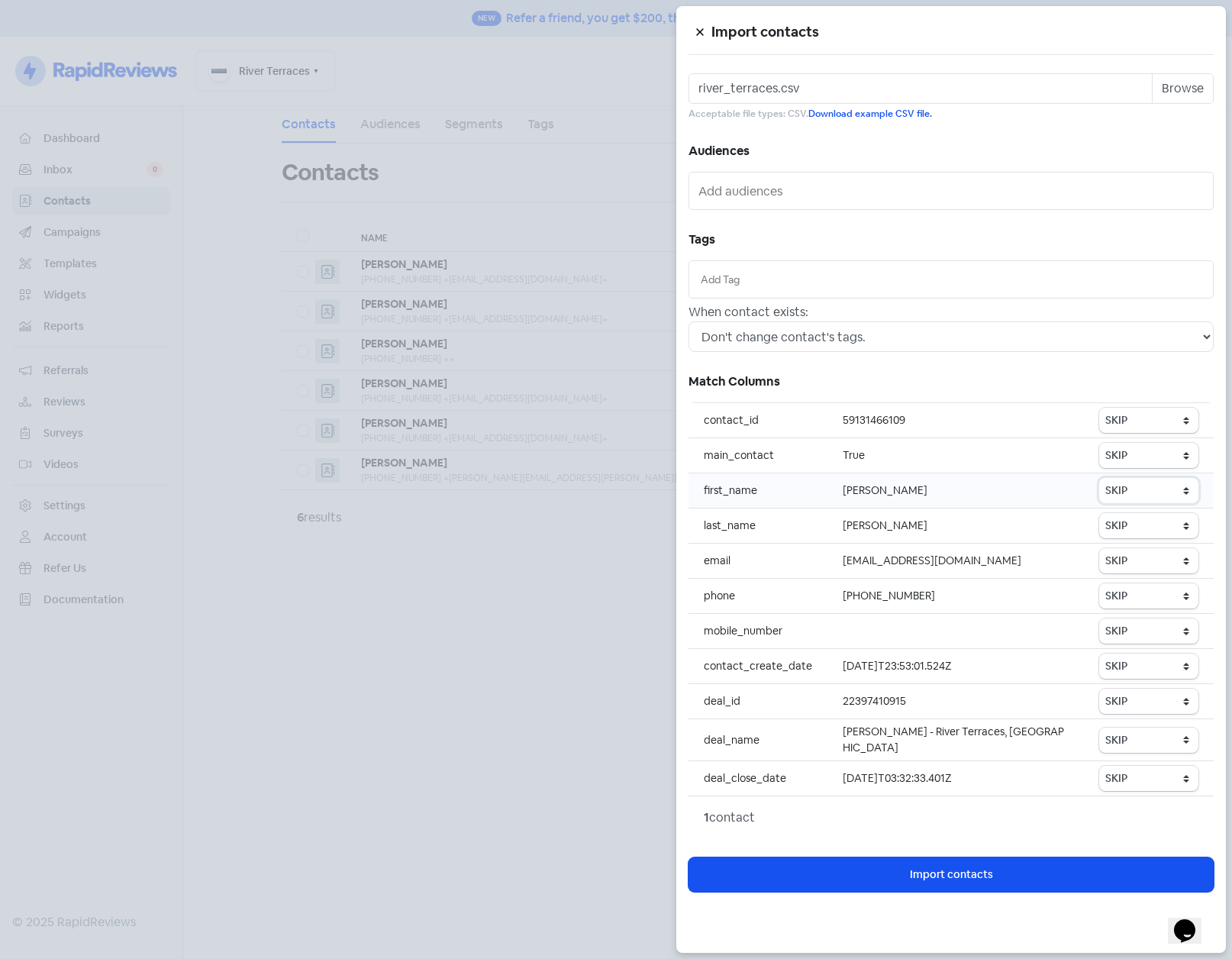
click at [1143, 497] on select "SKIP First name Last name Mobile number Email address Contact status" at bounding box center [1149, 491] width 99 height 25
select select "first_name"
click at [1100, 478] on select "SKIP First name Last name Mobile number Email address Contact status" at bounding box center [1149, 491] width 99 height 25
click at [1135, 527] on select "SKIP First name Last name Mobile number Email address Contact status" at bounding box center [1149, 526] width 99 height 25
select select "last_name"
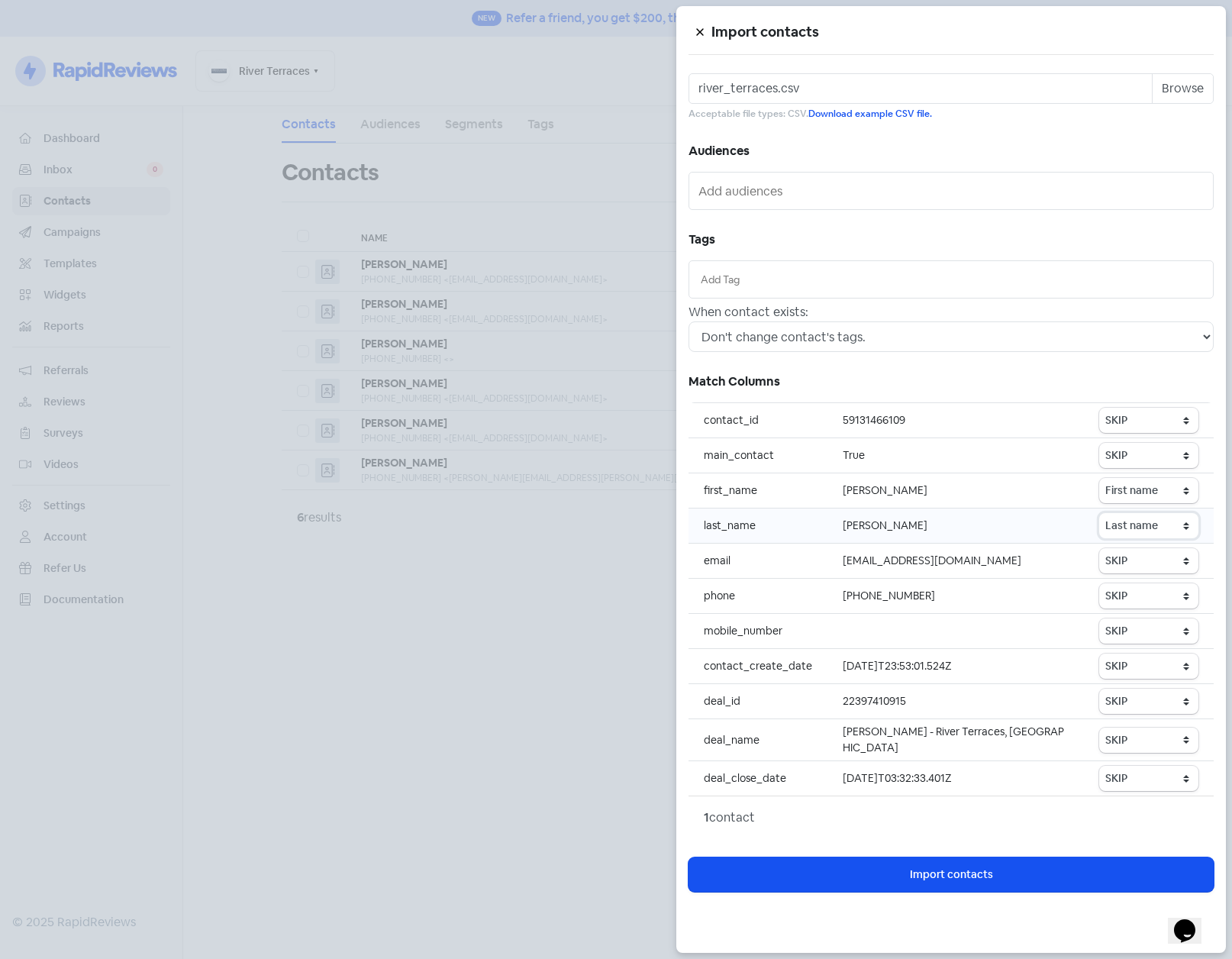
click at [1100, 514] on select "SKIP First name Last name Mobile number Email address Contact status" at bounding box center [1149, 526] width 99 height 25
click at [1143, 561] on select "SKIP First name Last name Mobile number Email address Contact status" at bounding box center [1149, 561] width 99 height 25
select select "email"
click at [1100, 548] on select "SKIP First name Last name Mobile number Email address Contact status" at bounding box center [1149, 561] width 99 height 25
click at [1142, 591] on select "SKIP First name Last name Mobile number Email address Contact status" at bounding box center [1149, 596] width 99 height 25
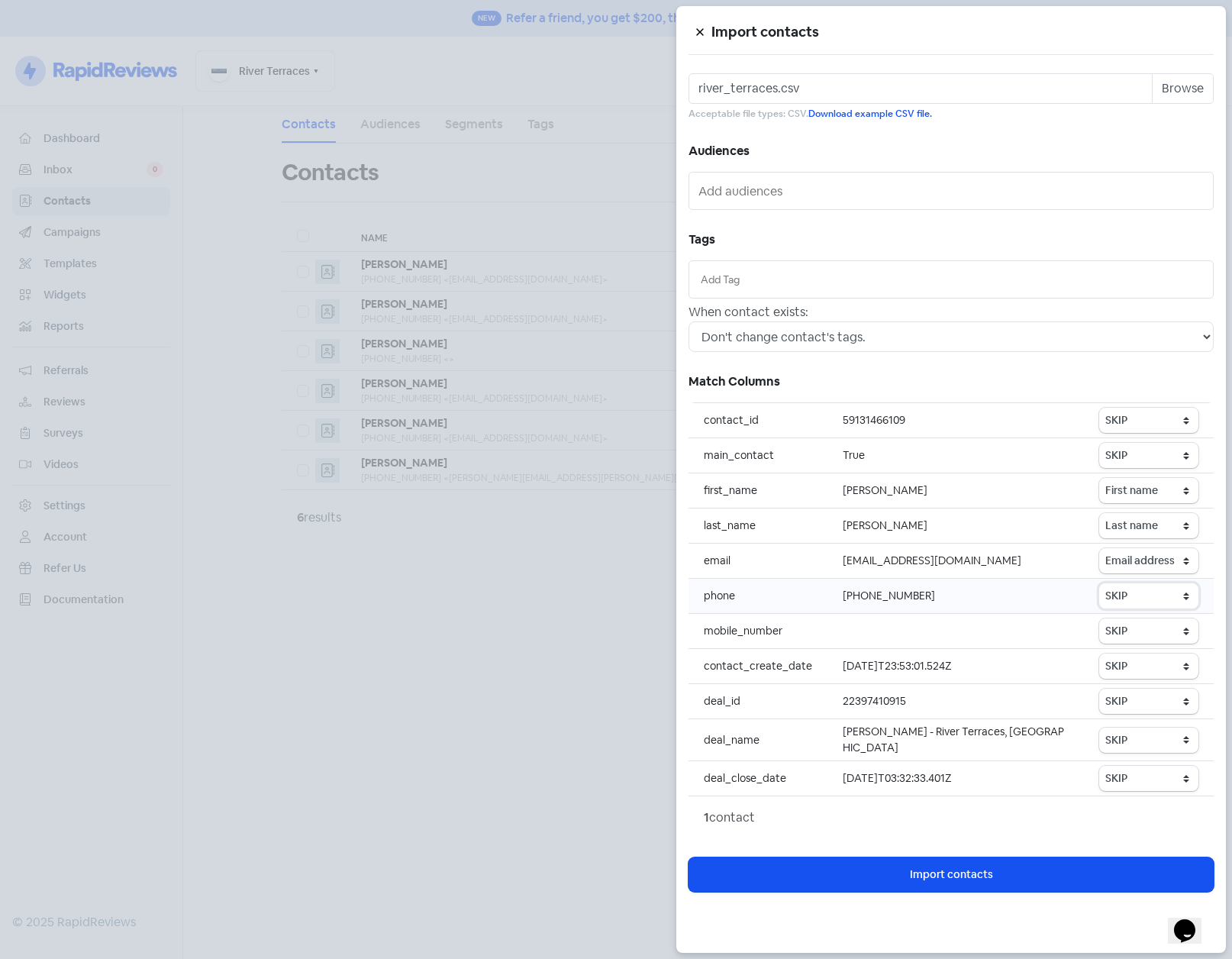
select select "phone"
click at [1100, 584] on select "SKIP First name Last name Mobile number Email address Contact status" at bounding box center [1149, 596] width 99 height 25
drag, startPoint x: 994, startPoint y: 732, endPoint x: 1031, endPoint y: 735, distance: 37.1
click at [1031, 735] on td "Valerie Malynn - River Terraces, Goodna" at bounding box center [956, 740] width 257 height 42
copy td "Goodna"
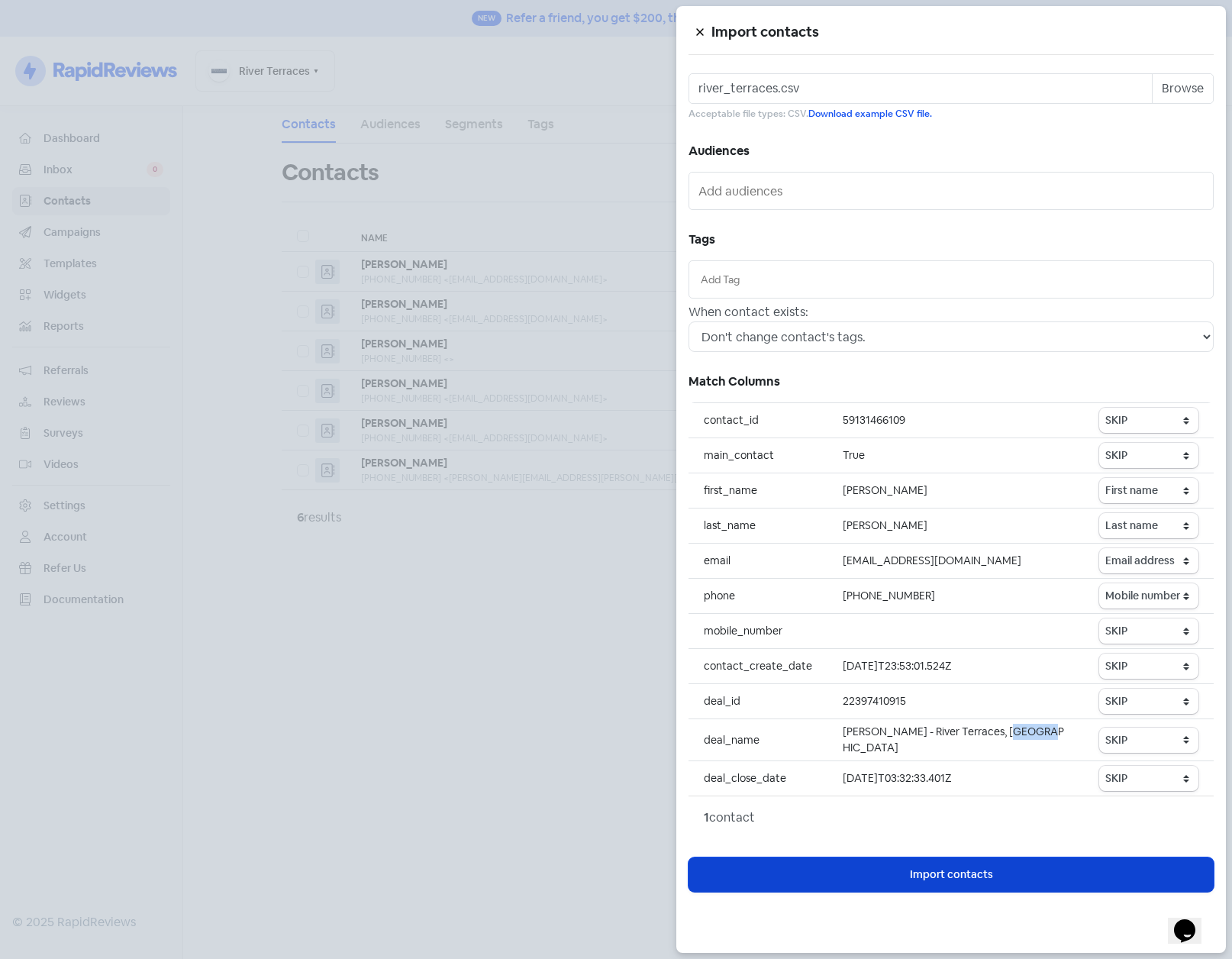
click at [988, 874] on span "Import contacts" at bounding box center [951, 875] width 83 height 16
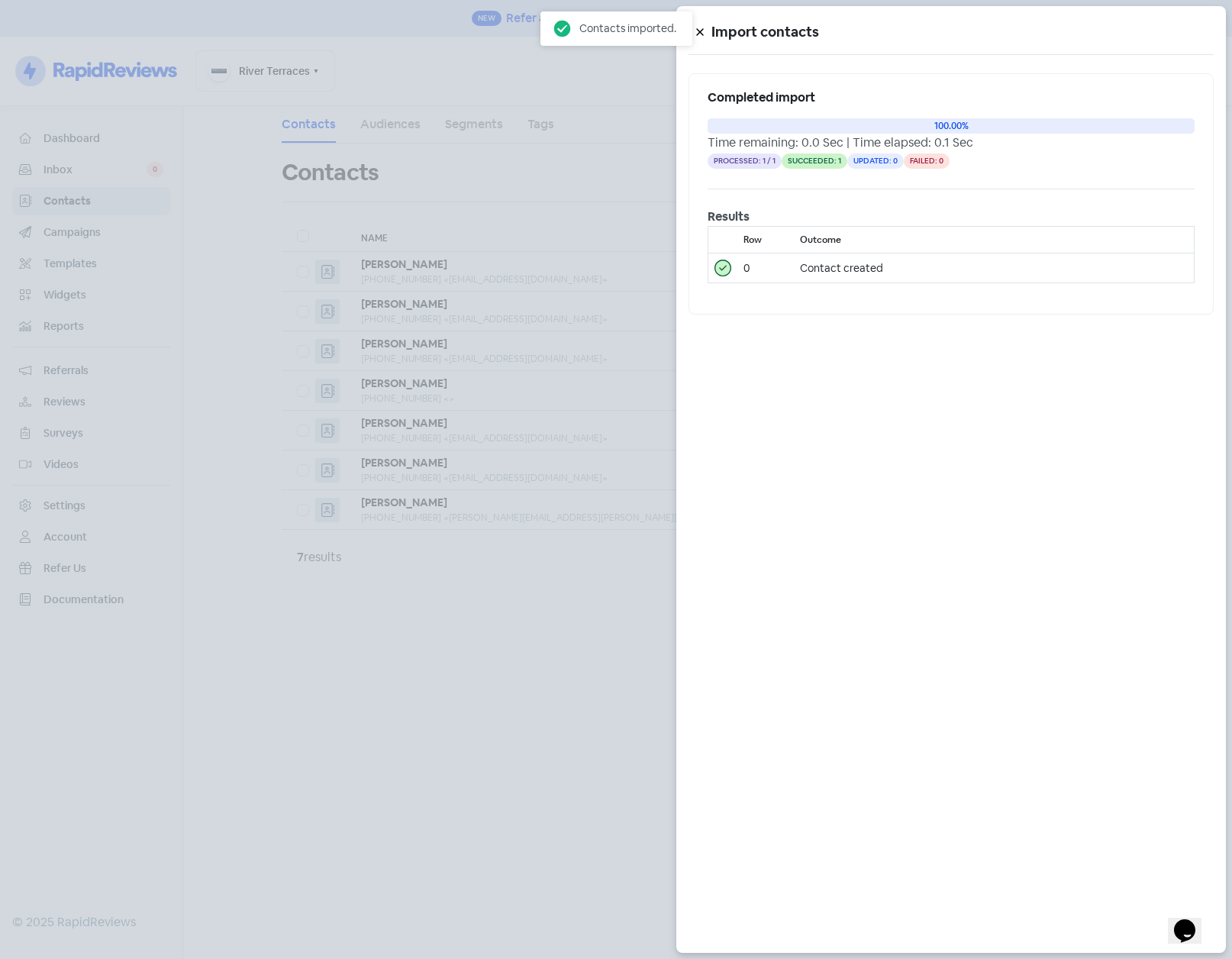
click at [503, 757] on div at bounding box center [616, 479] width 1232 height 959
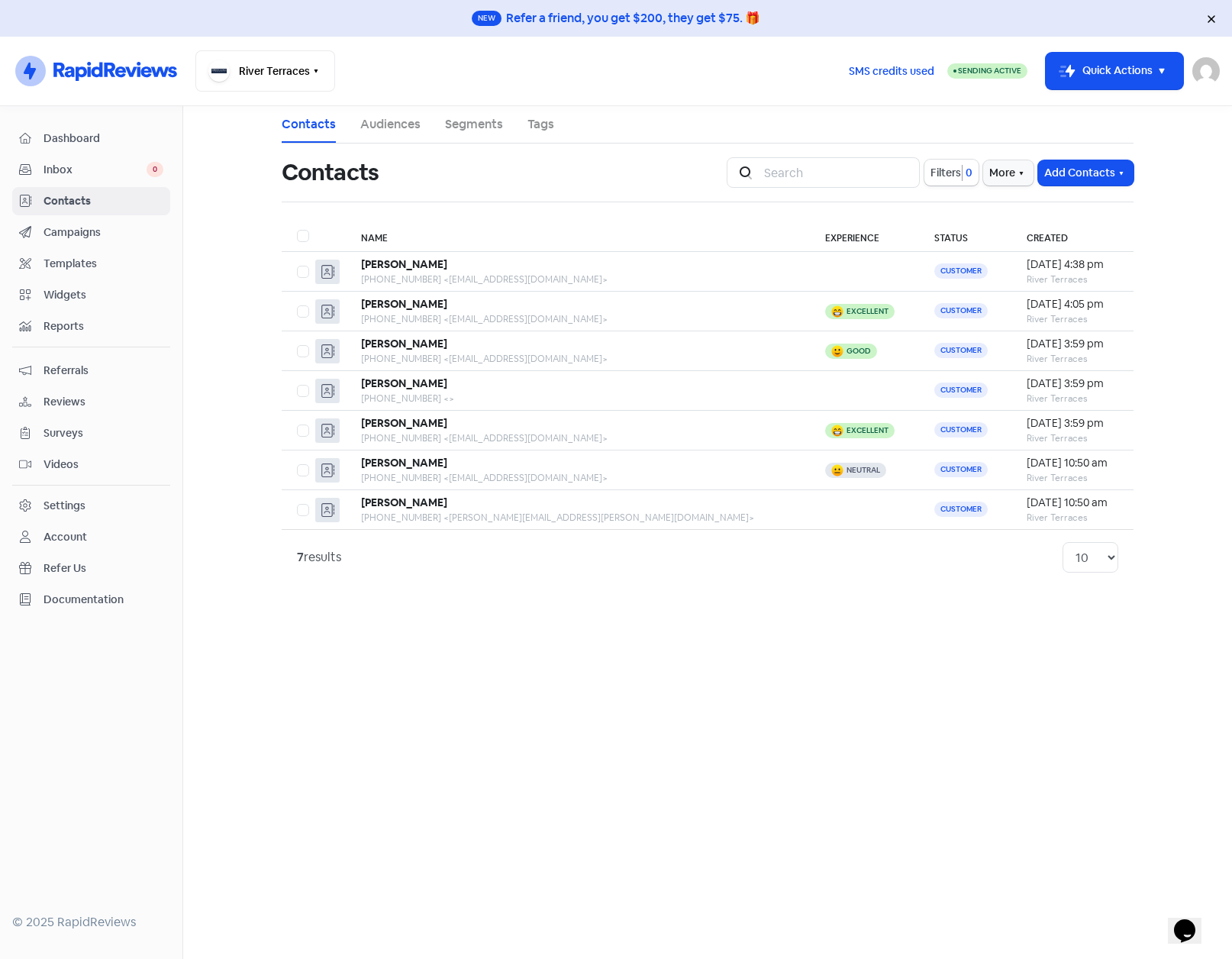
click at [76, 509] on div "Settings" at bounding box center [64, 506] width 42 height 16
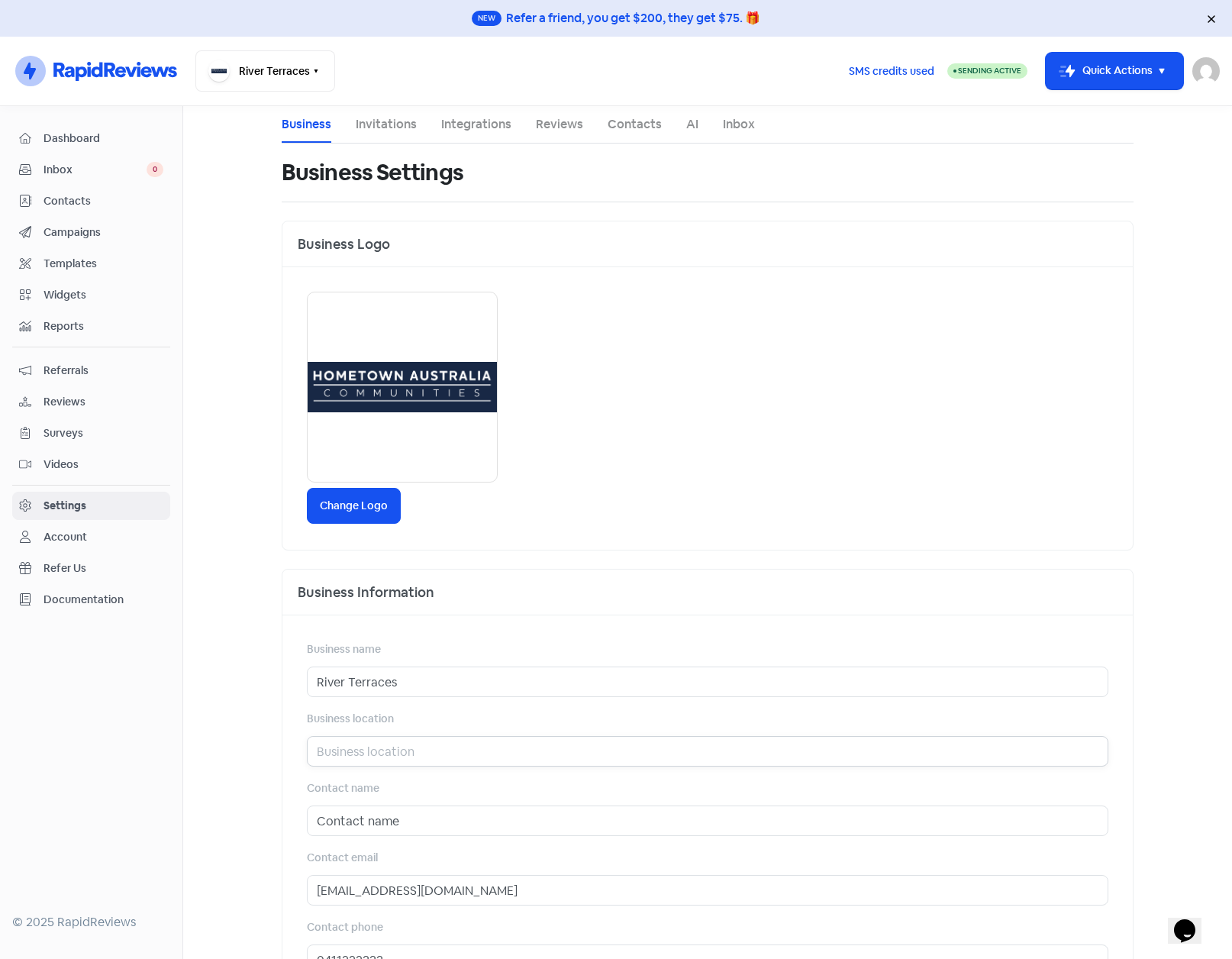
click at [367, 759] on input "text" at bounding box center [708, 752] width 802 height 31
paste input "Goodna"
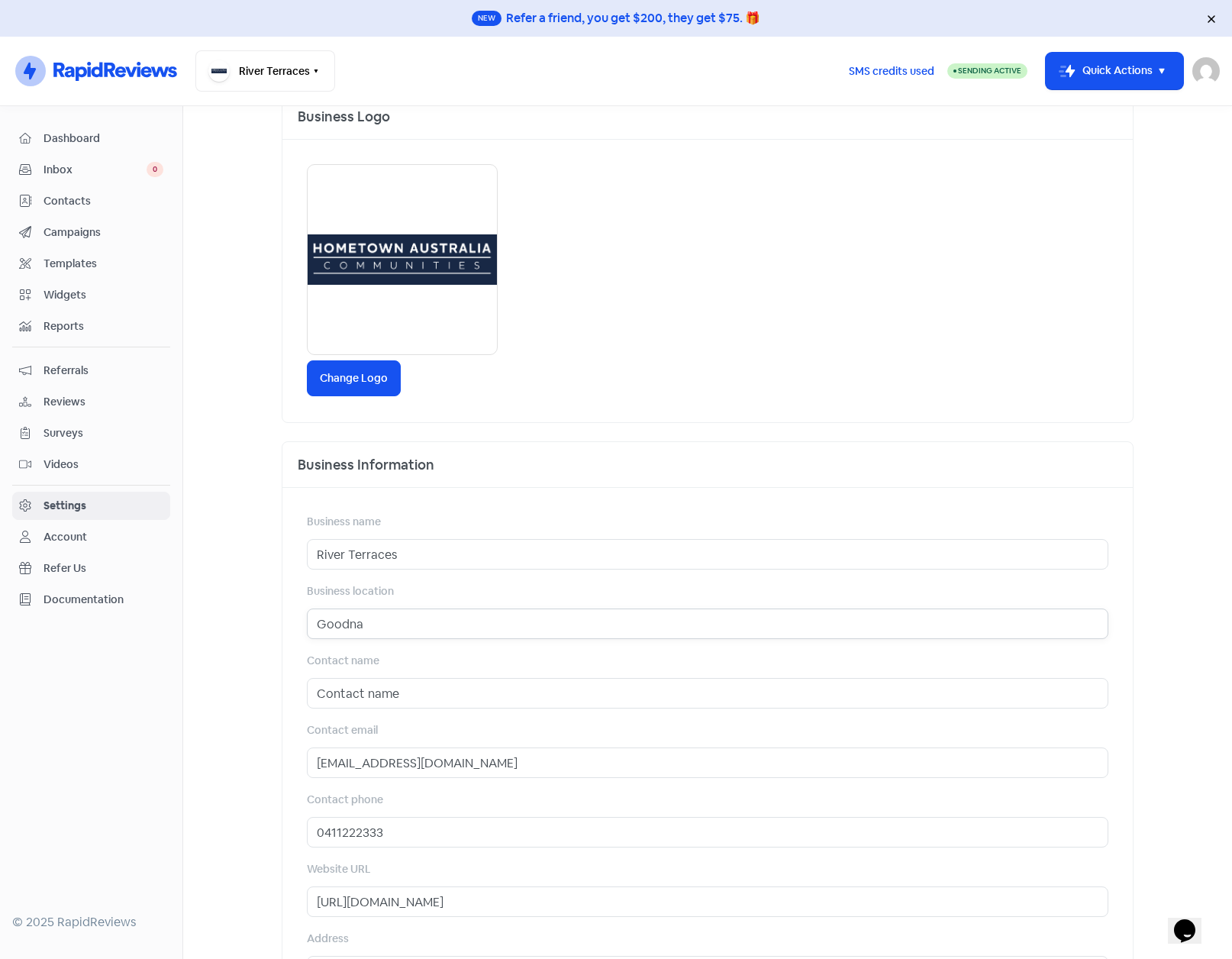
scroll to position [282, 0]
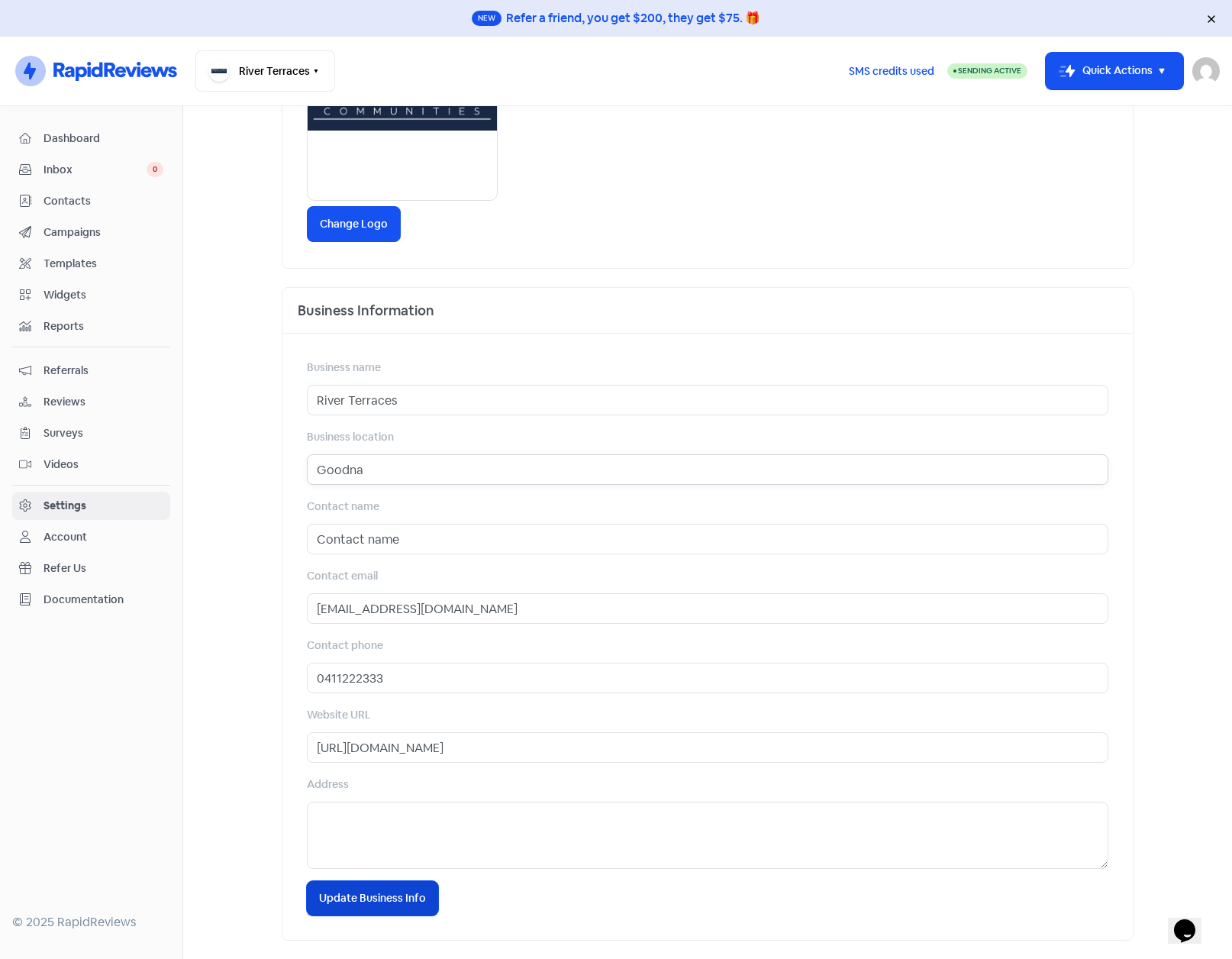
type input "Goodna"
click at [373, 902] on span "Update Business Info" at bounding box center [373, 899] width 107 height 16
click at [270, 71] on button "River Terraces" at bounding box center [266, 71] width 140 height 42
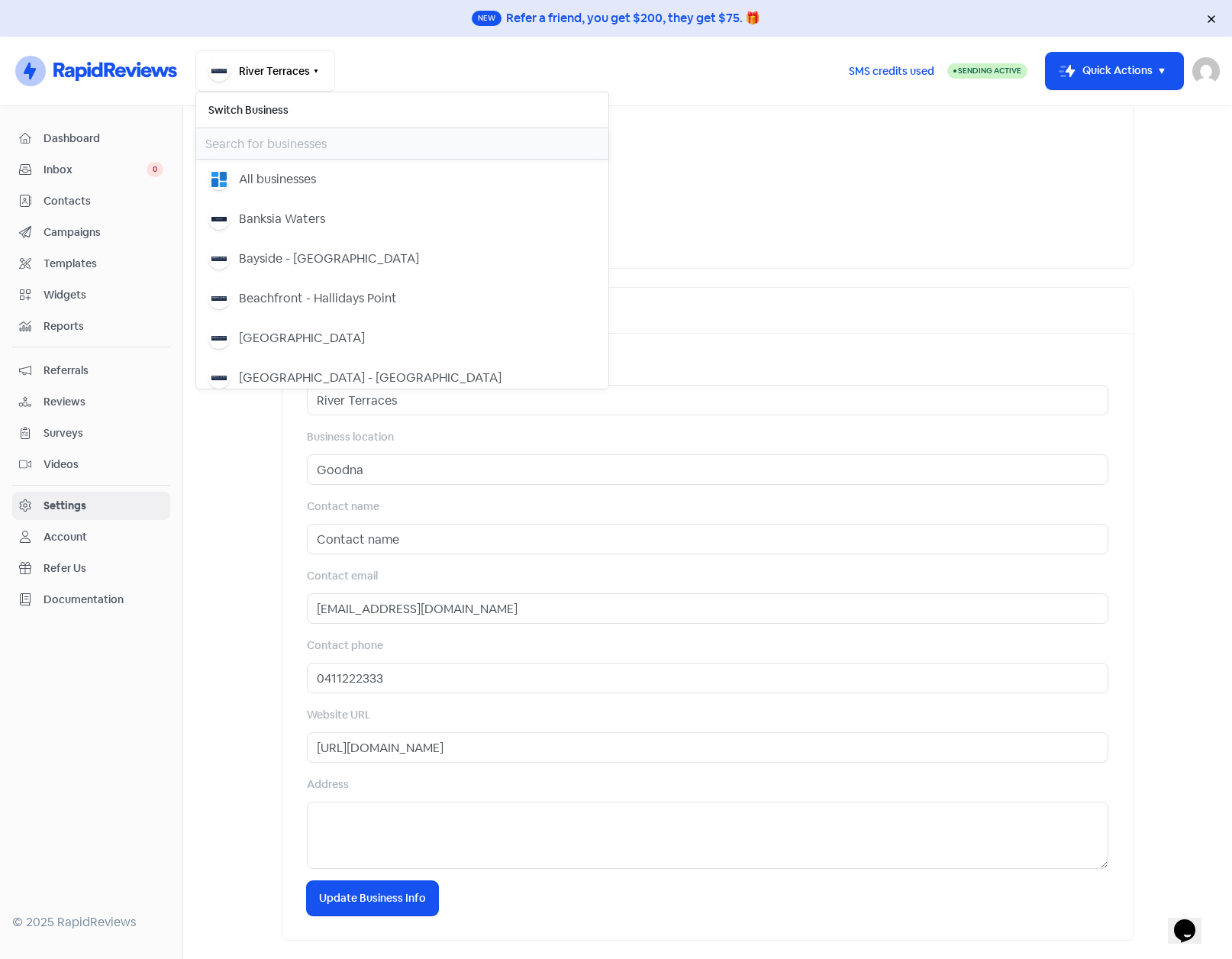
click at [272, 135] on input "text" at bounding box center [403, 143] width 412 height 31
type input "the"
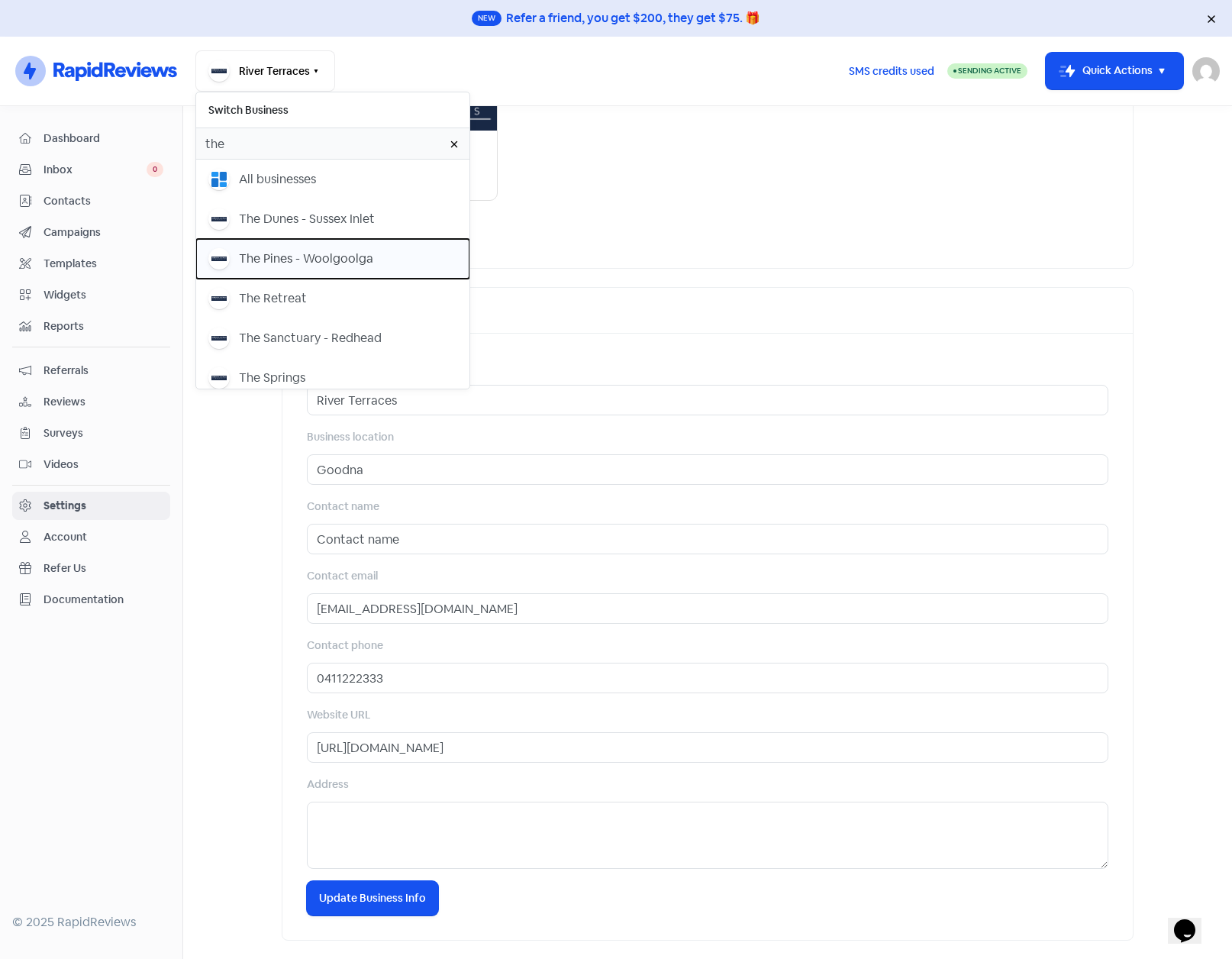
click at [295, 253] on div "The Pines - Woolgoolga" at bounding box center [306, 259] width 135 height 19
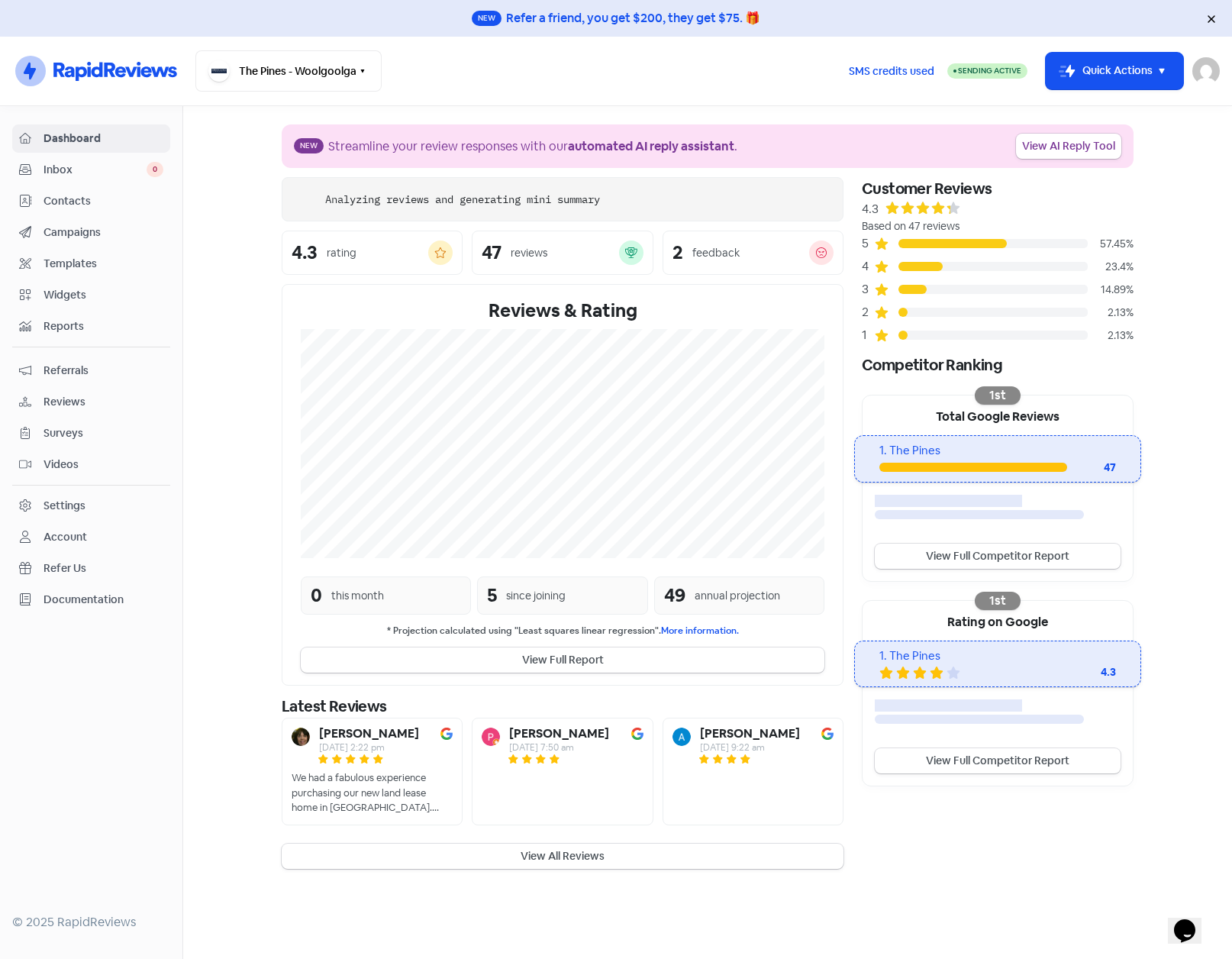
click at [76, 197] on span "Contacts" at bounding box center [103, 201] width 119 height 16
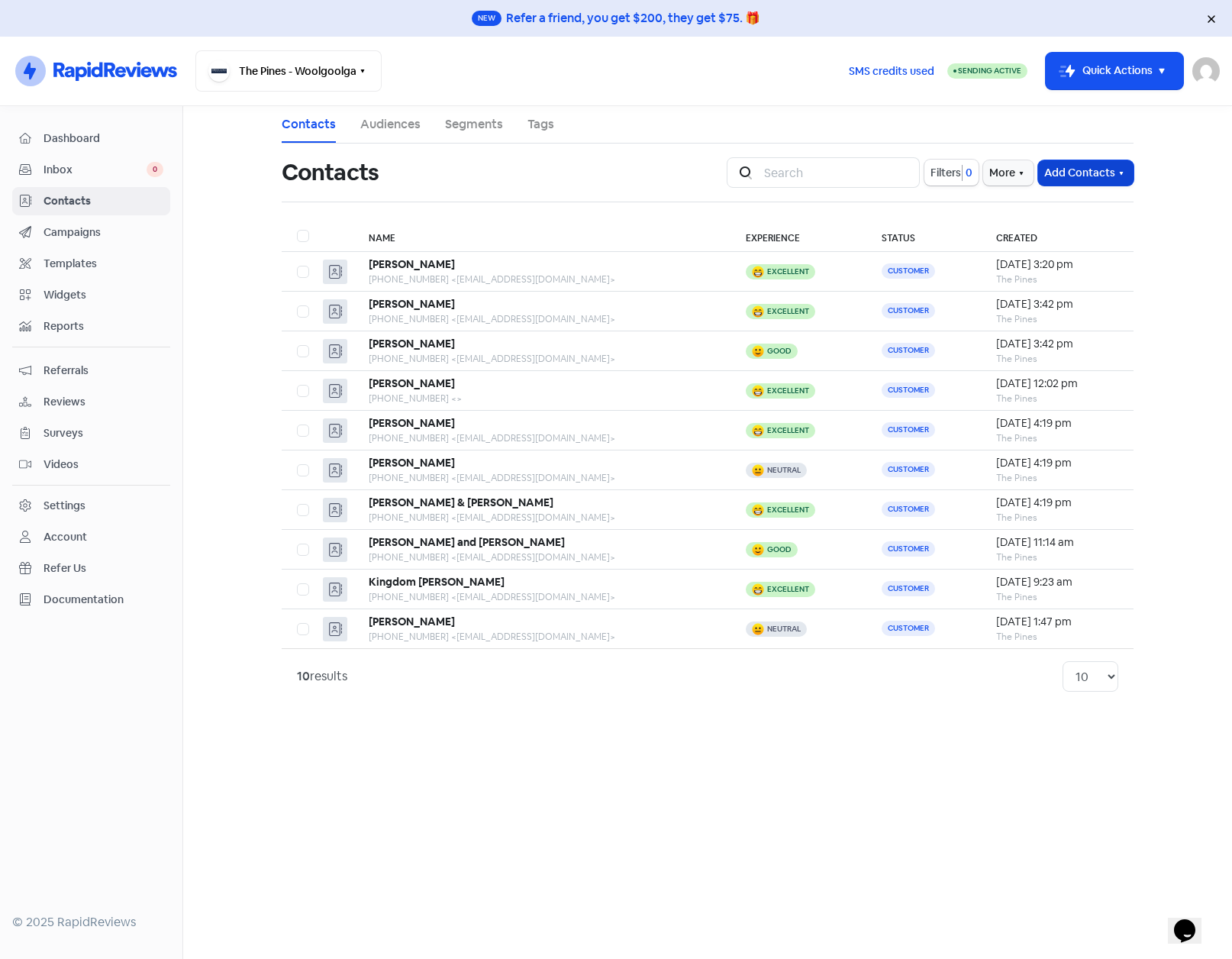
click at [1116, 175] on icon "button" at bounding box center [1121, 174] width 12 height 12
click at [1070, 233] on button "Import contact (basic)" at bounding box center [1043, 236] width 178 height 31
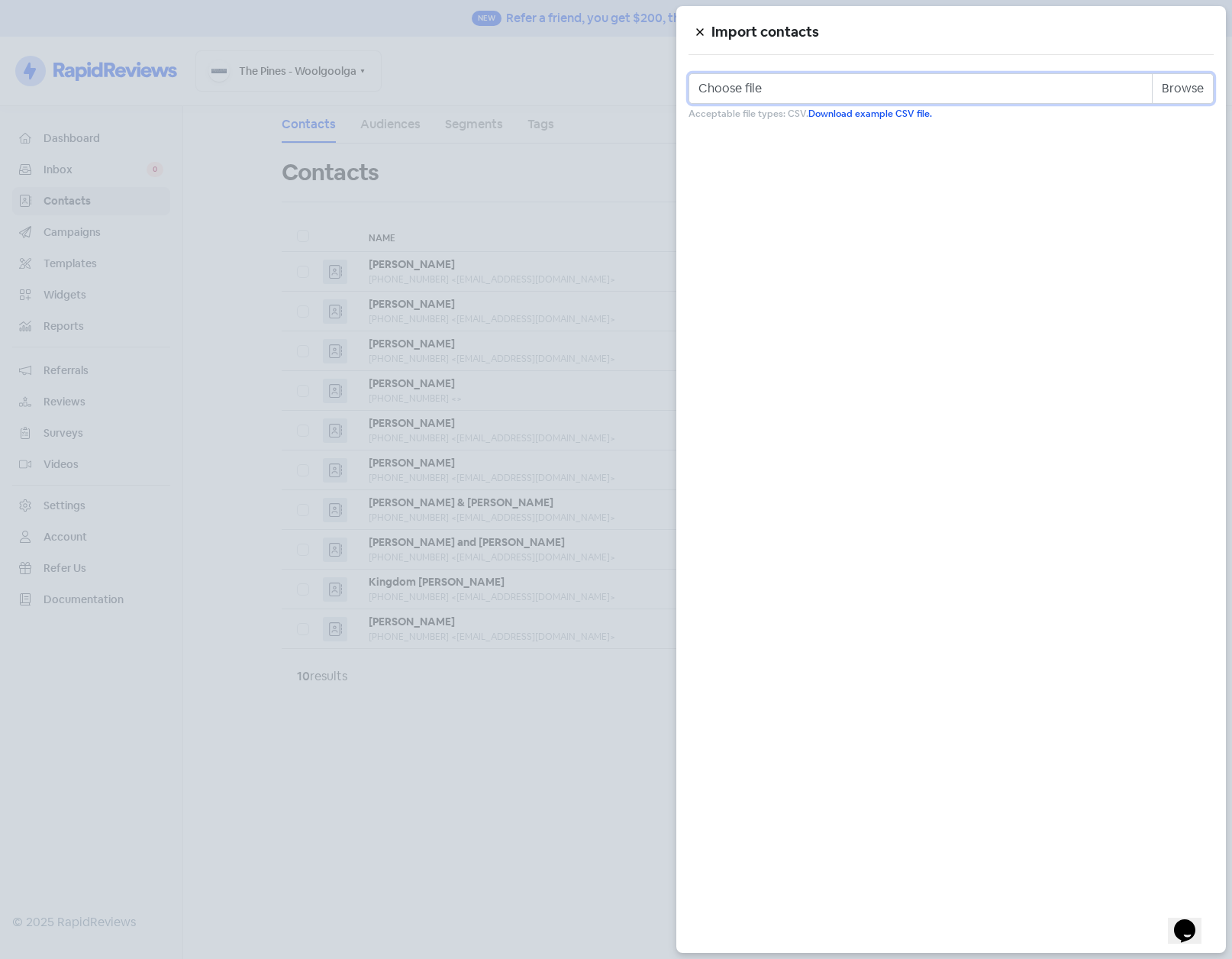
click at [1180, 93] on input "Choose file" at bounding box center [951, 89] width 526 height 31
type input "C:\fakepath\the_pines.csv"
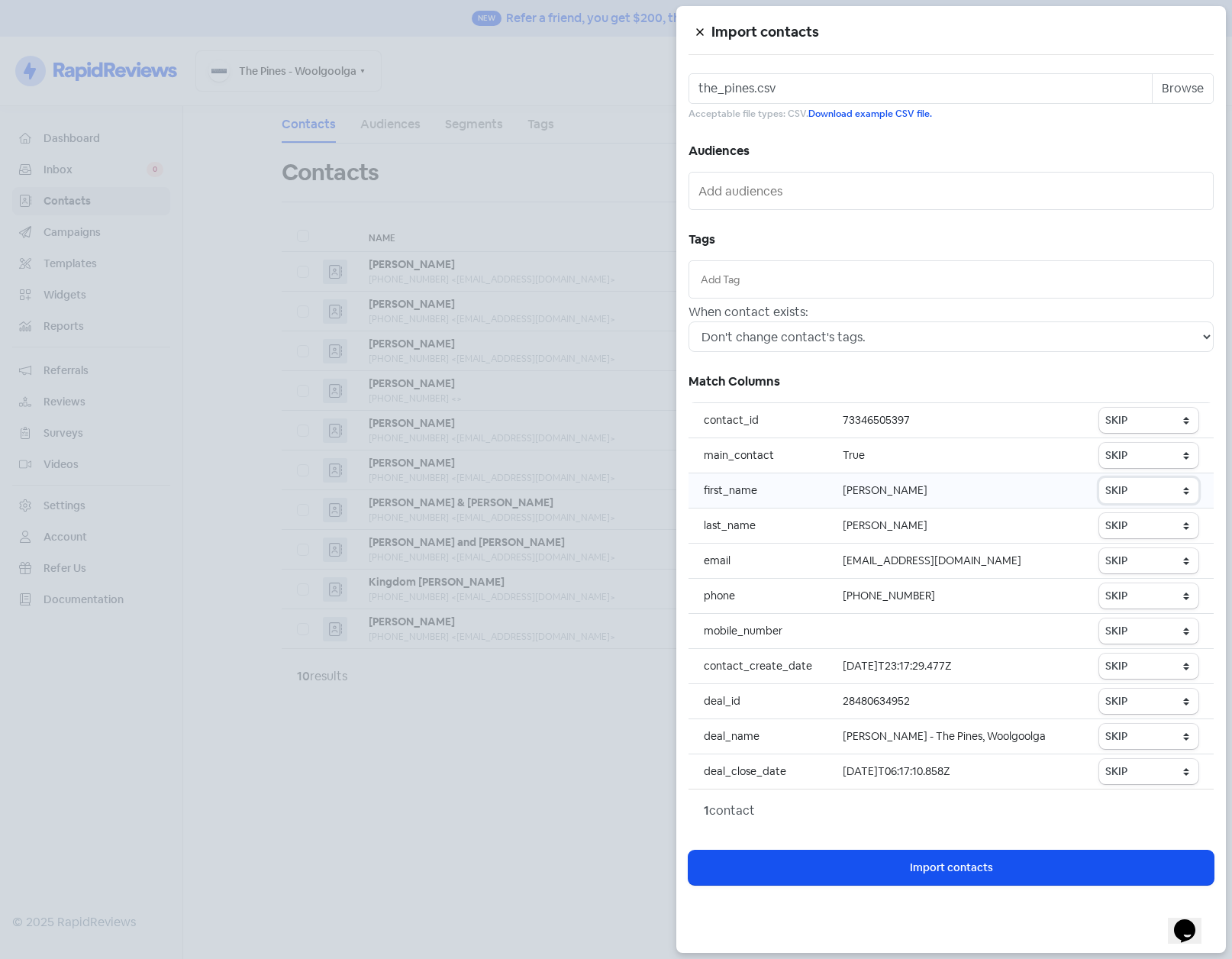
click at [1121, 487] on select "SKIP First name Last name Mobile number Email address Contact status" at bounding box center [1149, 491] width 99 height 25
select select "first_name"
click at [1100, 478] on select "SKIP First name Last name Mobile number Email address Contact status" at bounding box center [1149, 491] width 99 height 25
click at [1131, 526] on select "SKIP First name Last name Mobile number Email address Contact status" at bounding box center [1149, 526] width 99 height 25
select select "last_name"
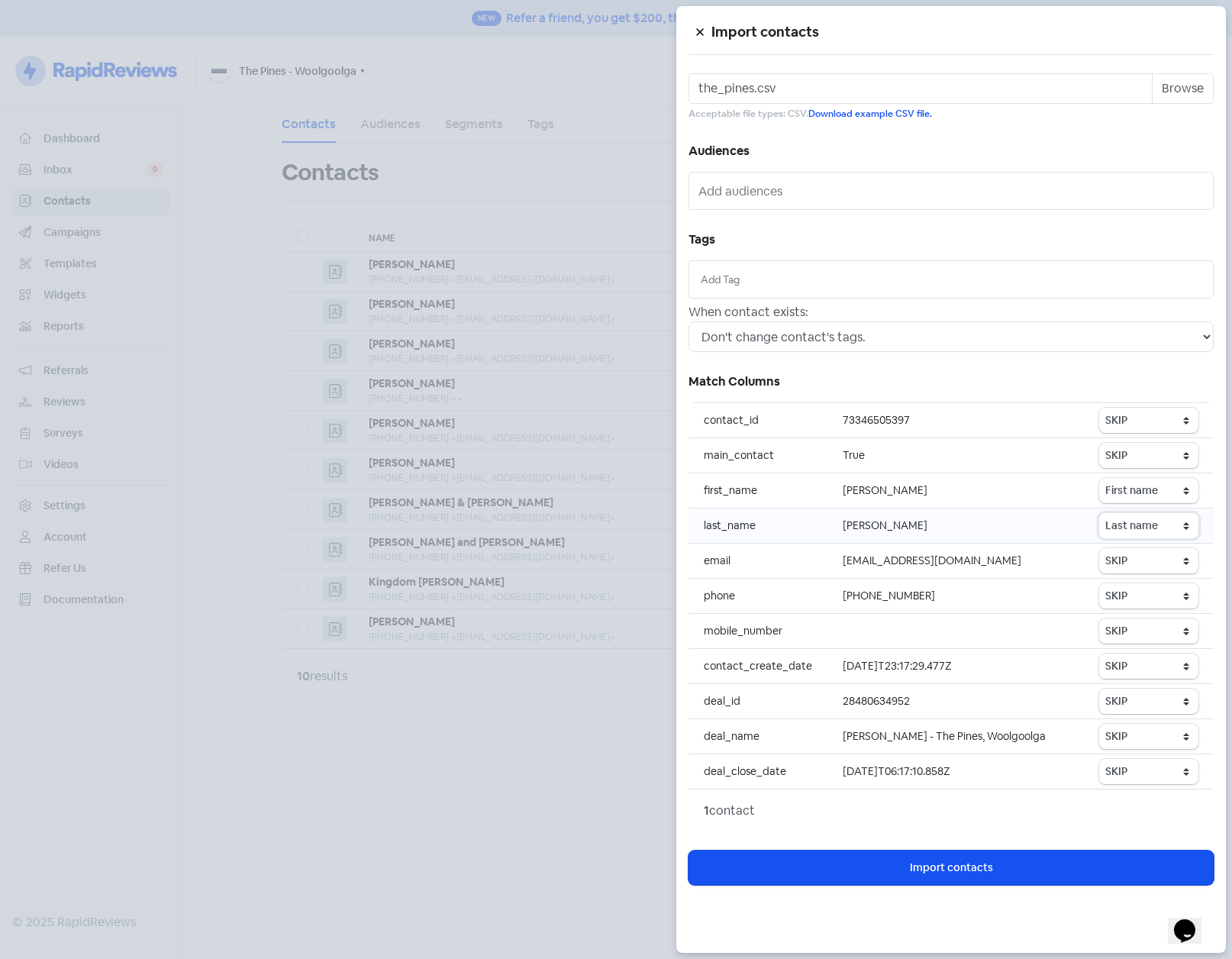
click at [1100, 514] on select "SKIP First name Last name Mobile number Email address Contact status" at bounding box center [1149, 526] width 99 height 25
click at [1120, 556] on select "SKIP First name Last name Mobile number Email address Contact status" at bounding box center [1149, 561] width 99 height 25
select select "email"
click at [1100, 548] on select "SKIP First name Last name Mobile number Email address Contact status" at bounding box center [1149, 561] width 99 height 25
click at [1120, 589] on select "SKIP First name Last name Mobile number Email address Contact status" at bounding box center [1149, 596] width 99 height 25
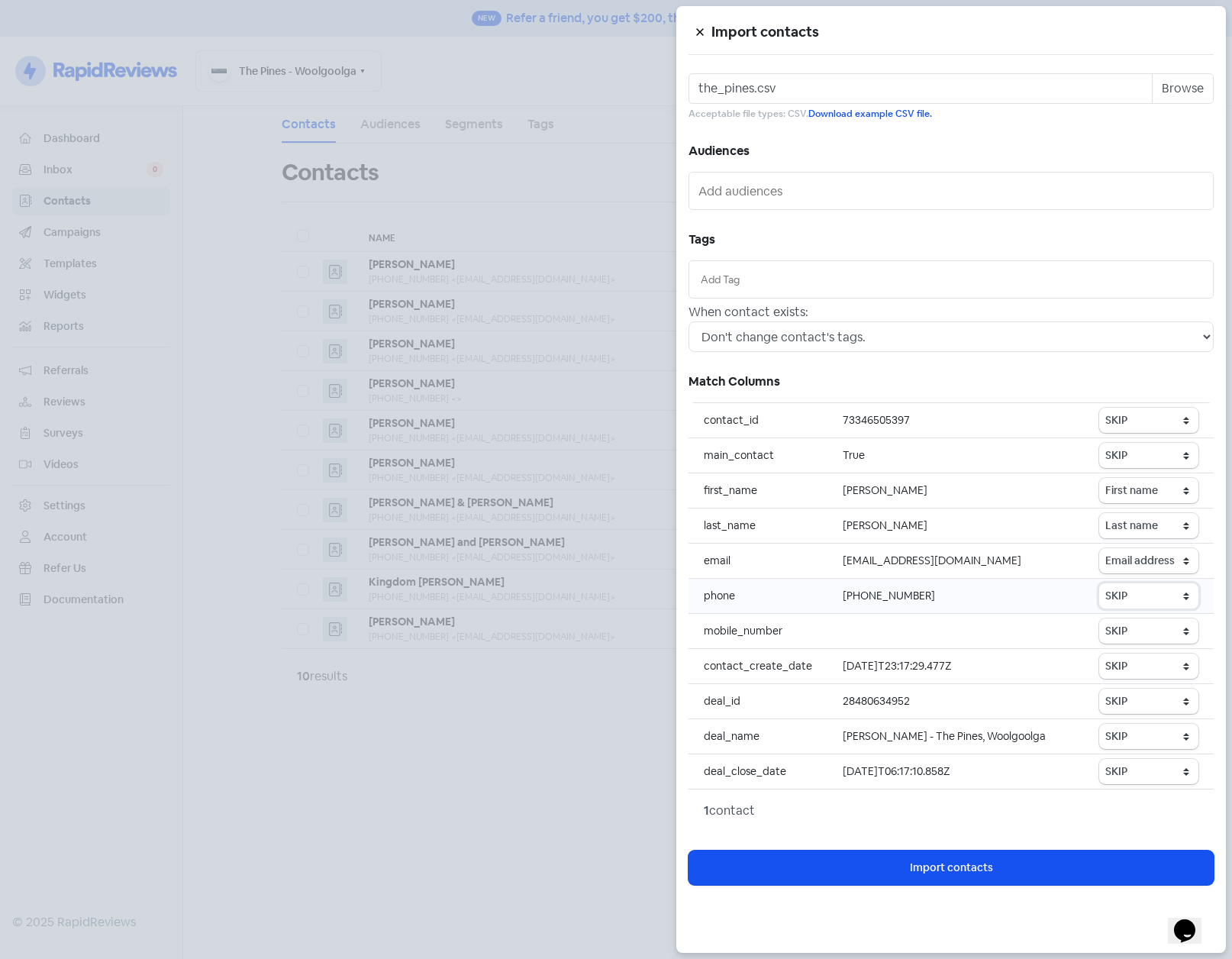
select select "phone"
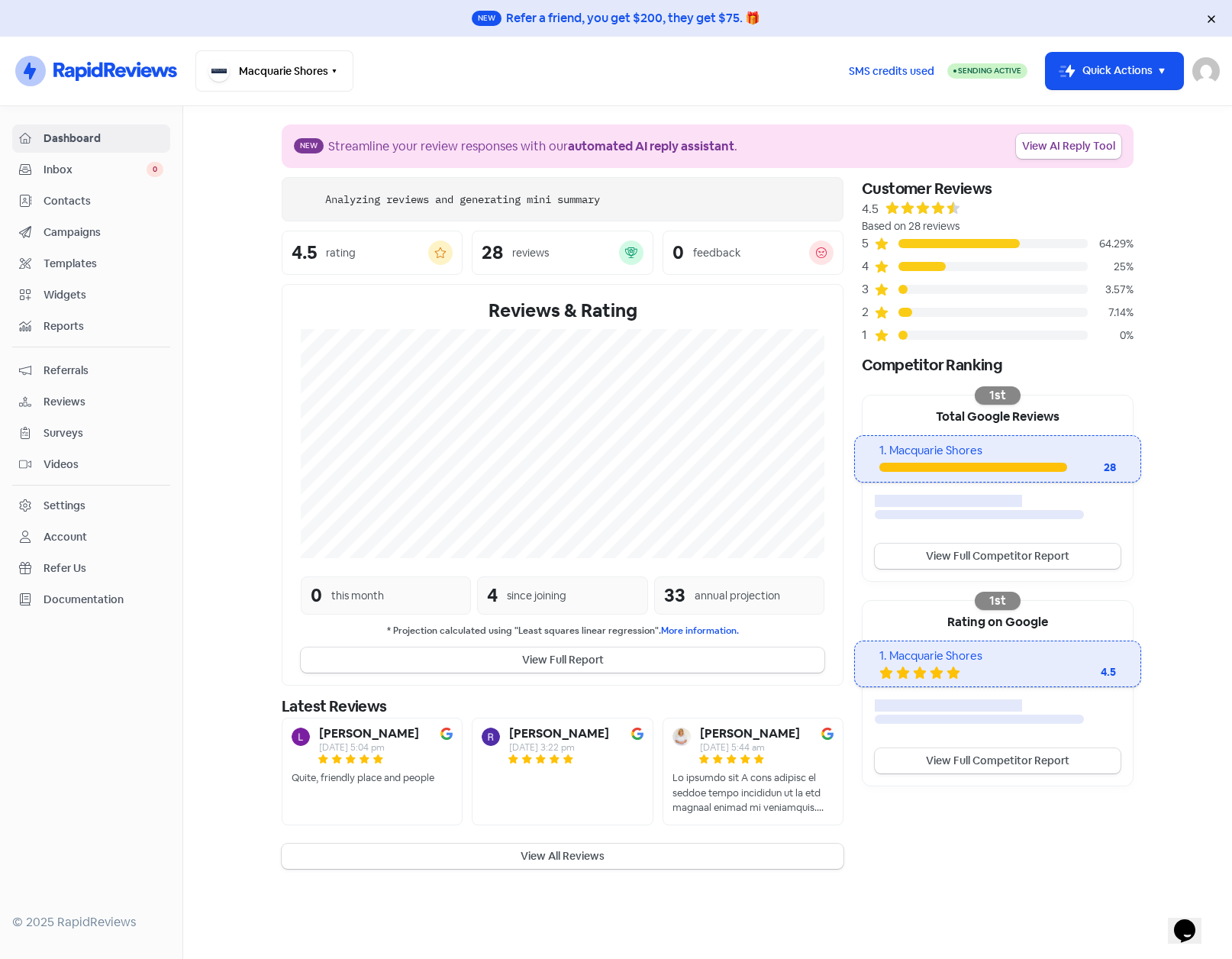
click at [73, 197] on span "Contacts" at bounding box center [103, 201] width 119 height 16
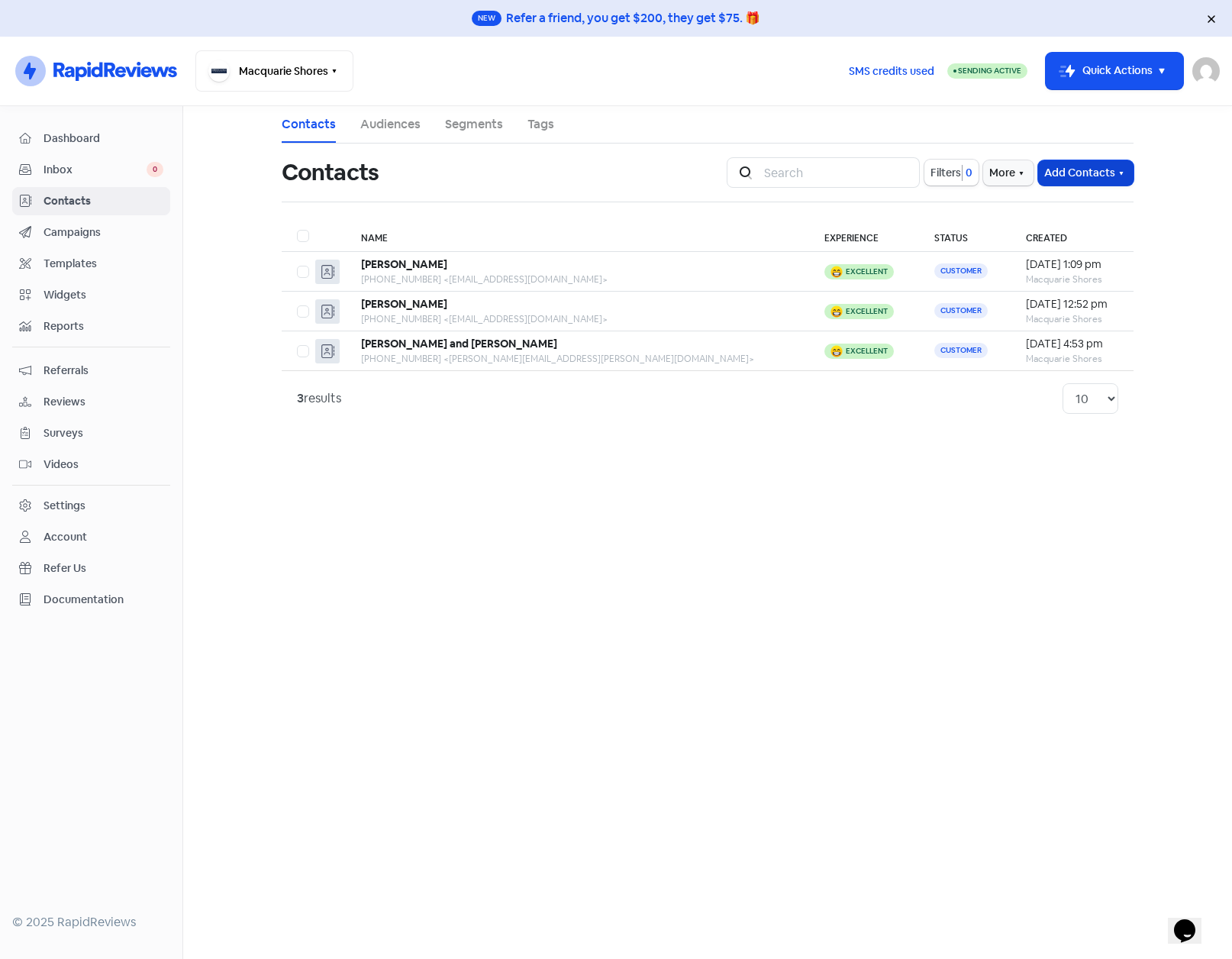
click at [1128, 174] on button "Add Contacts" at bounding box center [1086, 173] width 96 height 25
click at [1038, 233] on button "Import contact (basic)" at bounding box center [1043, 236] width 178 height 31
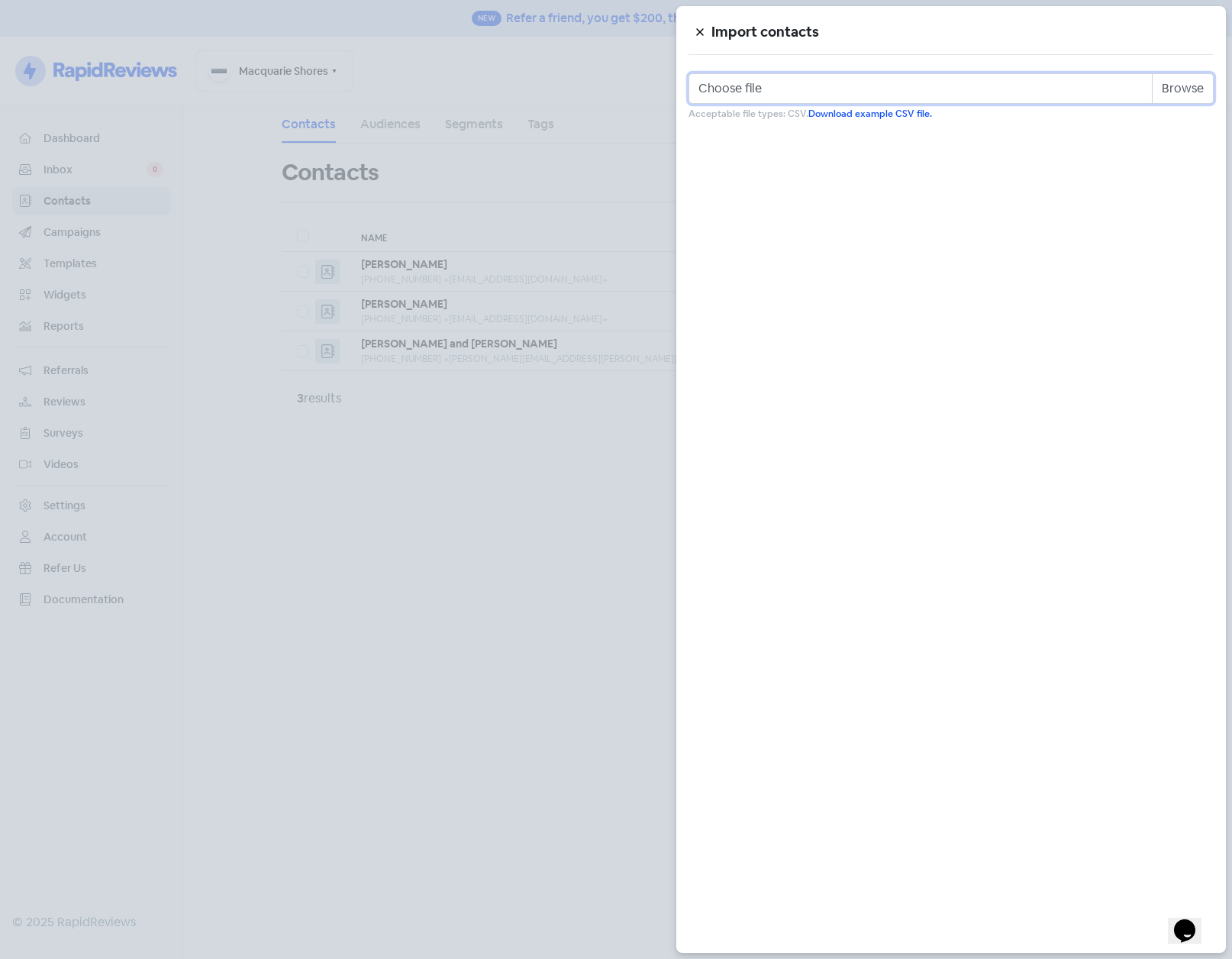
click at [1185, 81] on input "Choose file" at bounding box center [951, 89] width 526 height 31
type input "C:\fakepath\Macquarie.csv"
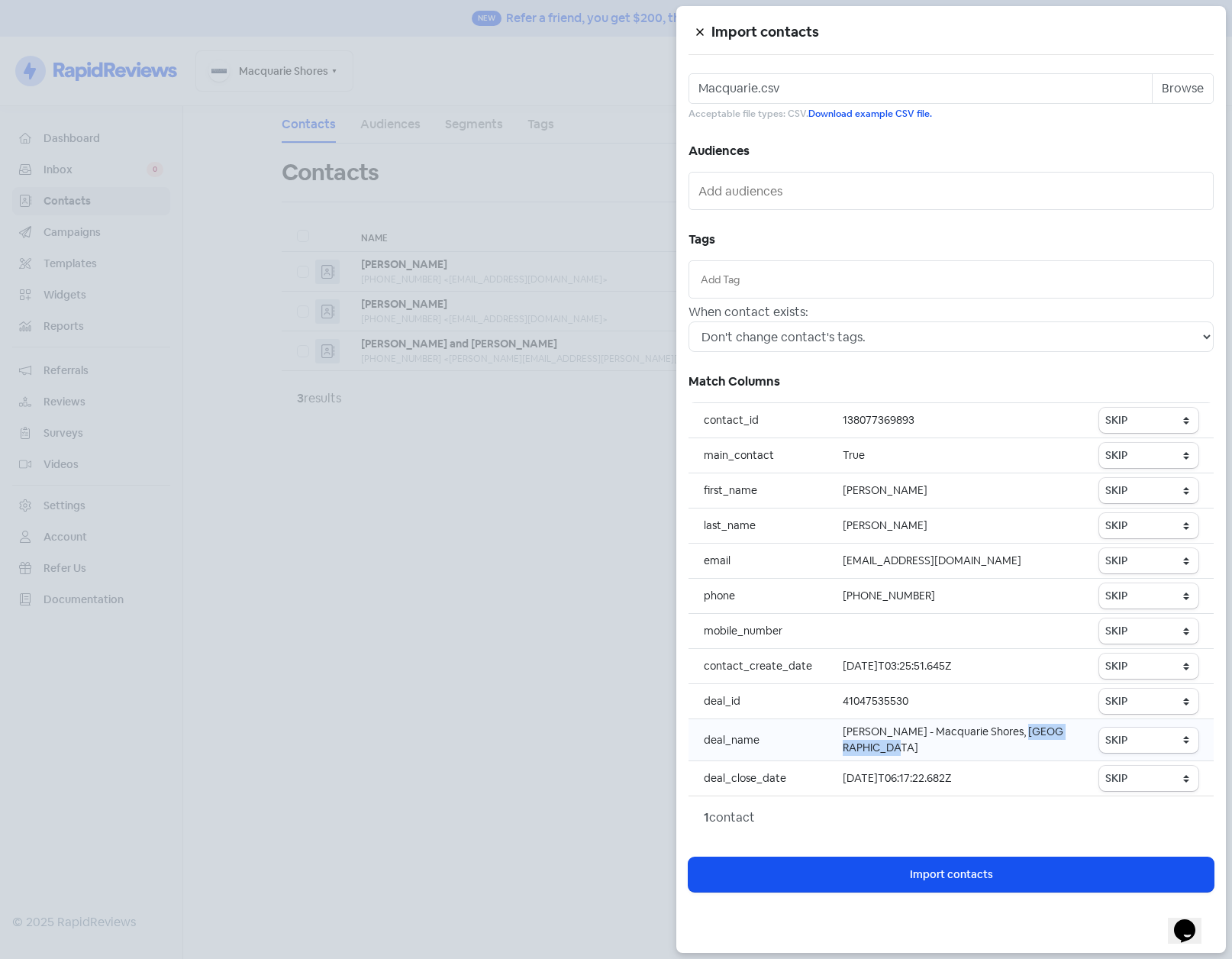
drag, startPoint x: 1013, startPoint y: 731, endPoint x: 866, endPoint y: 749, distance: 148.1
click at [866, 749] on td "Adrian Ronson - Macquarie Shores, Doyalson North" at bounding box center [956, 740] width 257 height 42
drag, startPoint x: 866, startPoint y: 749, endPoint x: 1014, endPoint y: 731, distance: 149.1
copy td "Doyalson North"
click at [1126, 492] on select "SKIP First name Last name Mobile number Email address Contact status" at bounding box center [1149, 491] width 99 height 25
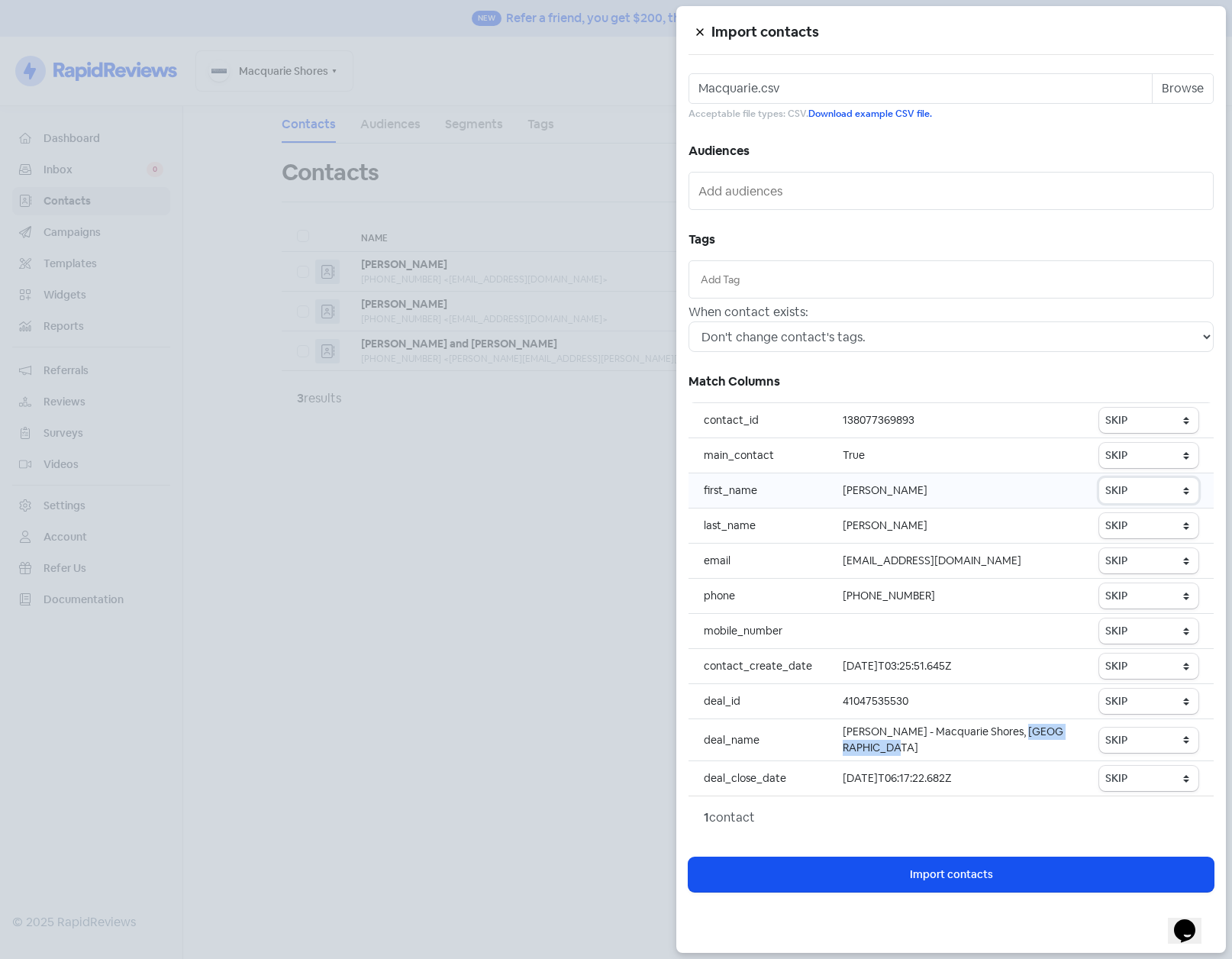
select select "first_name"
click at [1100, 478] on select "SKIP First name Last name Mobile number Email address Contact status" at bounding box center [1149, 491] width 99 height 25
click at [1136, 519] on select "SKIP First name Last name Mobile number Email address Contact status" at bounding box center [1149, 526] width 99 height 25
select select "last_name"
click at [1100, 514] on select "SKIP First name Last name Mobile number Email address Contact status" at bounding box center [1149, 526] width 99 height 25
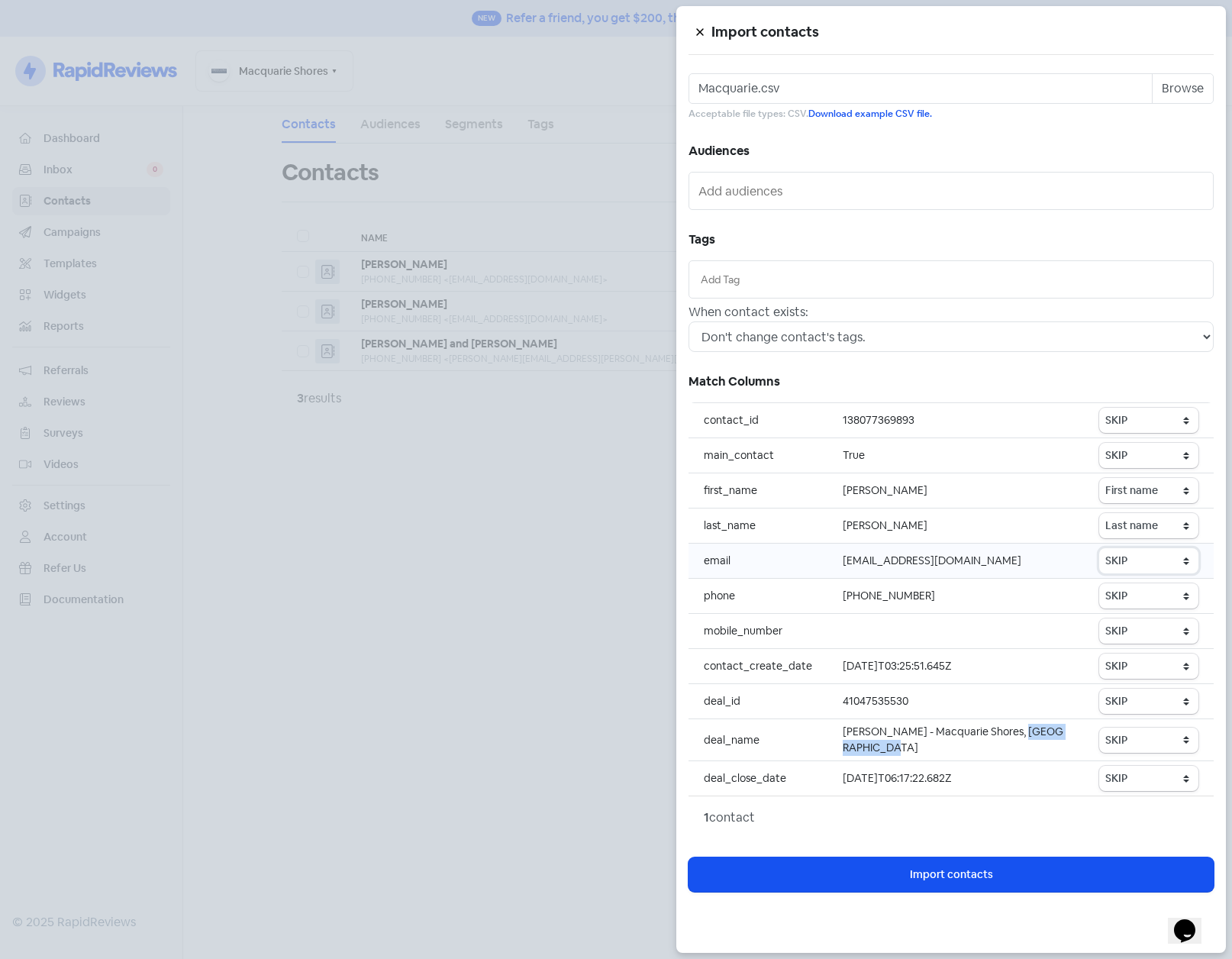
click at [1130, 561] on select "SKIP First name Last name Mobile number Email address Contact status" at bounding box center [1149, 561] width 99 height 25
select select "email"
click at [1100, 548] on select "SKIP First name Last name Mobile number Email address Contact status" at bounding box center [1149, 561] width 99 height 25
click at [1139, 594] on select "SKIP First name Last name Mobile number Email address Contact status" at bounding box center [1149, 596] width 99 height 25
select select "phone"
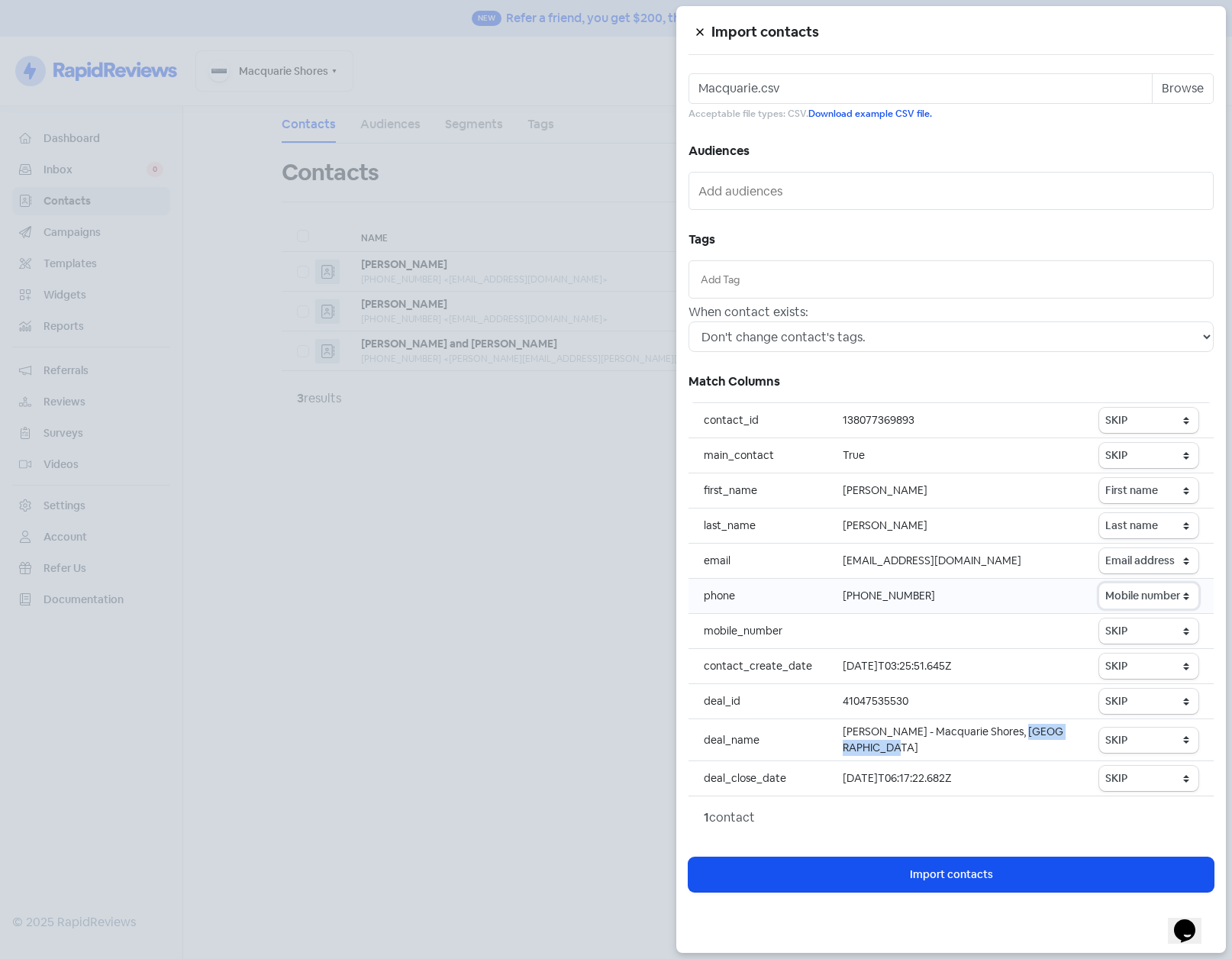
click at [1100, 584] on select "SKIP First name Last name Mobile number Email address Contact status" at bounding box center [1149, 596] width 99 height 25
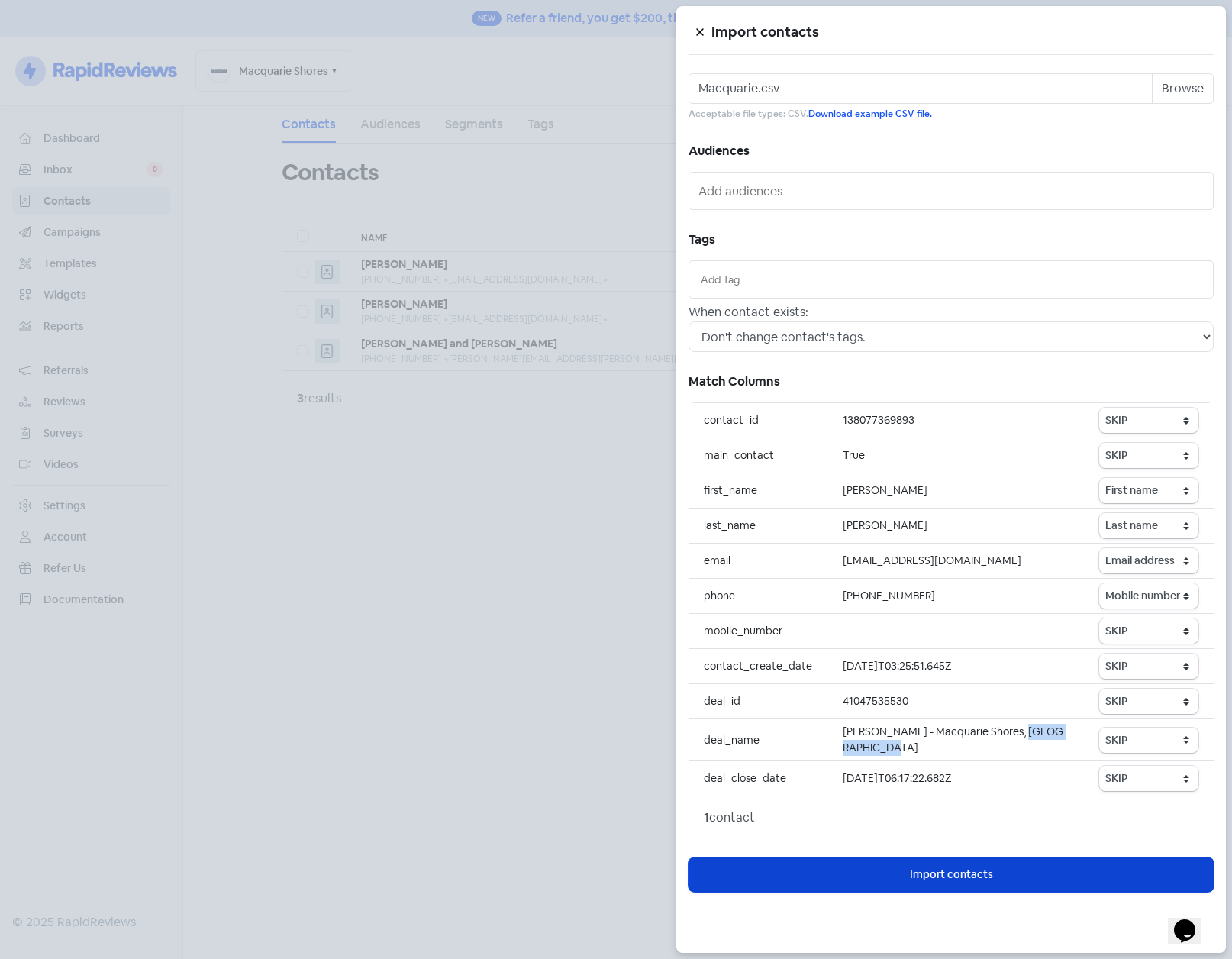
click at [960, 880] on span "Import contacts" at bounding box center [951, 875] width 83 height 16
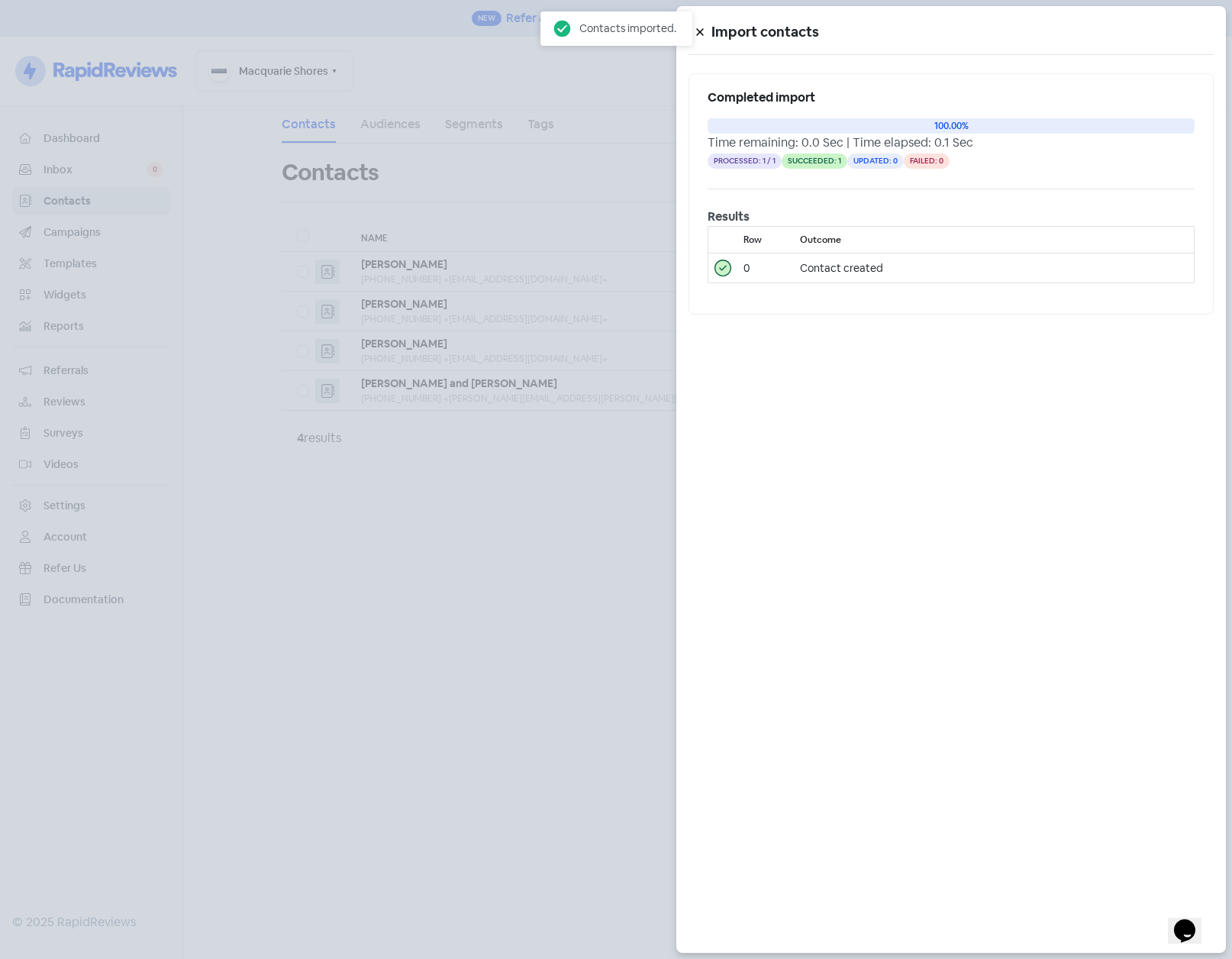
click at [485, 561] on div at bounding box center [616, 479] width 1232 height 959
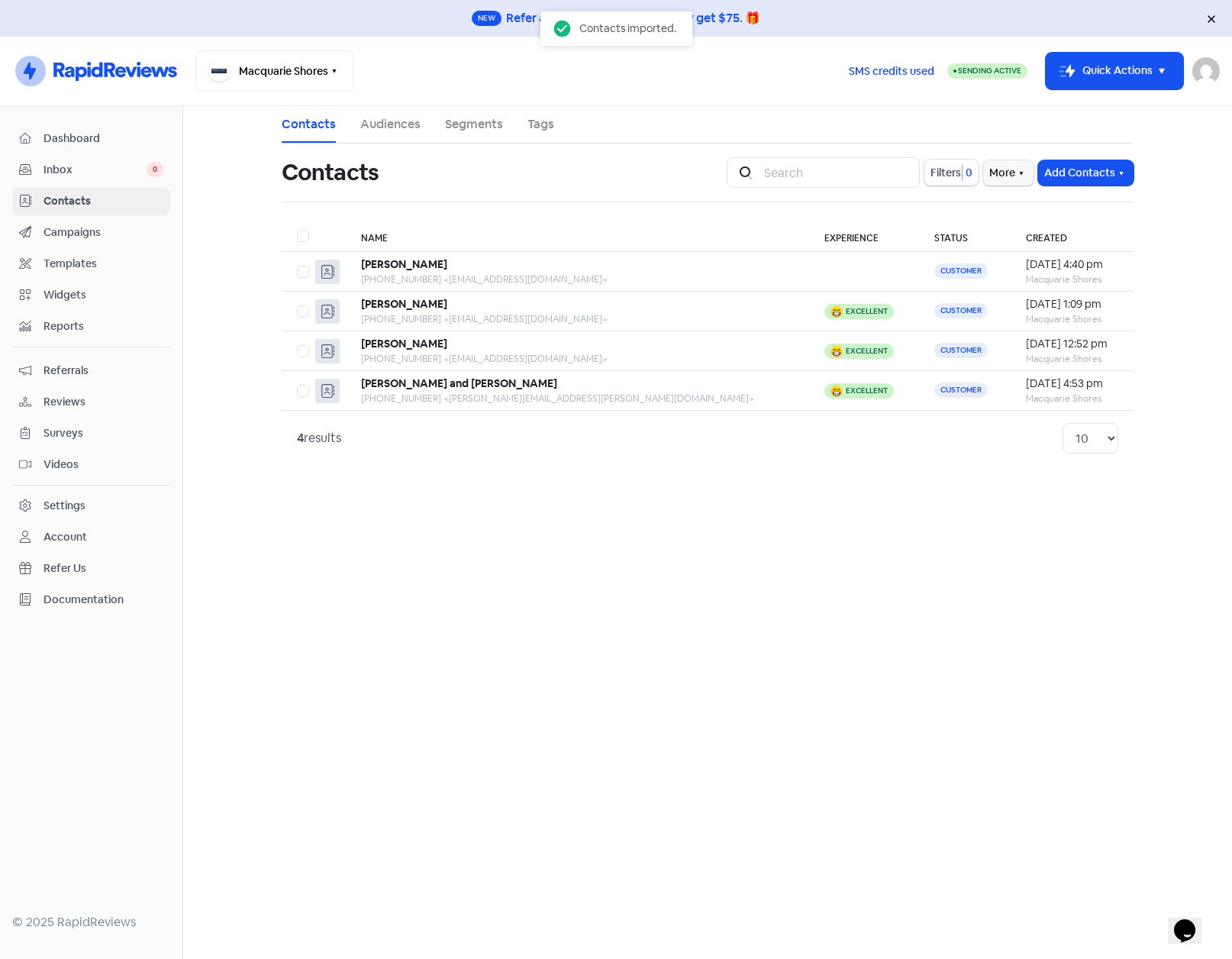
click at [57, 501] on div "Settings" at bounding box center [64, 506] width 42 height 16
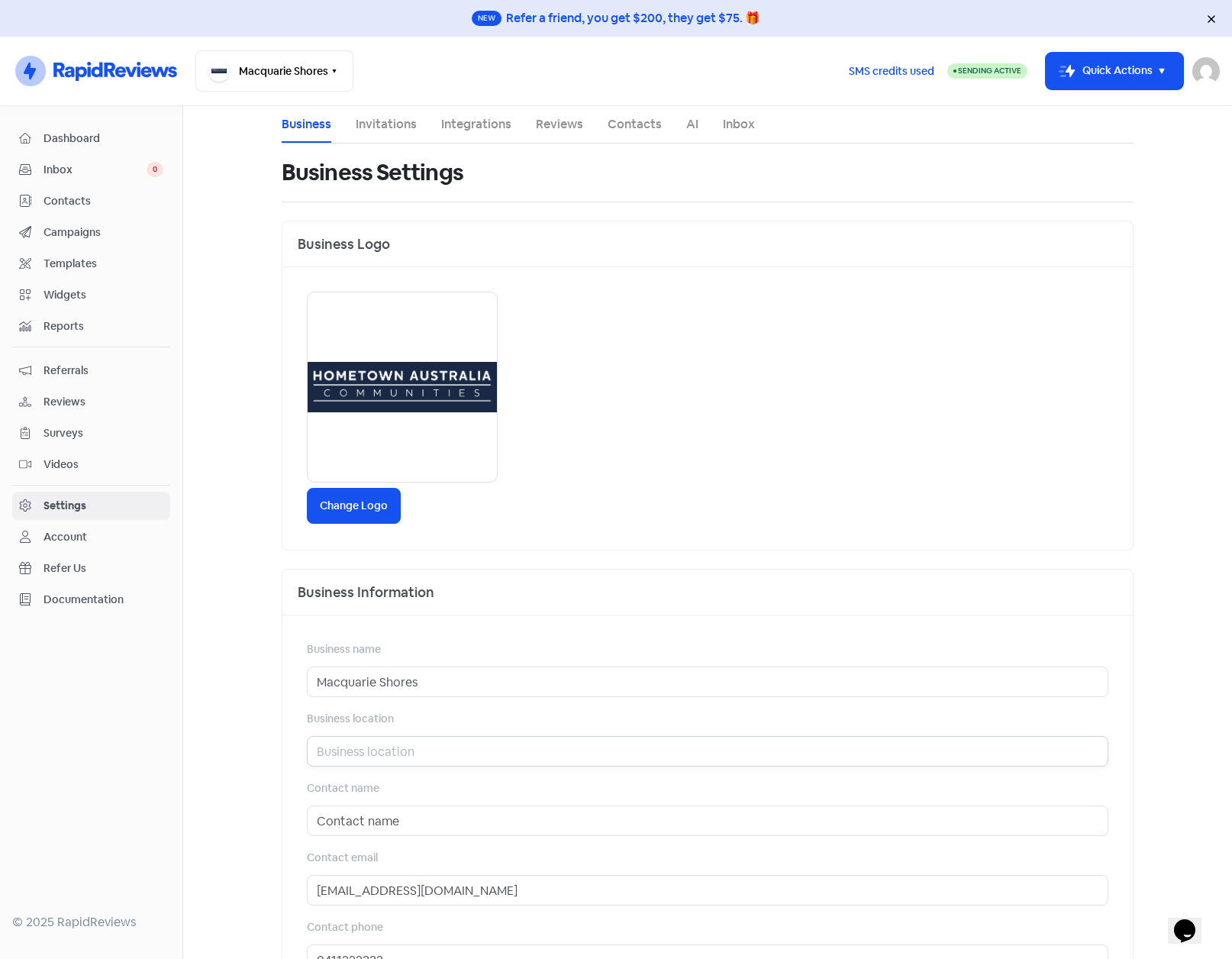
click at [354, 760] on input "text" at bounding box center [708, 752] width 802 height 31
paste input "Doyalson North"
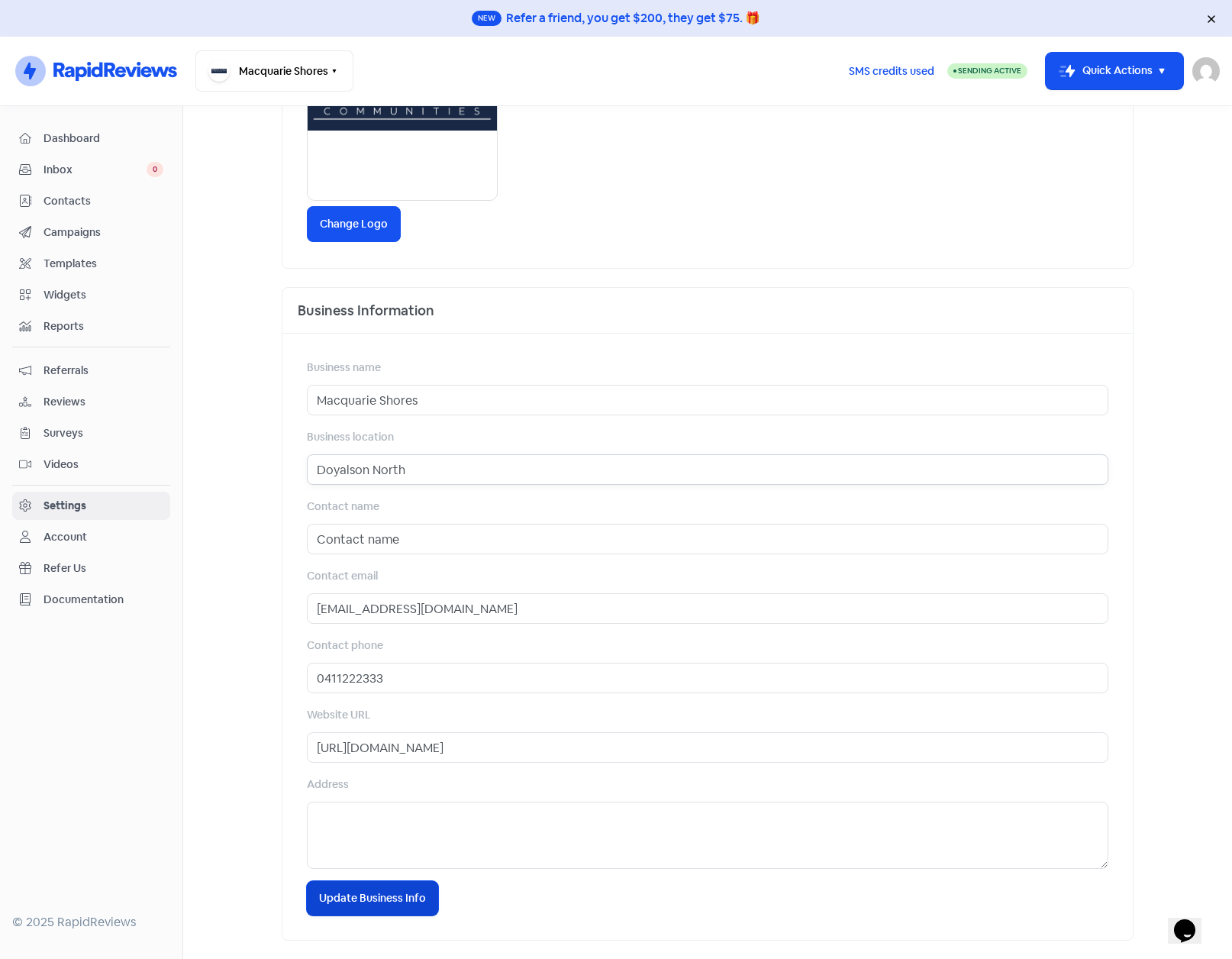
type input "Doyalson North"
click at [367, 915] on button "Icon For Loading Update Business Info" at bounding box center [373, 898] width 131 height 35
